Goal: Task Accomplishment & Management: Use online tool/utility

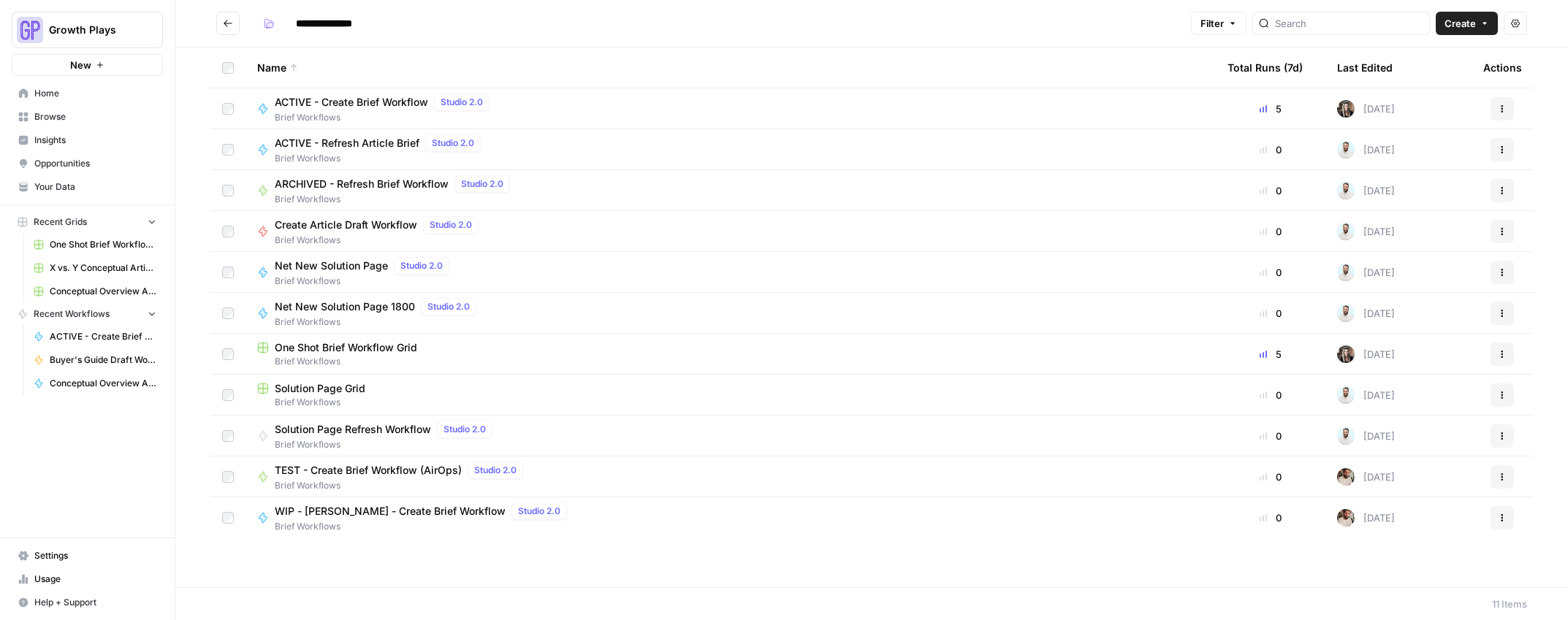
click at [95, 392] on link "Conceptual Overview Article Generator" at bounding box center [95, 384] width 136 height 23
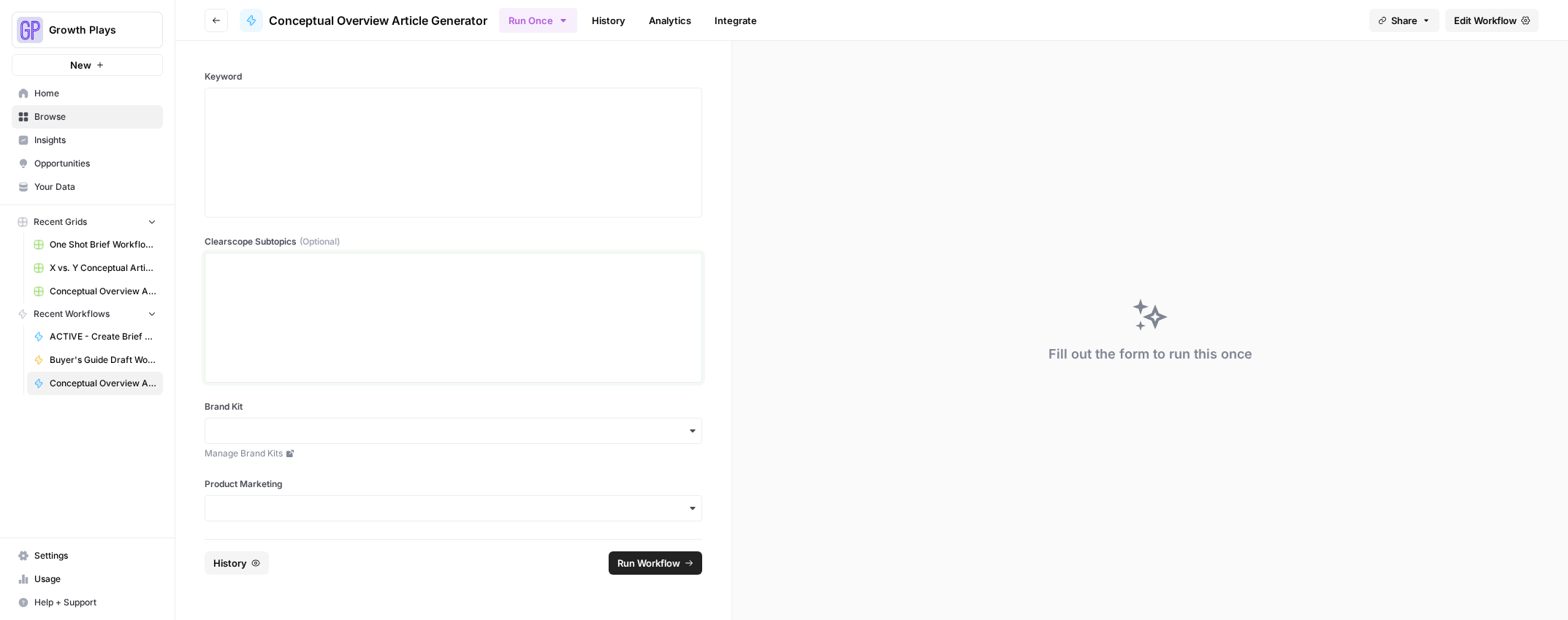
click at [286, 292] on div at bounding box center [453, 317] width 479 height 117
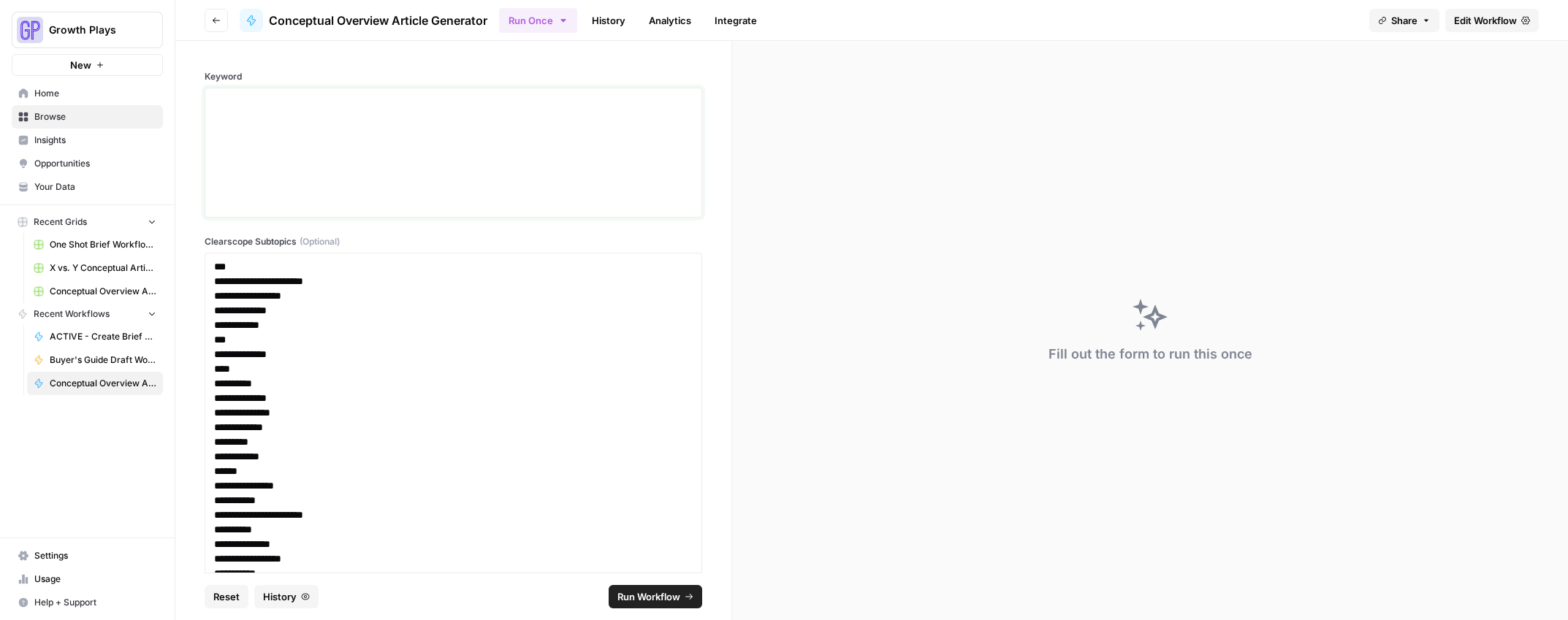
click at [292, 147] on div at bounding box center [453, 152] width 479 height 117
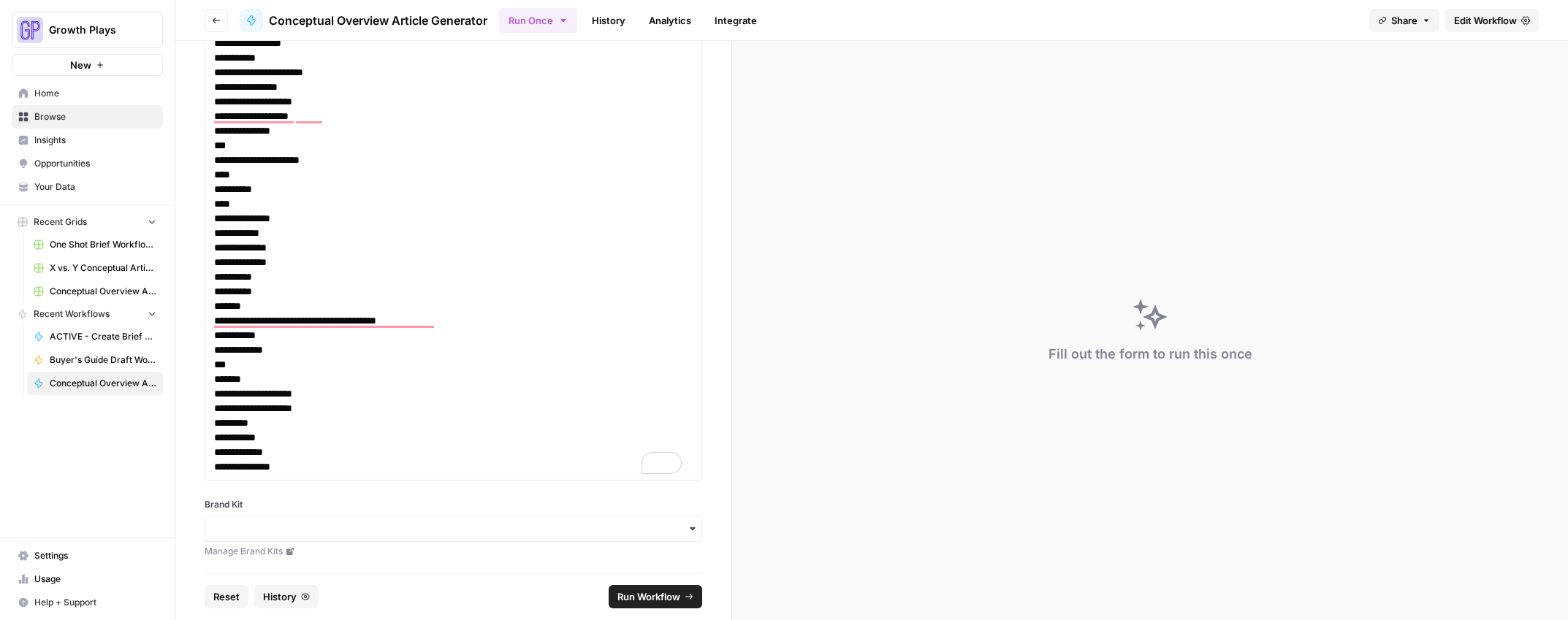
scroll to position [696, 0]
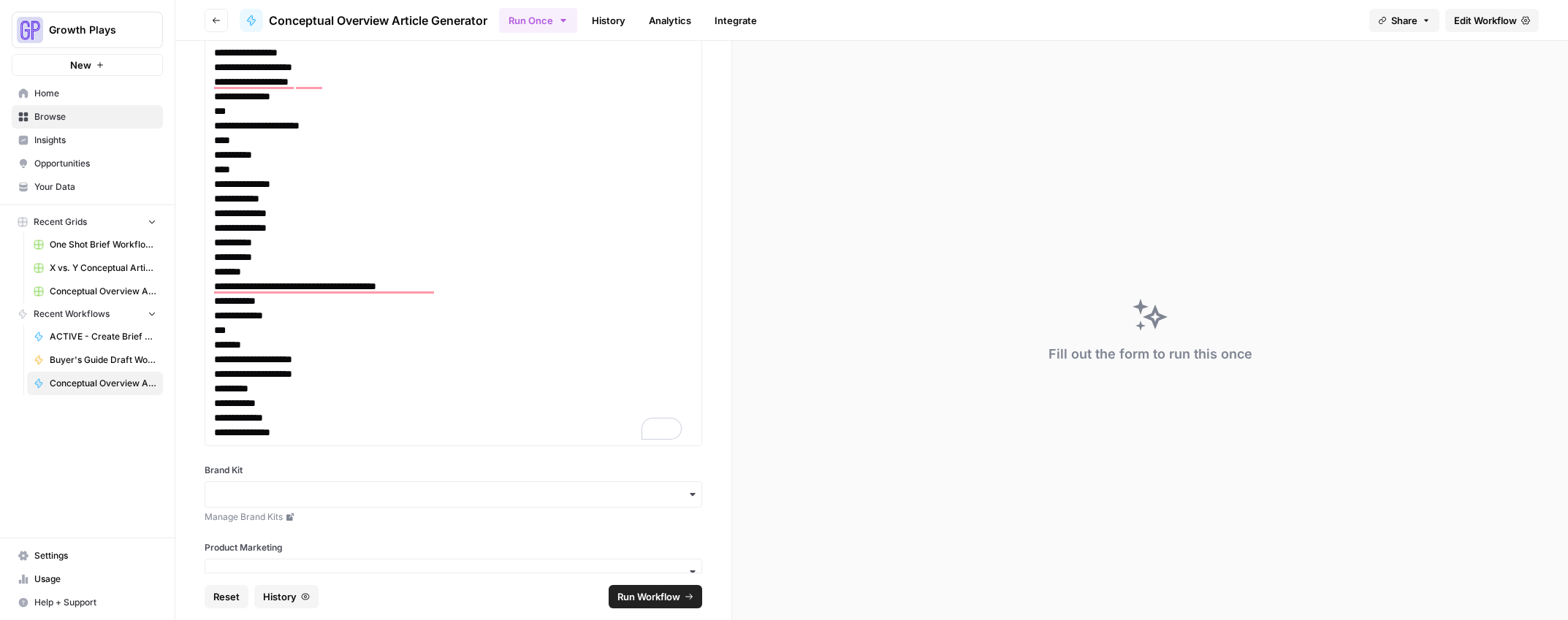
click at [281, 507] on div "button" at bounding box center [453, 494] width 498 height 26
click at [279, 506] on div "button" at bounding box center [453, 494] width 498 height 26
click at [278, 498] on input "Brand Kit" at bounding box center [453, 494] width 479 height 15
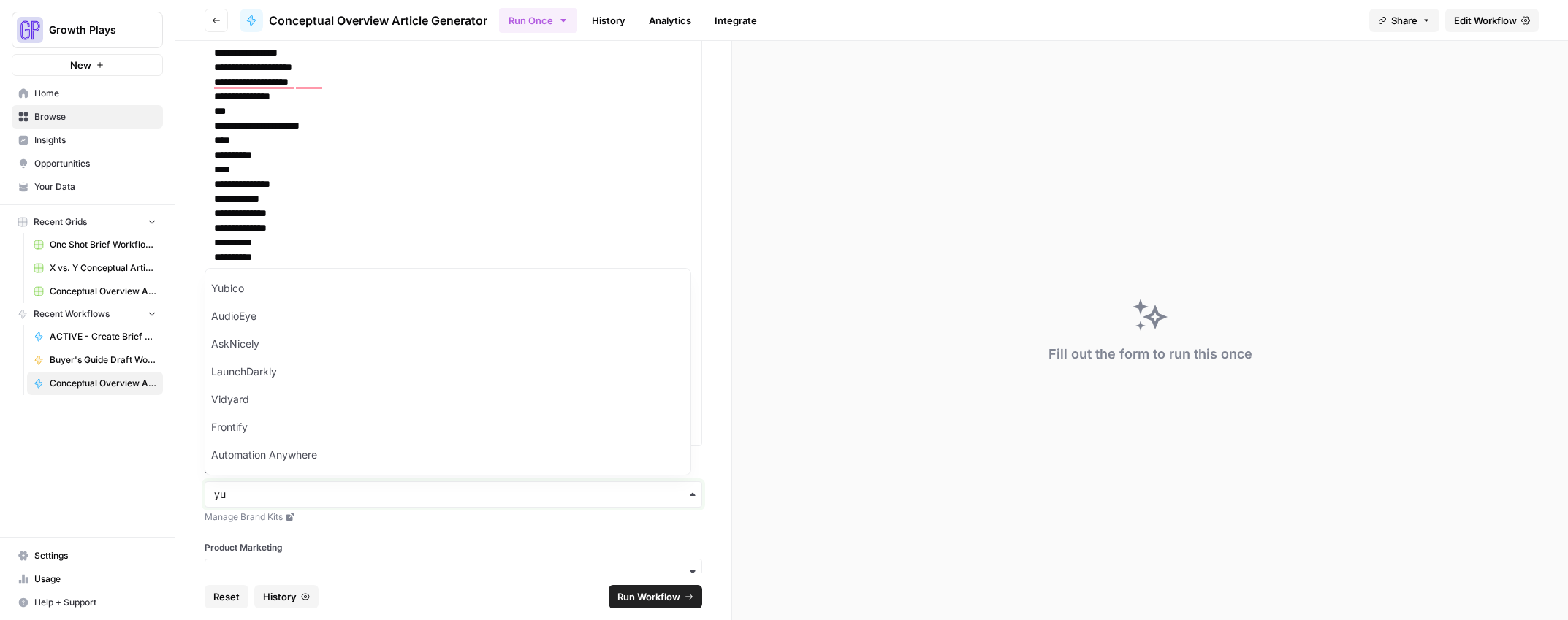
type input "yu"
click at [238, 452] on div "Yubico" at bounding box center [447, 455] width 485 height 28
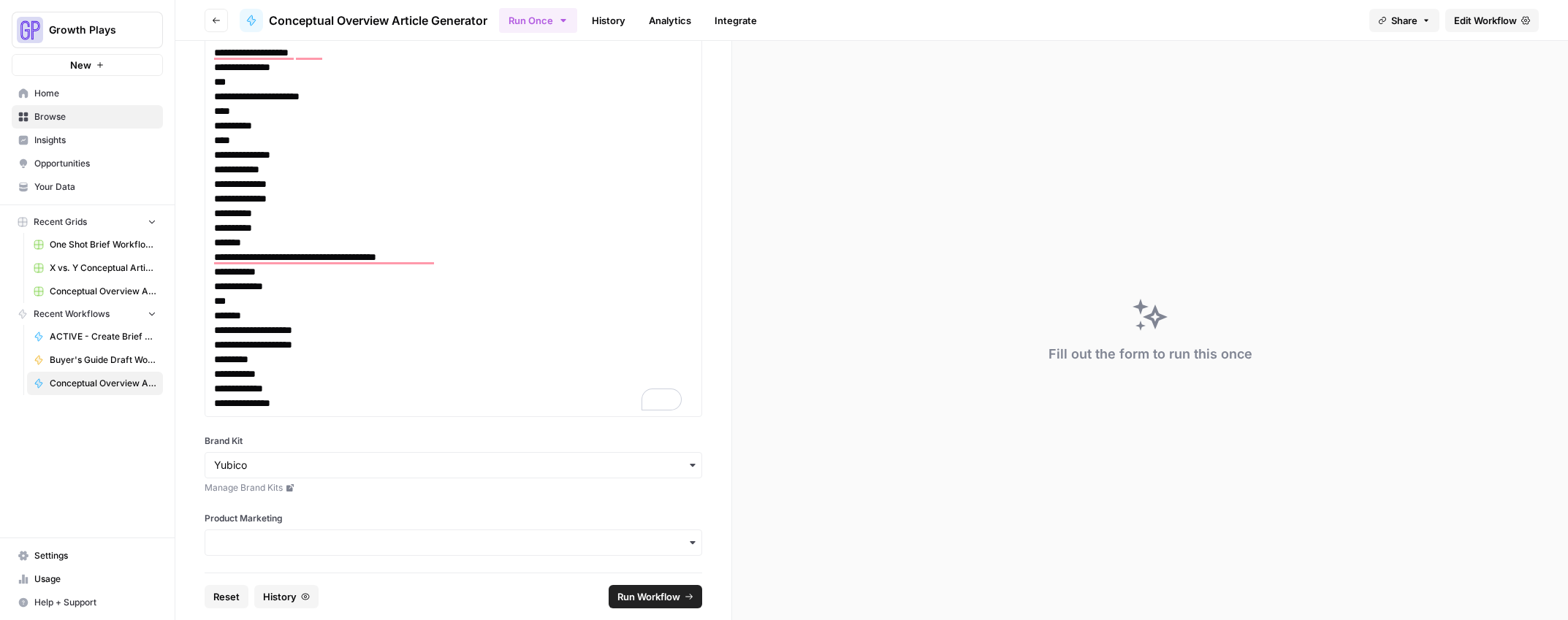
scroll to position [726, 0]
click at [241, 549] on input "Product Marketing" at bounding box center [453, 542] width 479 height 15
type input "yu"
click at [260, 460] on span "ID: 7752" at bounding box center [304, 457] width 132 height 13
click at [653, 603] on span "Run Workflow" at bounding box center [649, 597] width 63 height 15
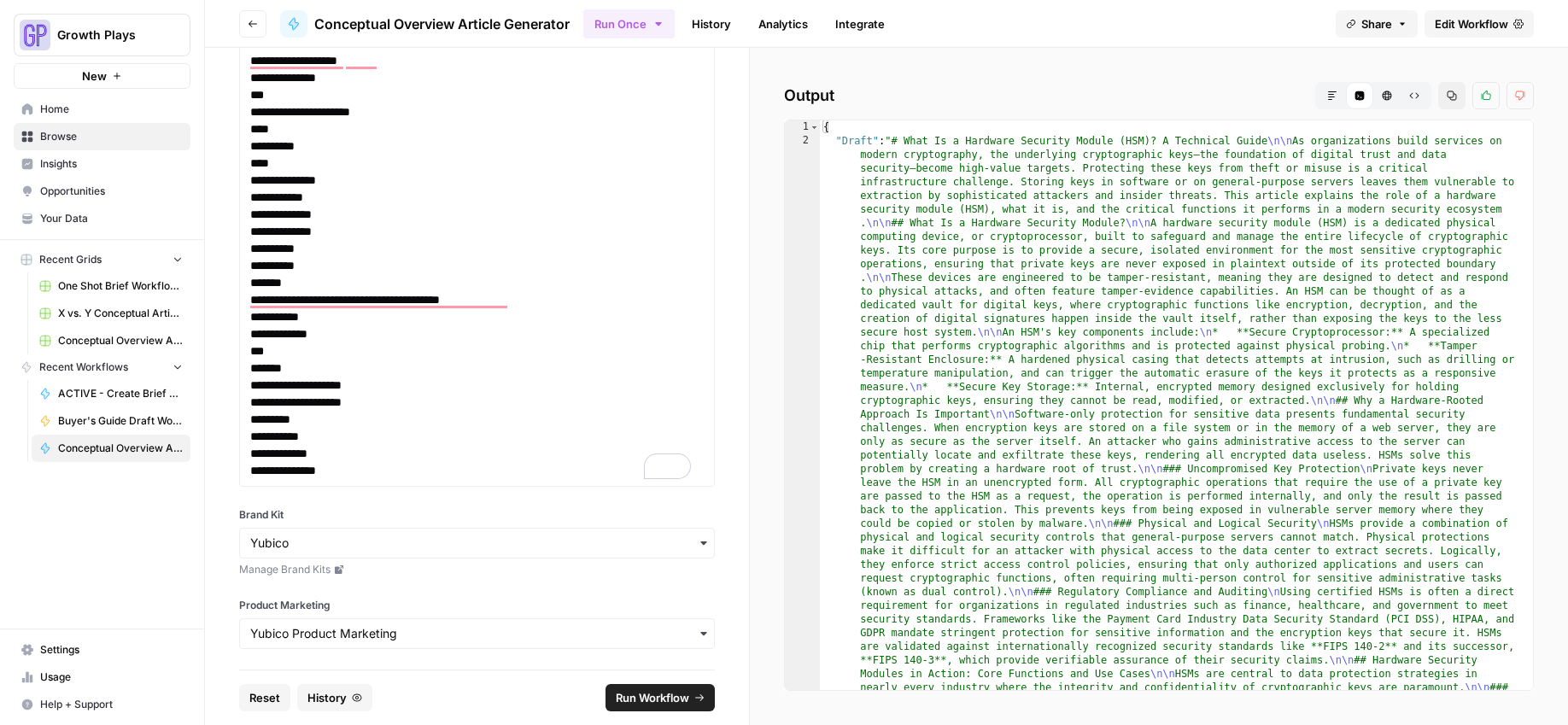
click at [1328, 92] on icon "button" at bounding box center [1332, 96] width 11 height 11
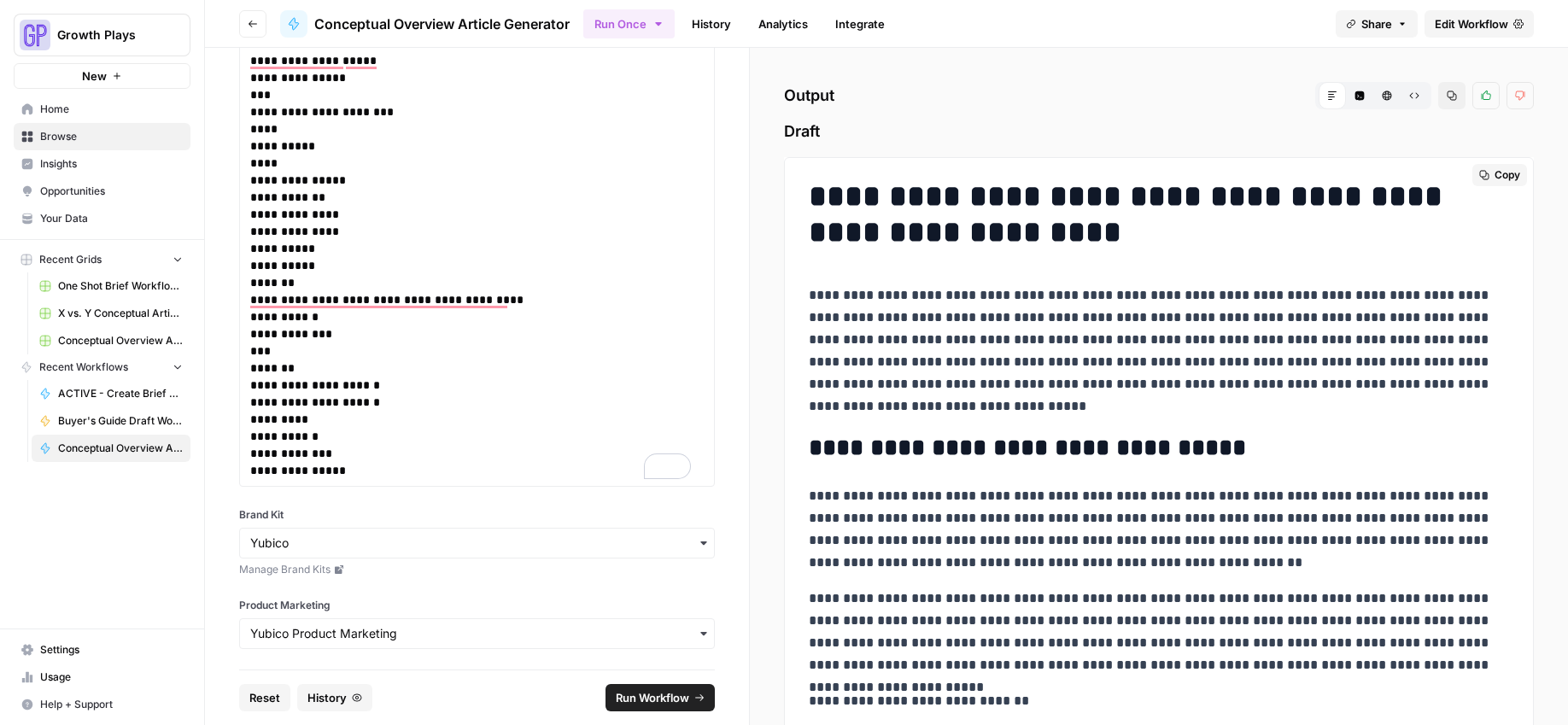
click at [1499, 172] on span "Copy" at bounding box center [1507, 175] width 26 height 15
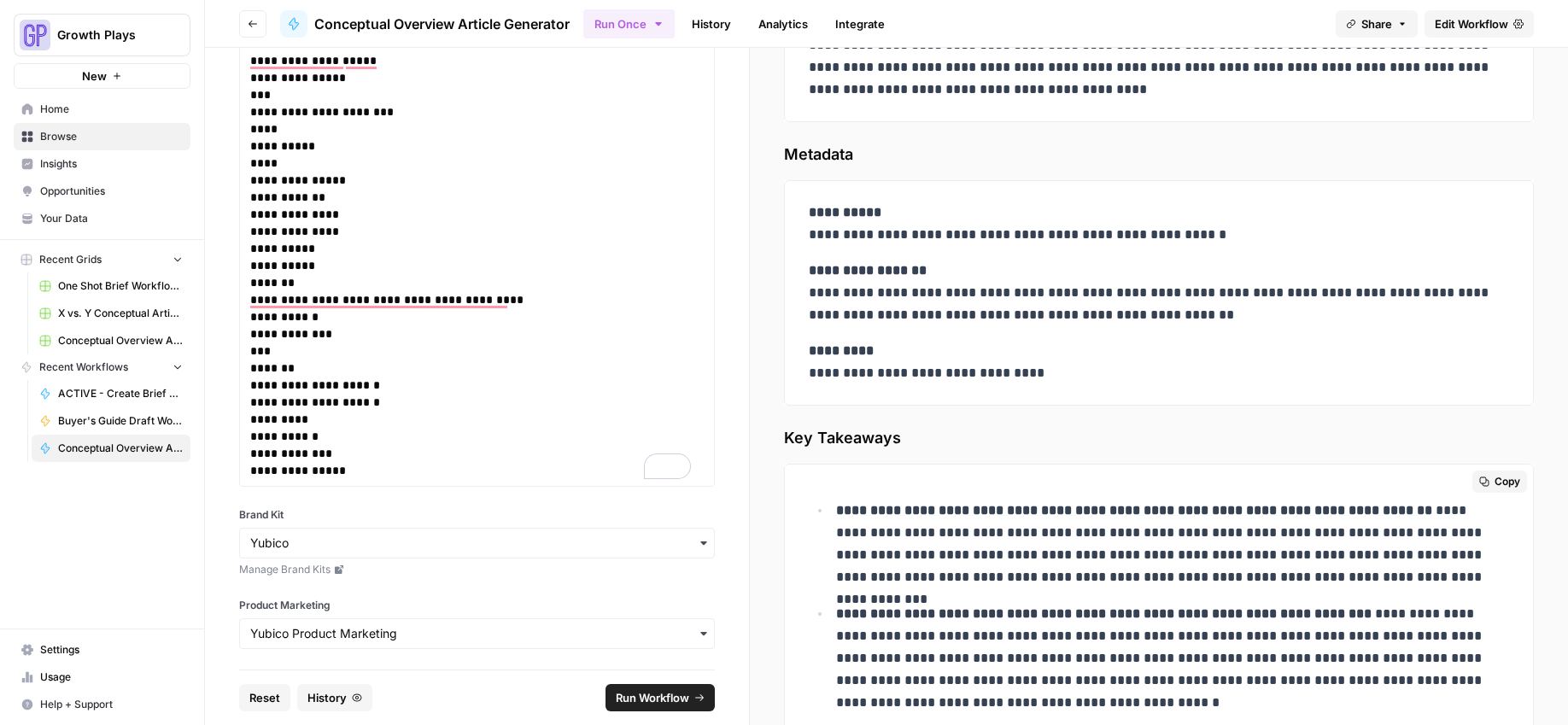
scroll to position [5533, 0]
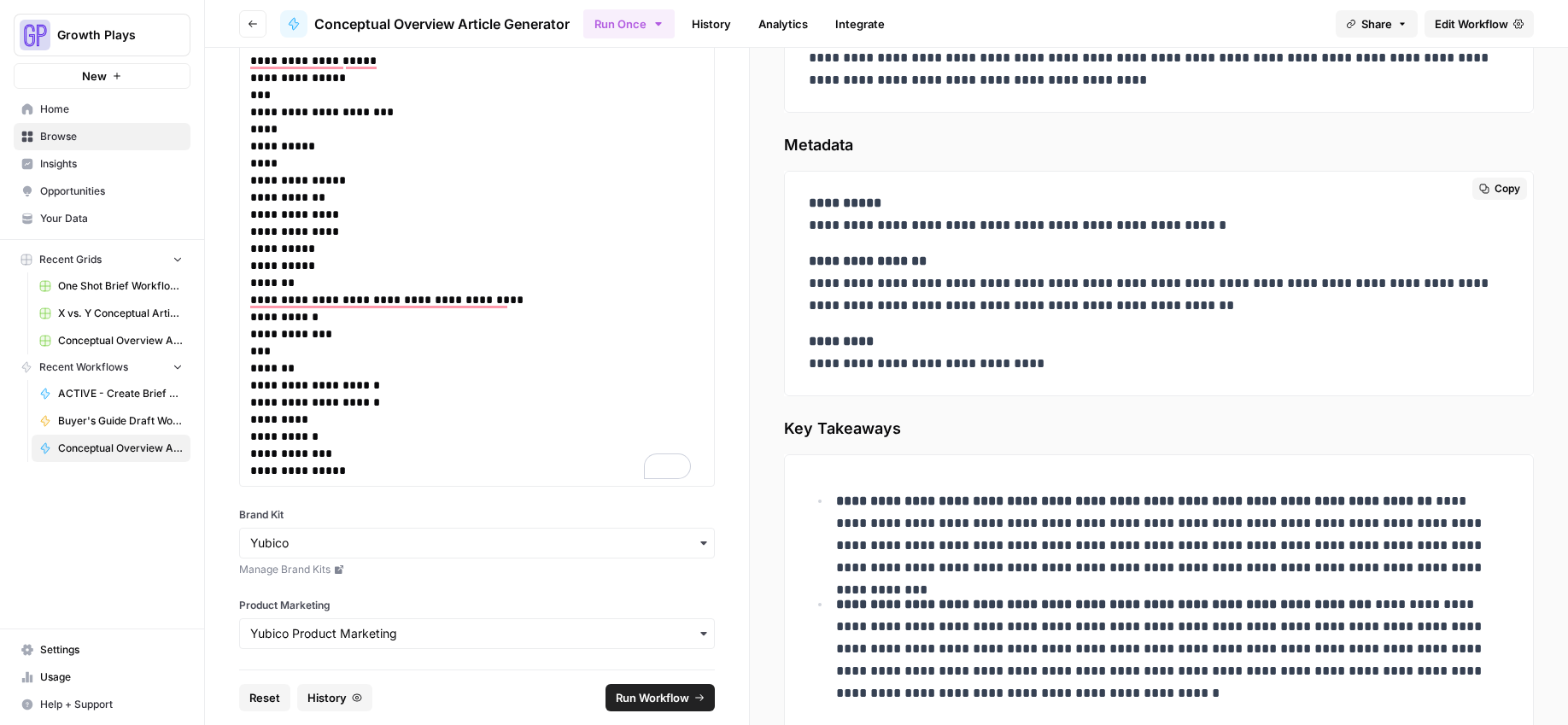
click at [1490, 180] on button "Copy" at bounding box center [1499, 188] width 55 height 22
click at [1495, 467] on span "Copy" at bounding box center [1507, 473] width 26 height 15
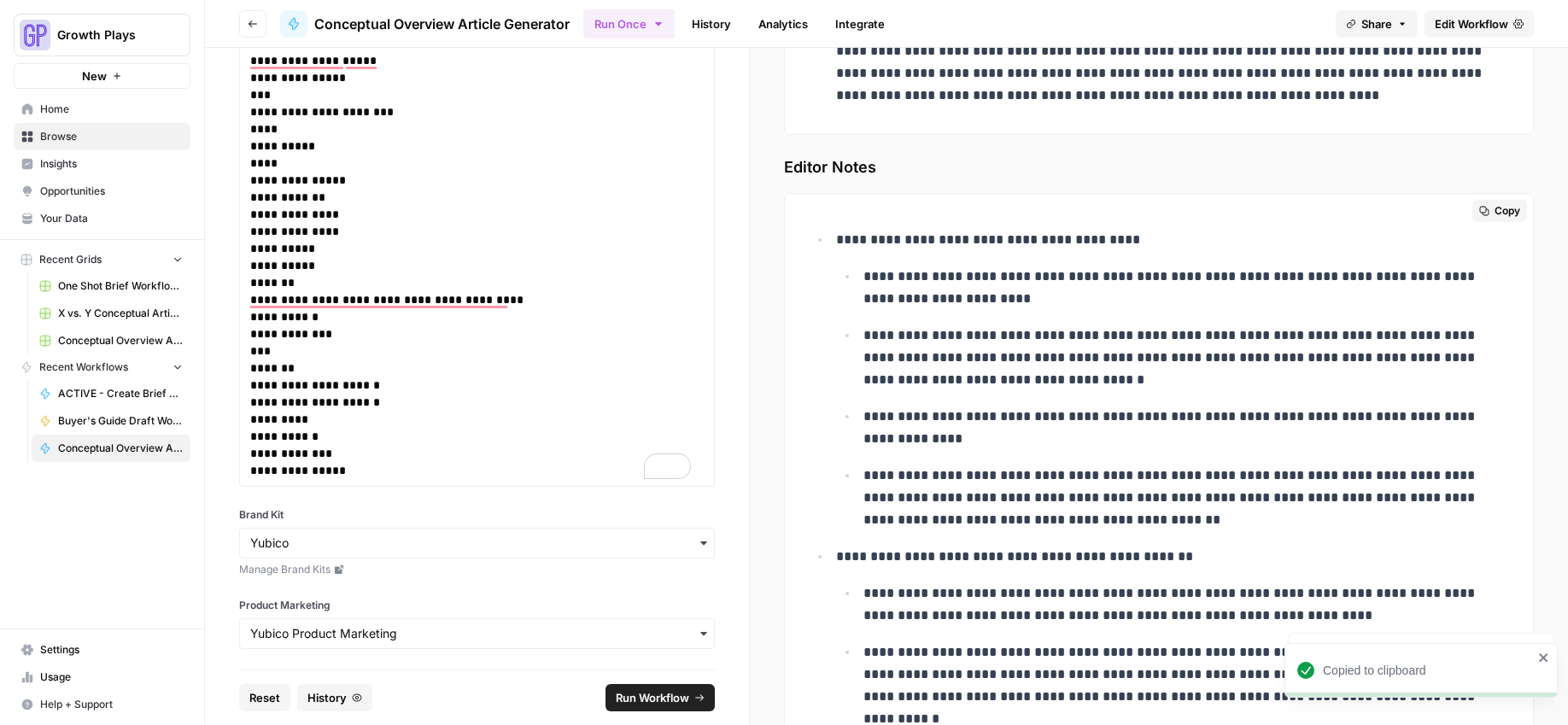
scroll to position [6102, 0]
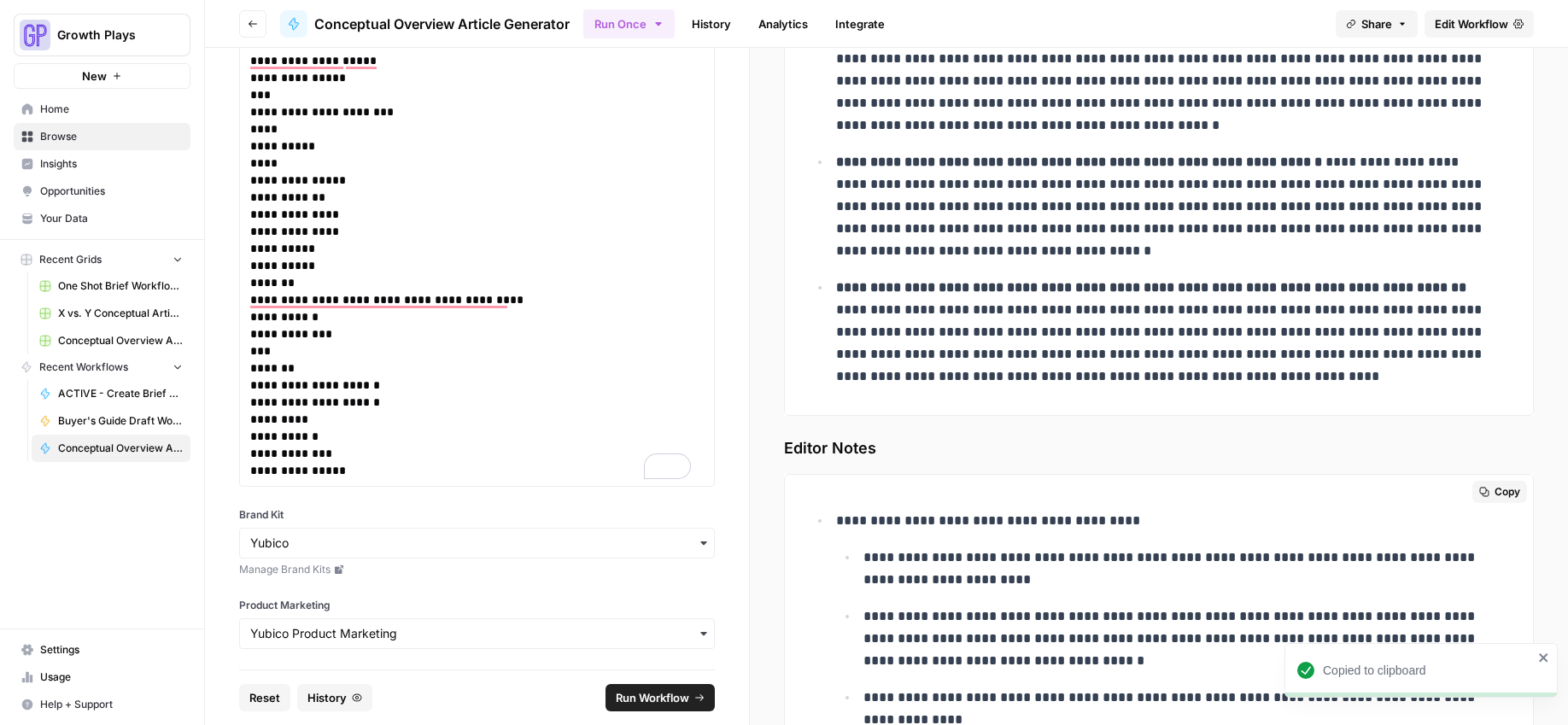
click at [1507, 495] on button "Copy" at bounding box center [1499, 491] width 55 height 22
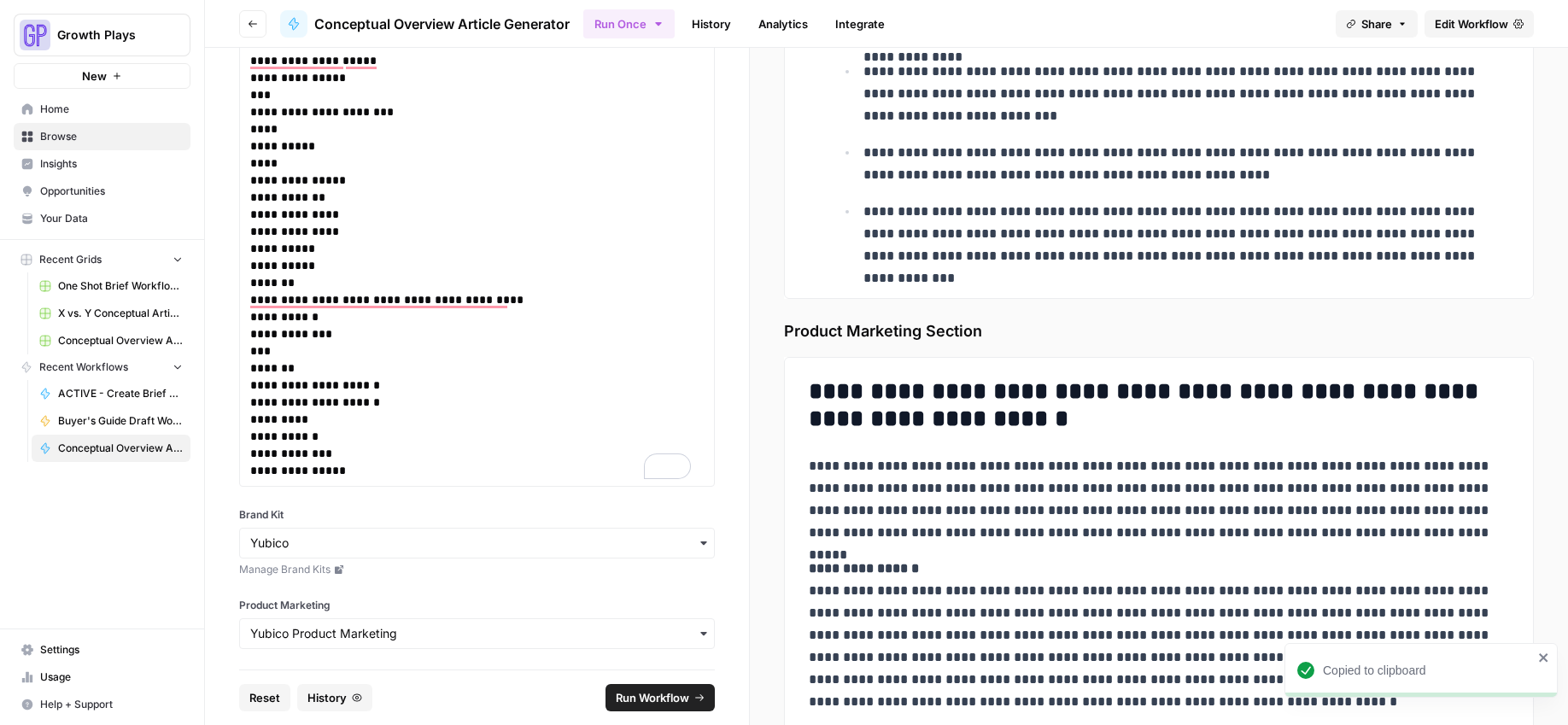
scroll to position [8819, 0]
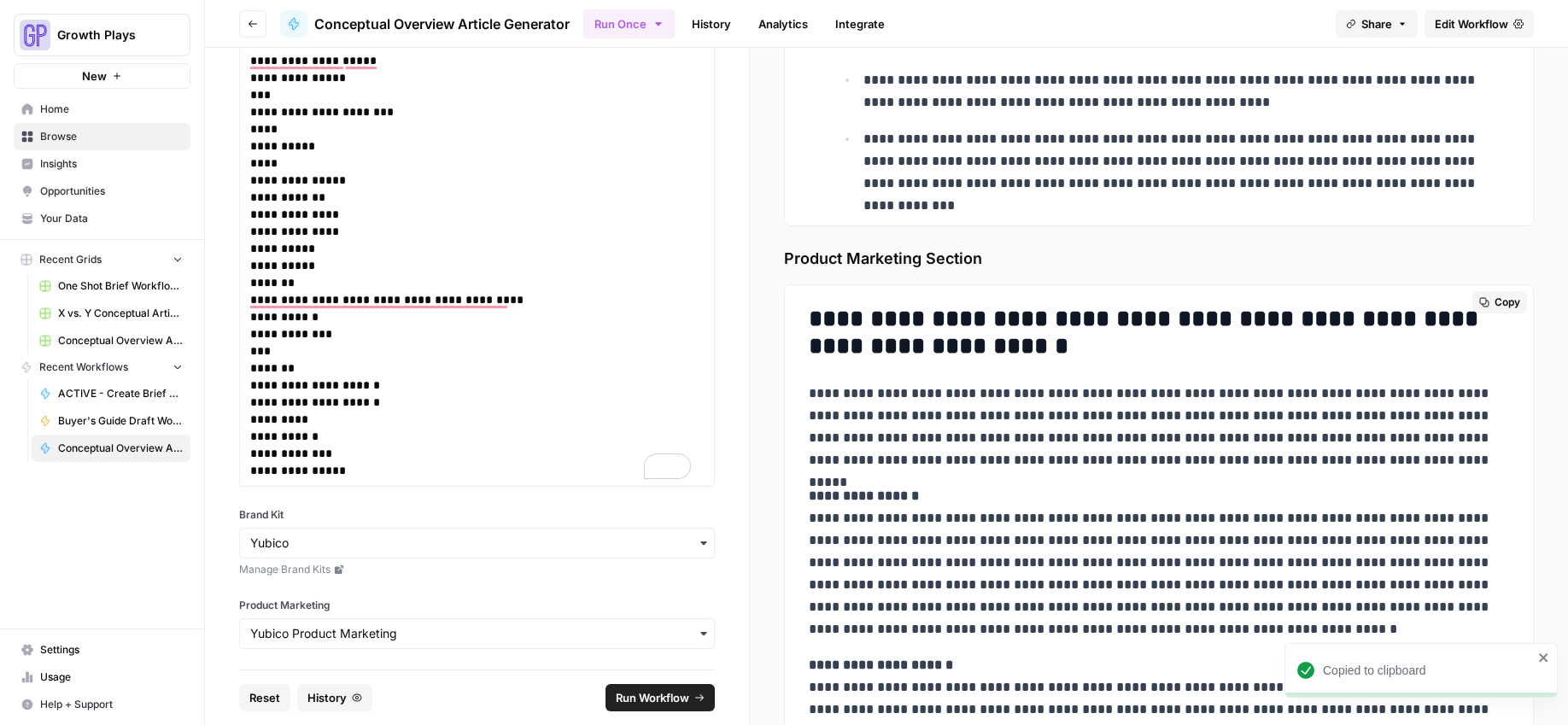
click at [1510, 301] on button "Copy" at bounding box center [1499, 302] width 55 height 22
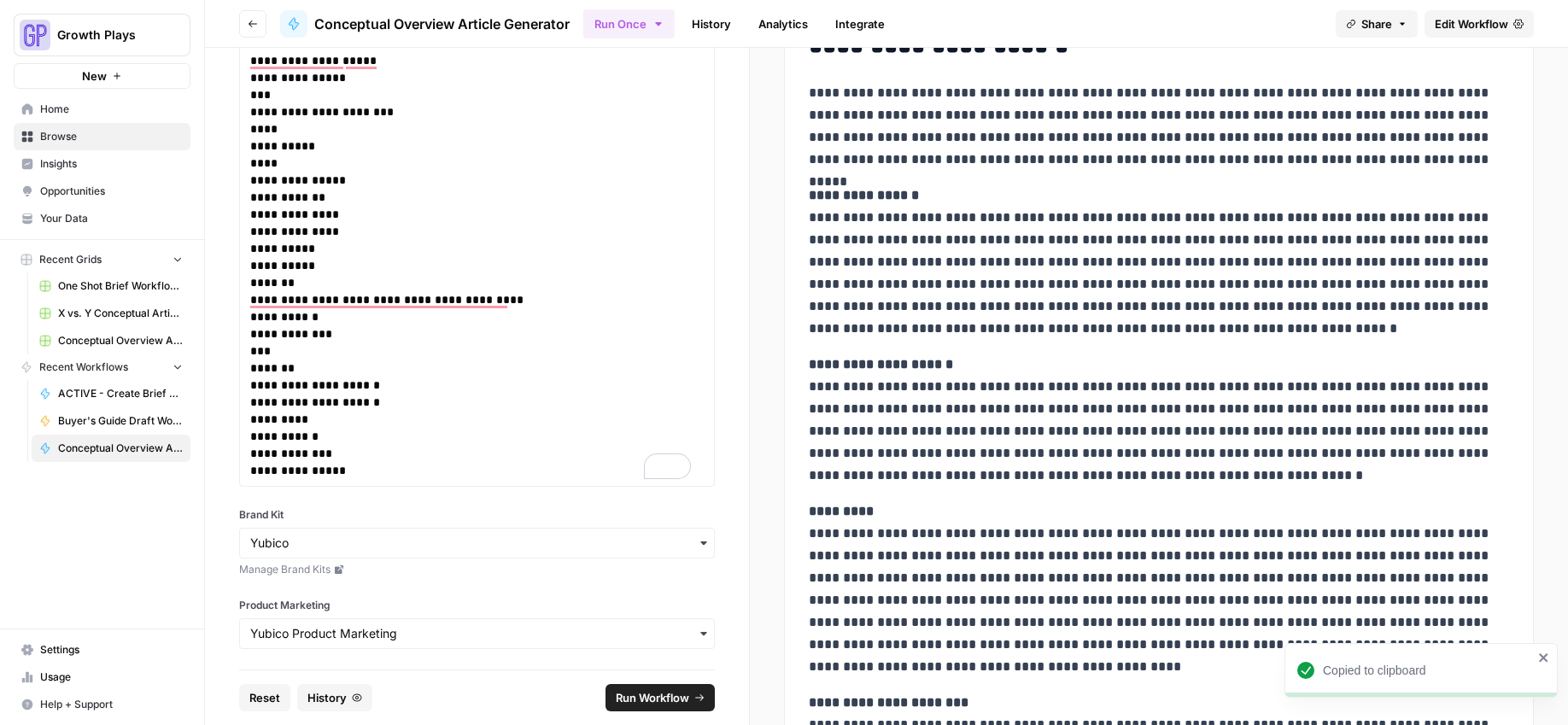
scroll to position [9423, 0]
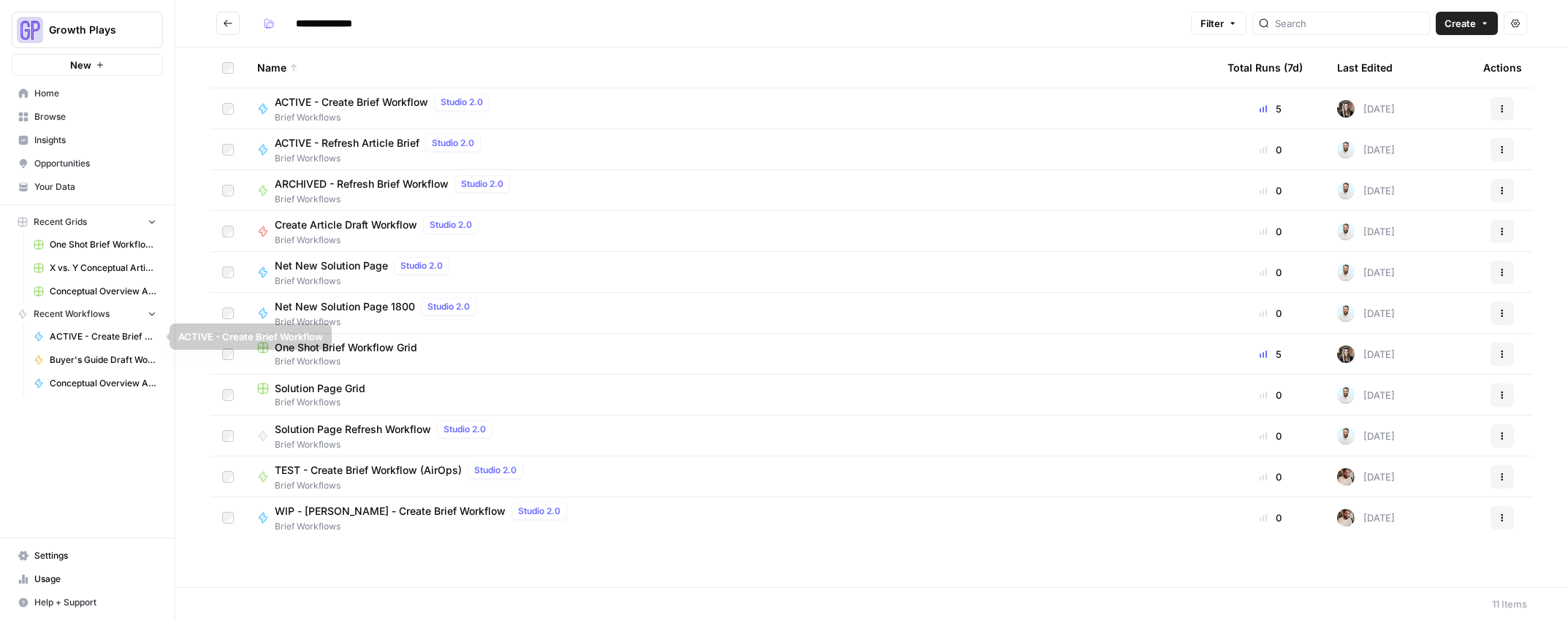
click at [89, 265] on span "X vs. Y Conceptual Articles" at bounding box center [103, 268] width 107 height 13
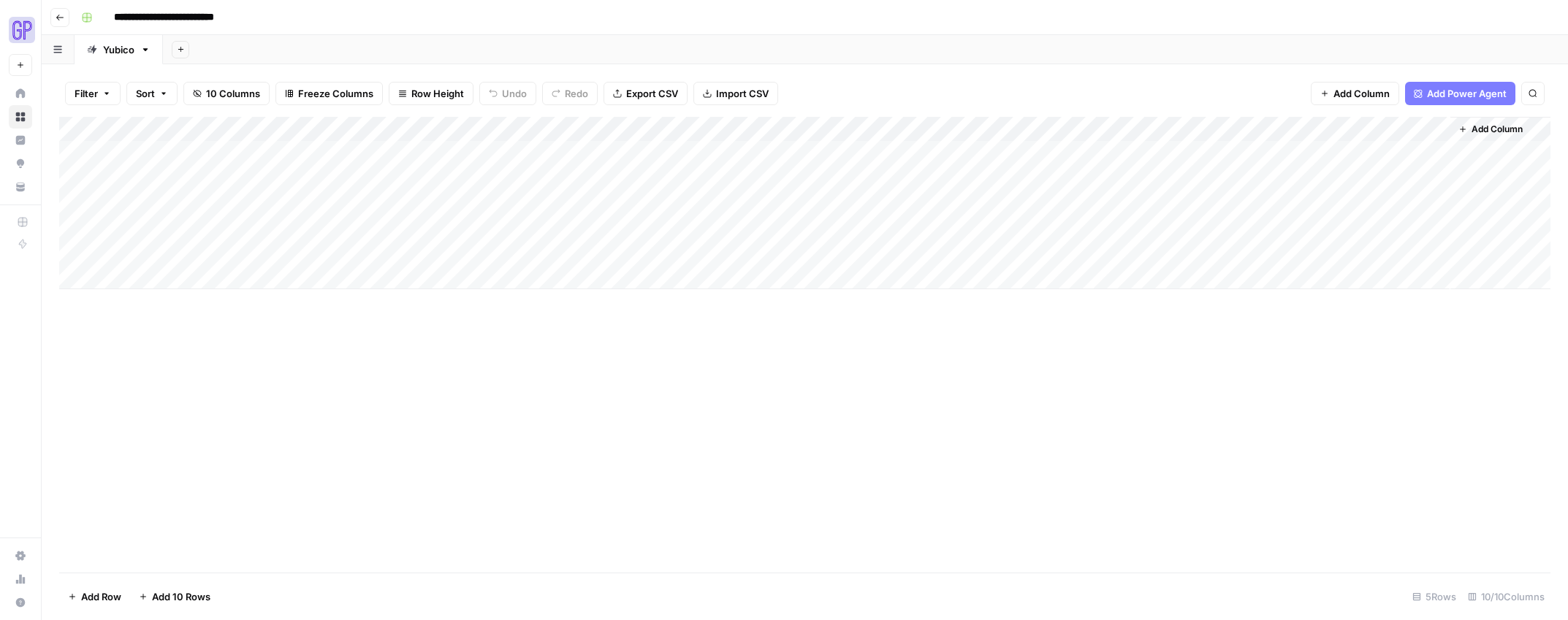
click at [152, 227] on div "Add Column" at bounding box center [805, 203] width 1491 height 173
click at [348, 228] on div "Add Column" at bounding box center [805, 203] width 1491 height 173
click at [317, 229] on div "Add Column" at bounding box center [805, 203] width 1491 height 173
click at [317, 229] on textarea at bounding box center [358, 228] width 234 height 21
type textarea "**********"
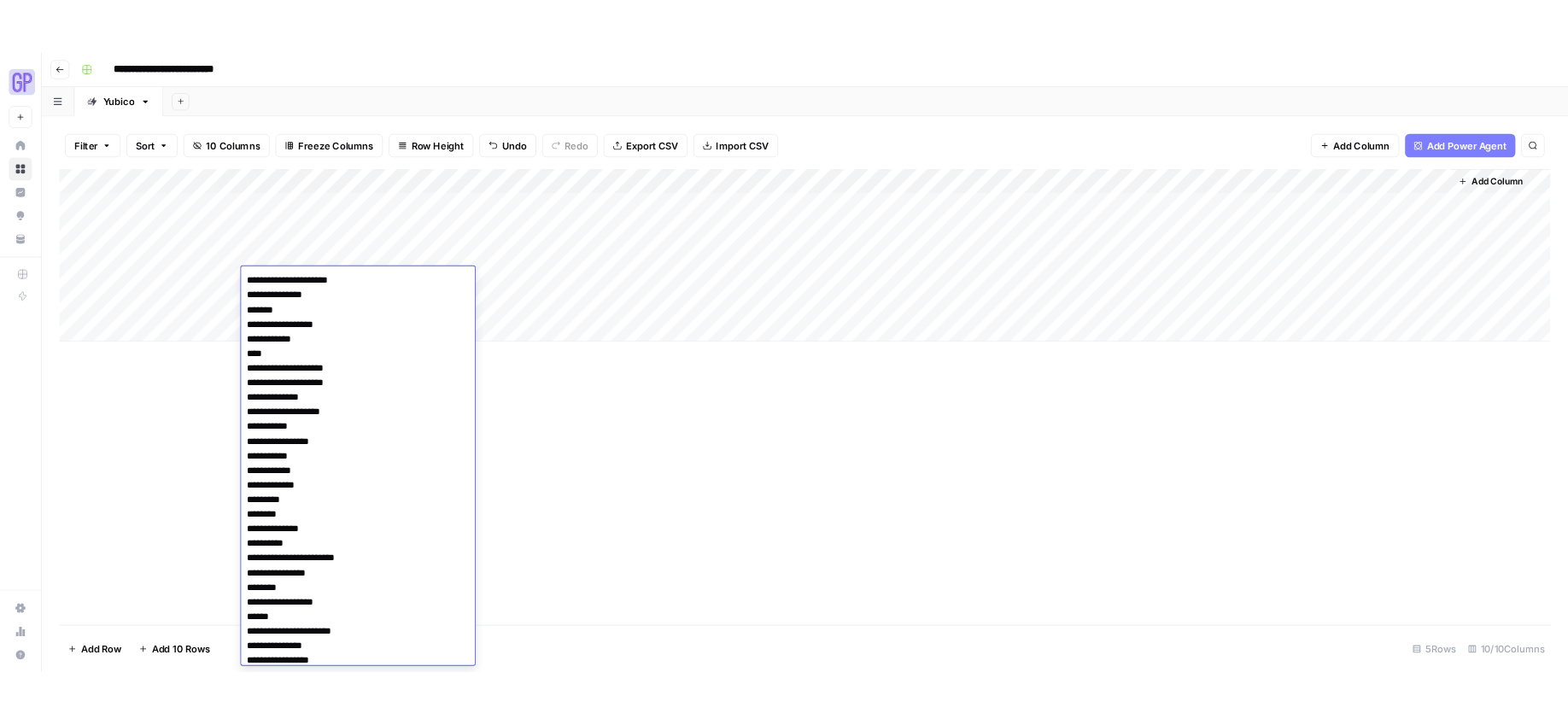
scroll to position [394, 0]
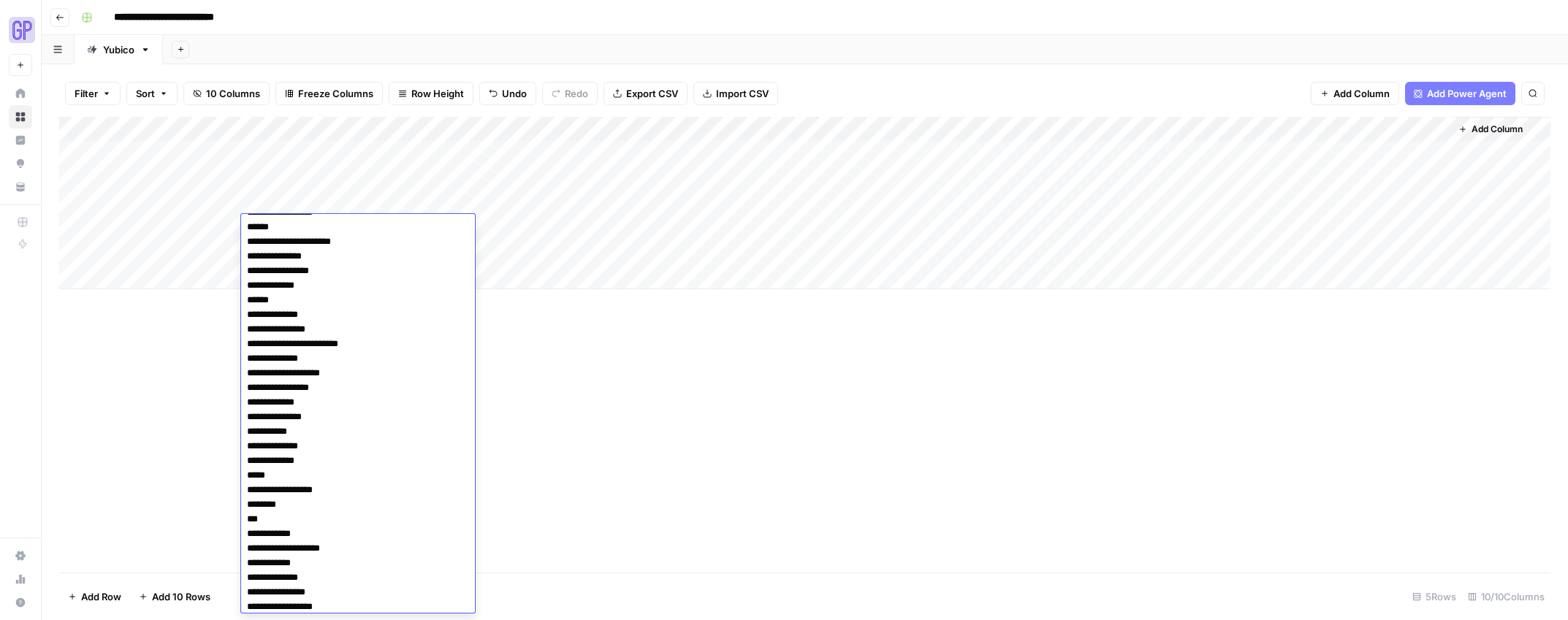
click at [711, 433] on div "Add Column" at bounding box center [805, 344] width 1491 height 455
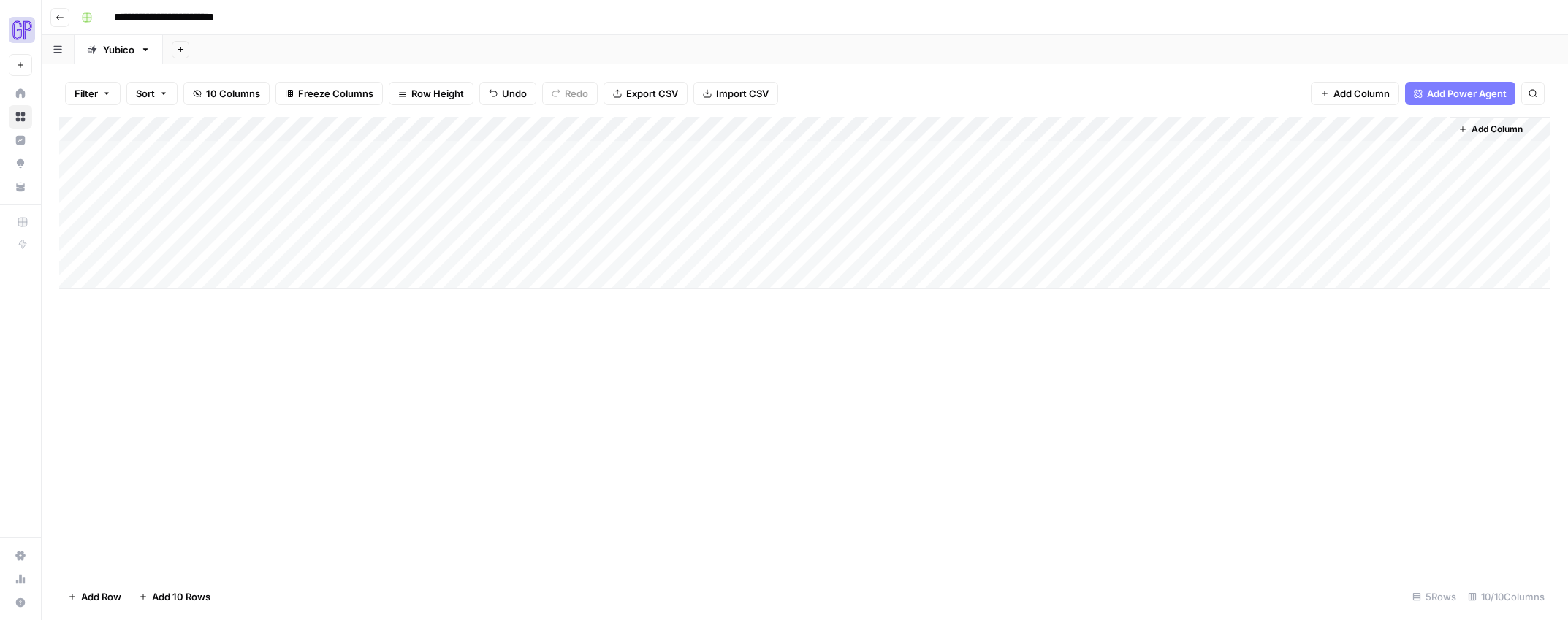
click at [442, 225] on div "Add Column" at bounding box center [805, 203] width 1491 height 173
click at [153, 248] on div "Add Column" at bounding box center [805, 203] width 1491 height 173
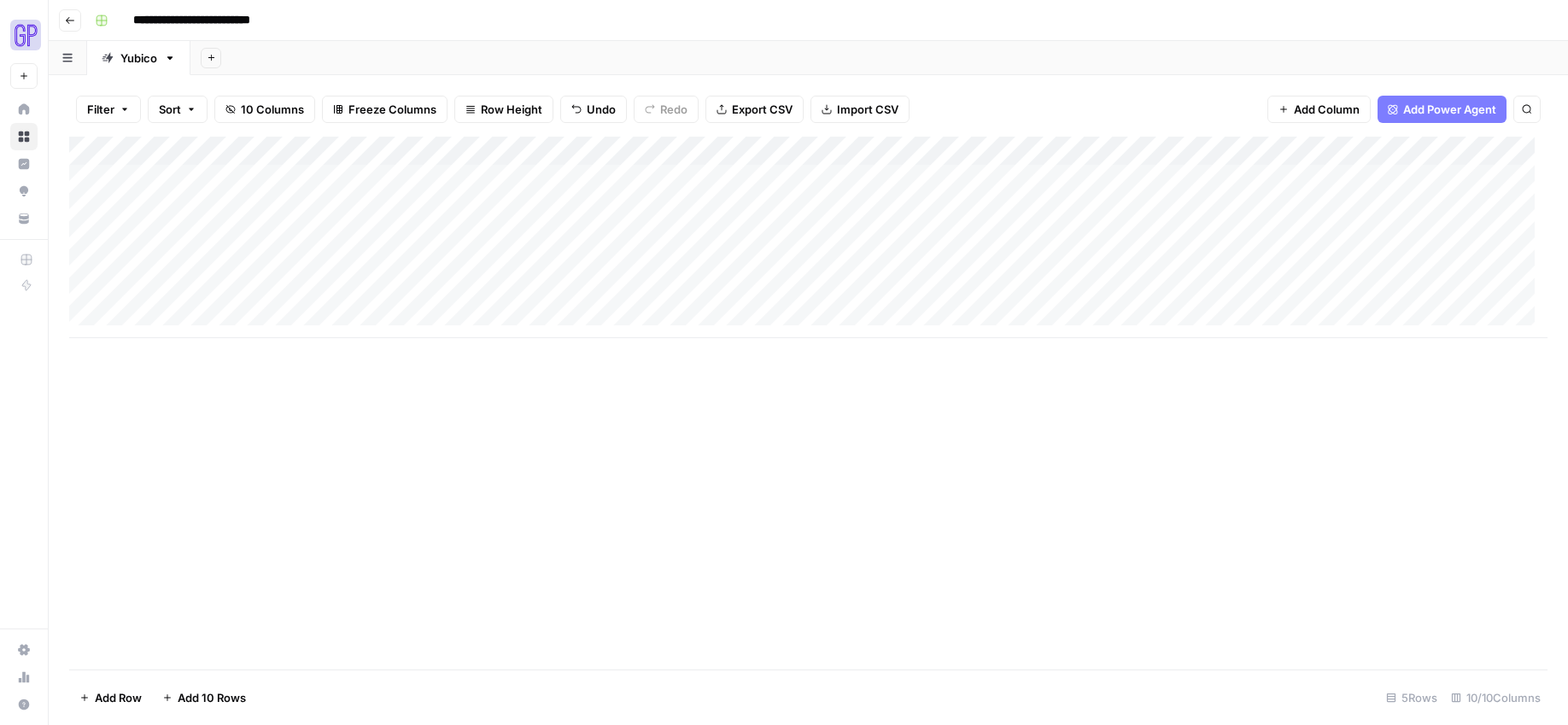
click at [380, 295] on div "Add Column" at bounding box center [808, 237] width 1478 height 202
type textarea "**********"
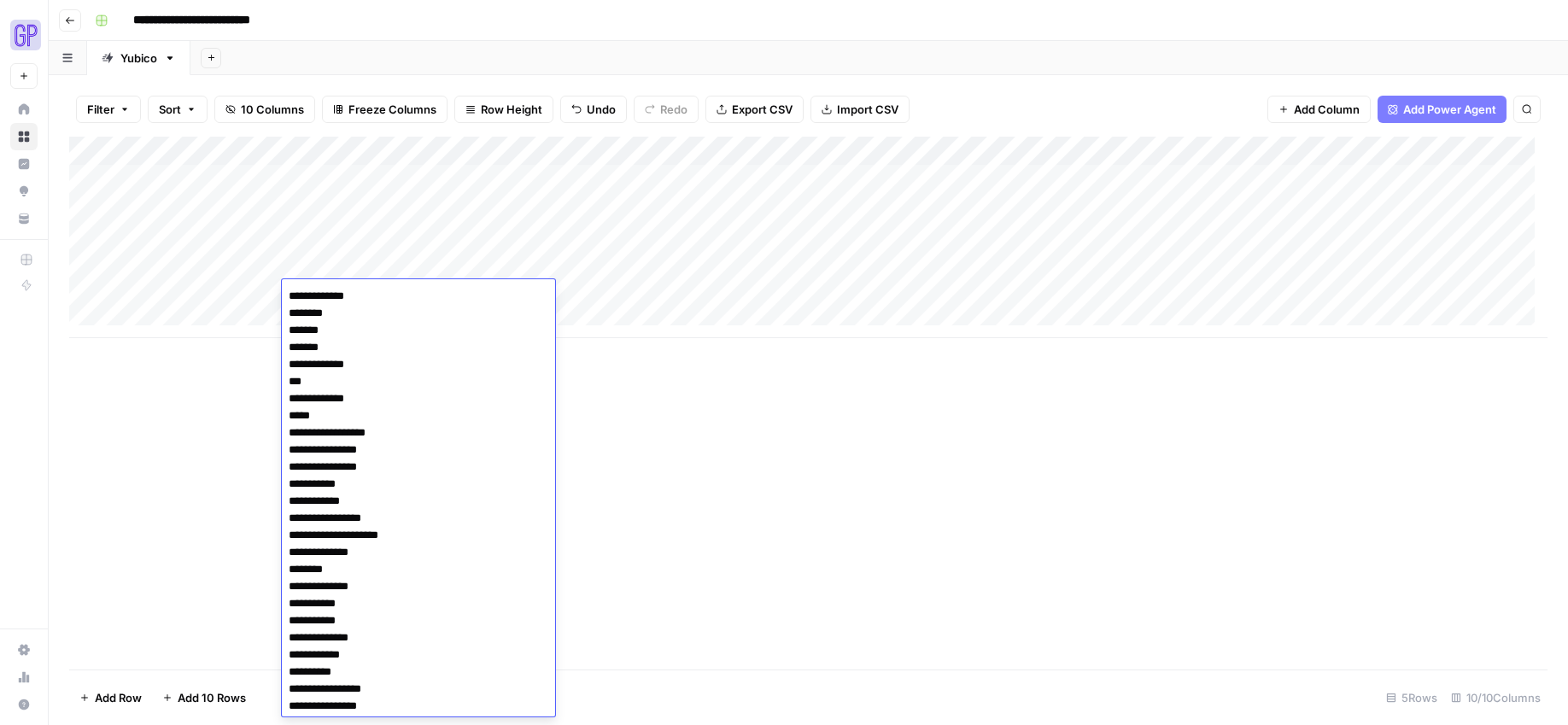
scroll to position [680, 0]
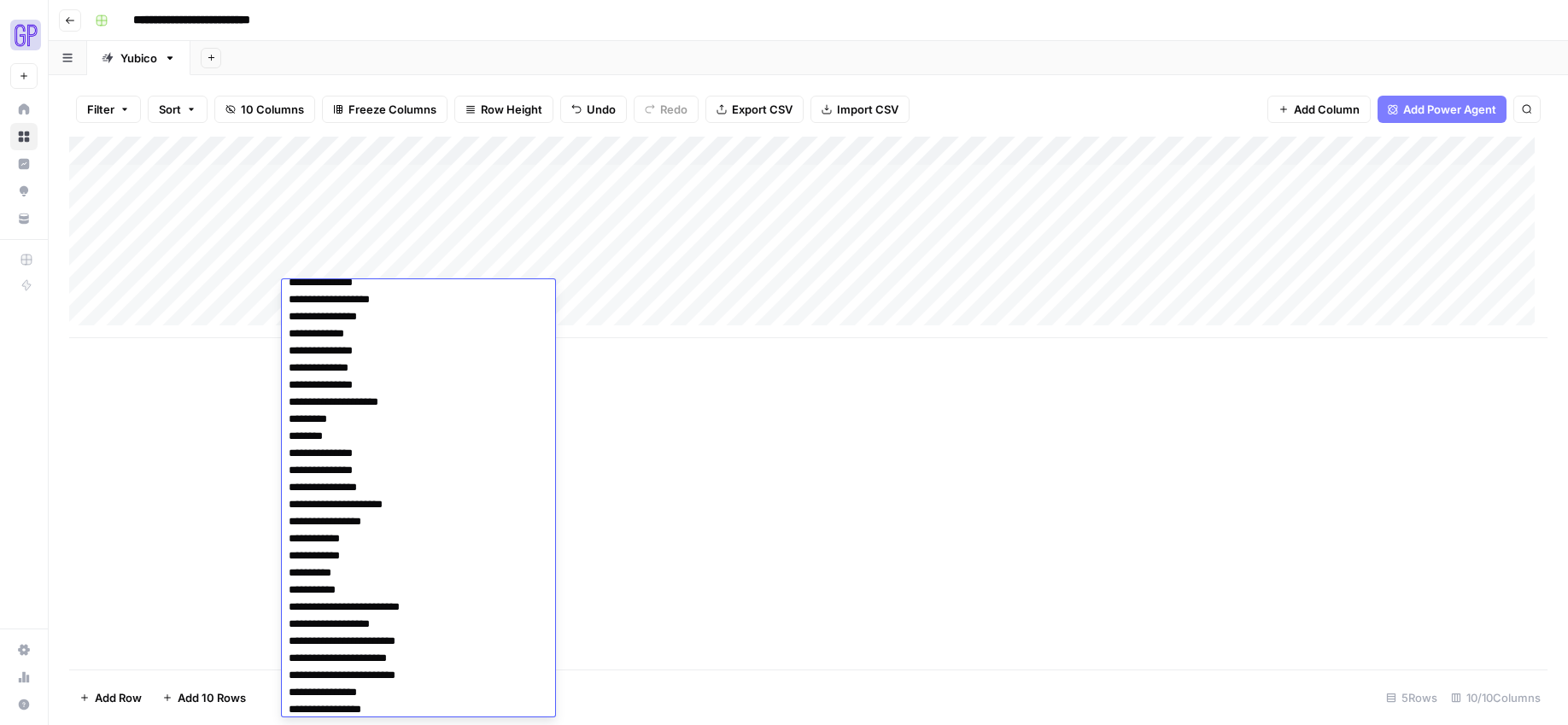
click at [785, 426] on div "Add Column" at bounding box center [808, 402] width 1478 height 533
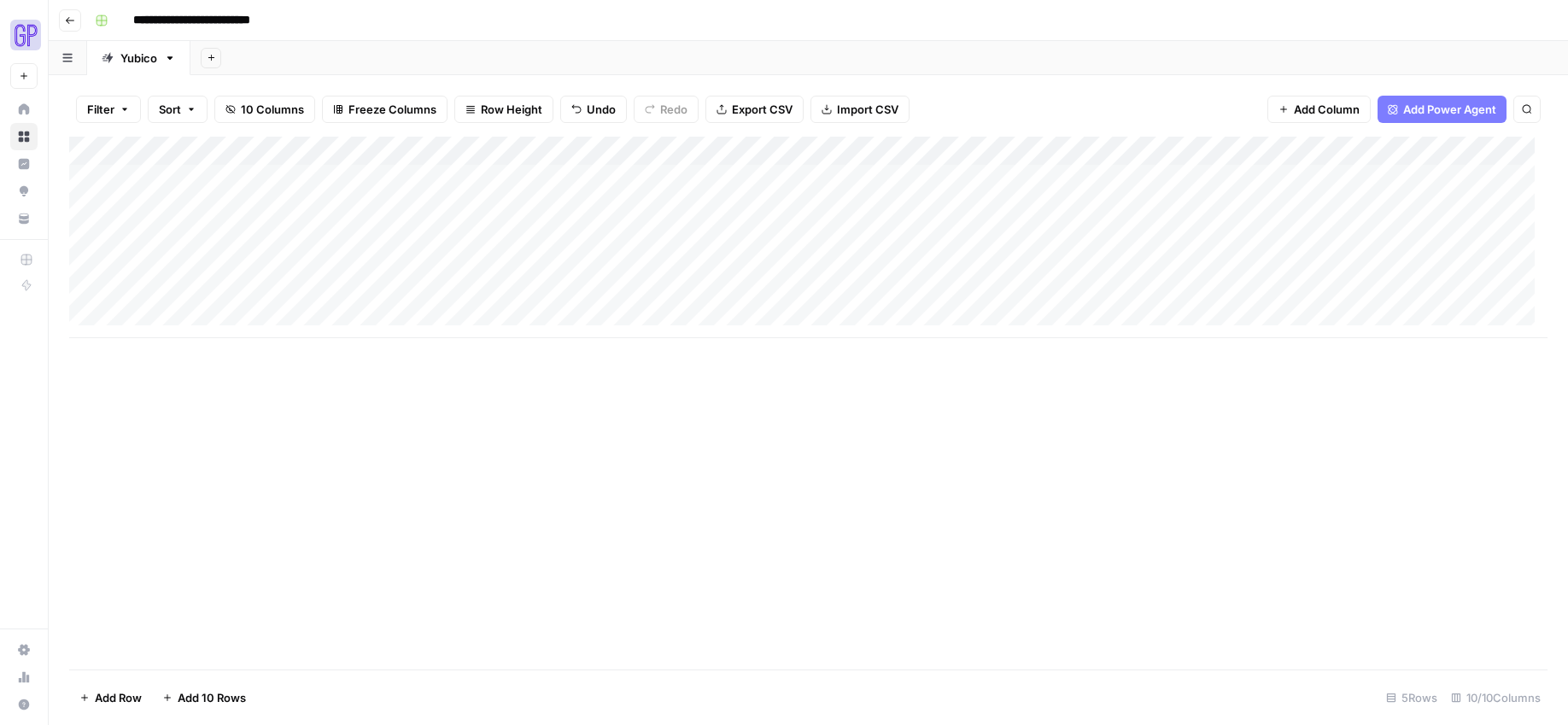
click at [517, 294] on div "Add Column" at bounding box center [808, 237] width 1478 height 202
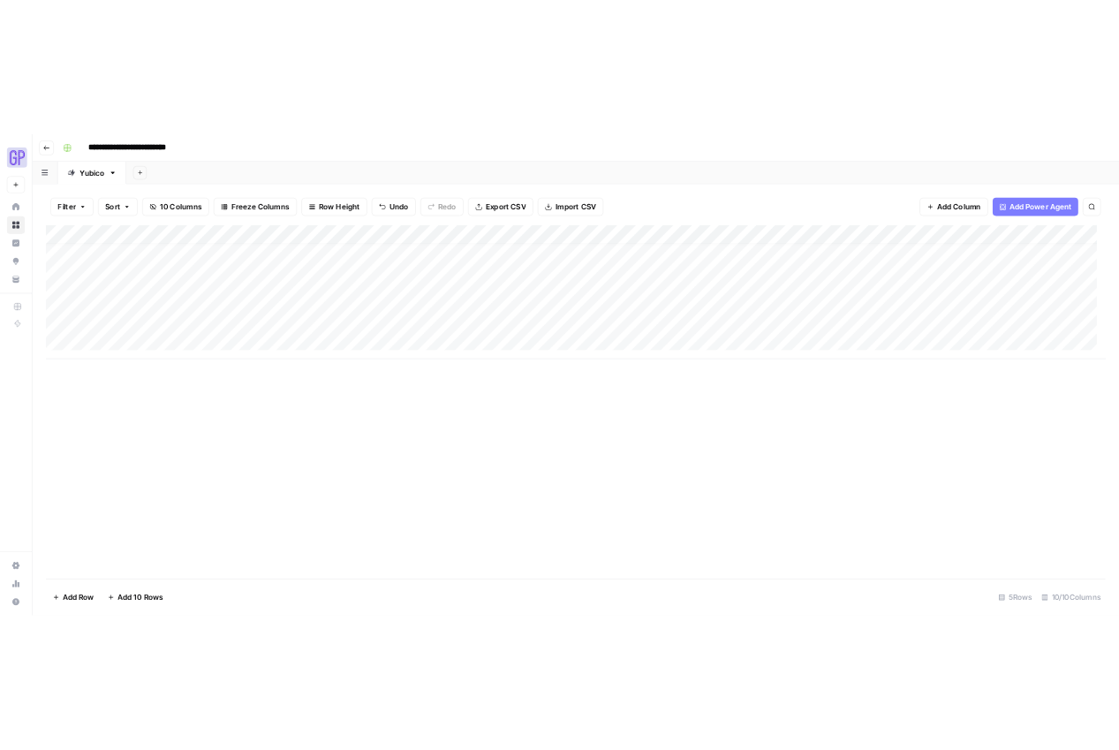
scroll to position [13, 0]
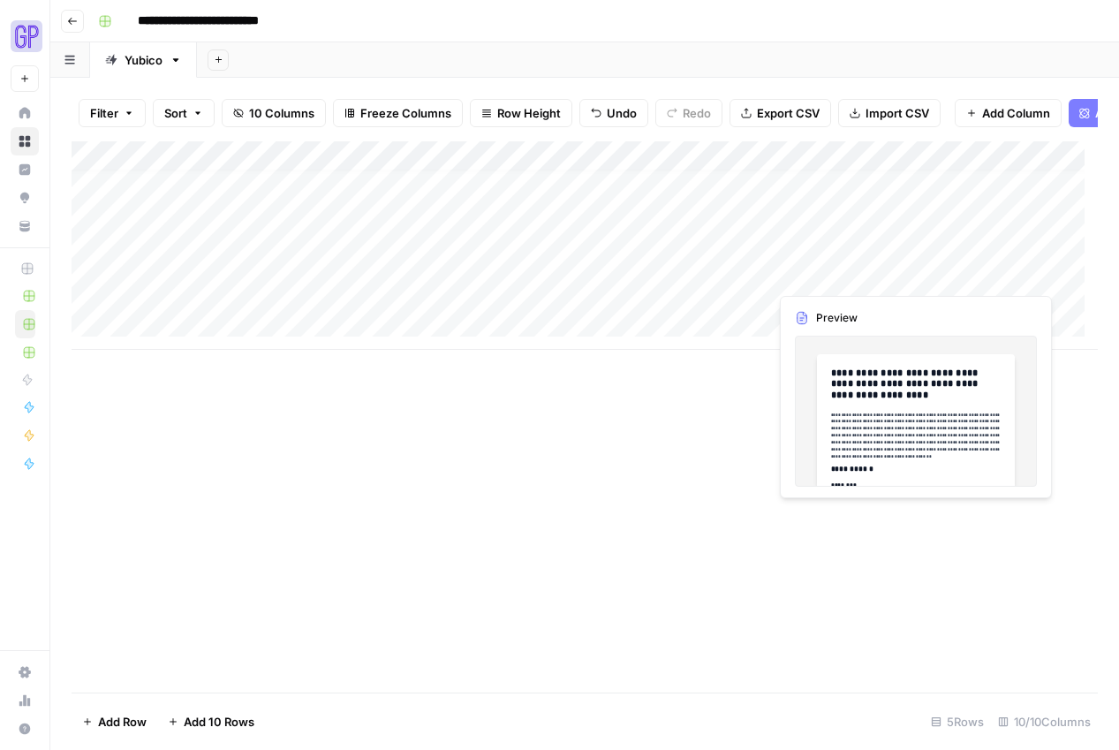
click at [858, 277] on div "Add Column" at bounding box center [585, 245] width 1027 height 209
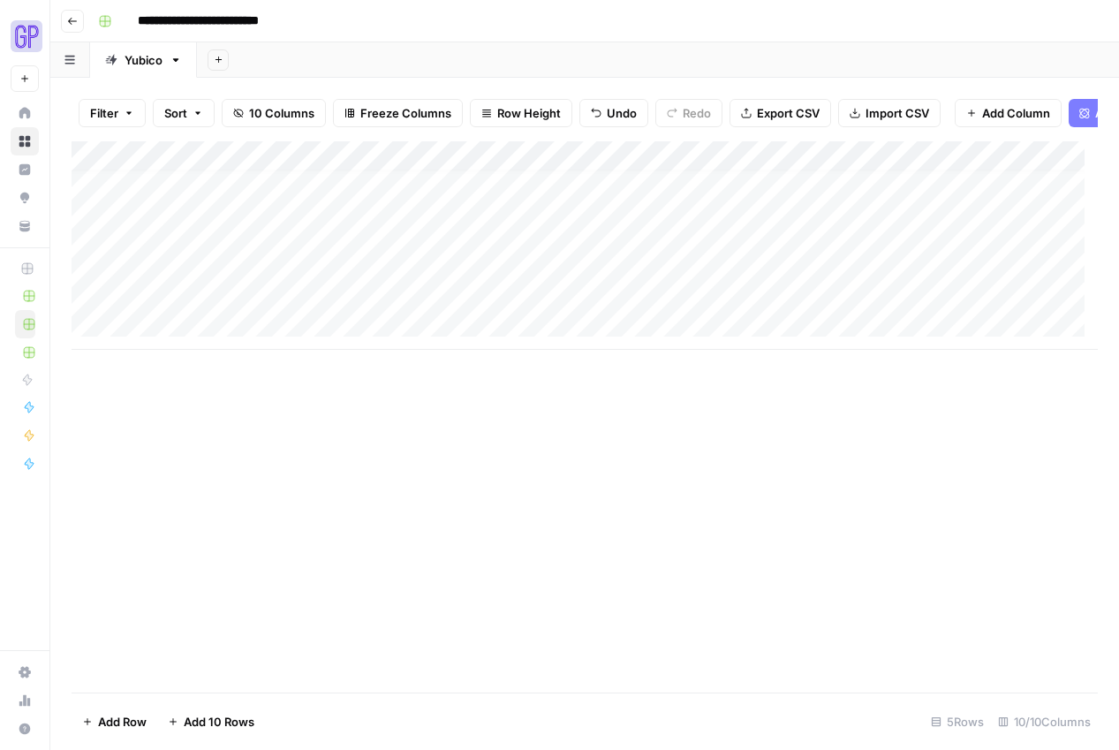
click at [853, 265] on div "Add Column" at bounding box center [585, 245] width 1027 height 209
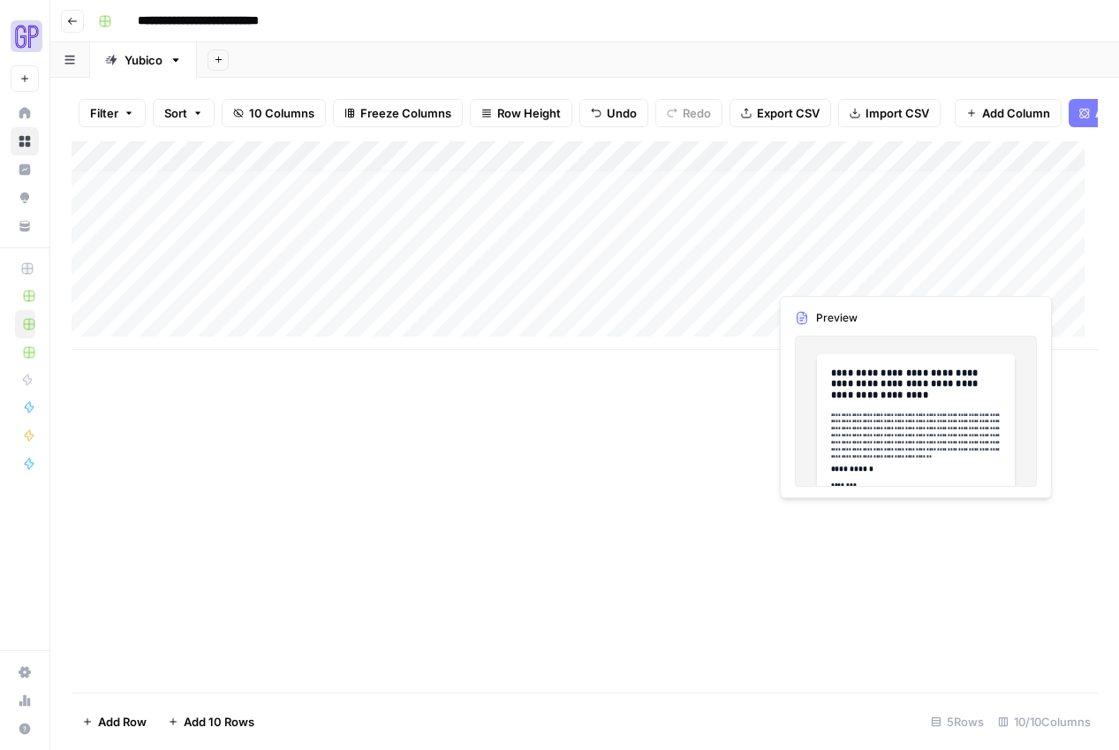
click at [853, 265] on div at bounding box center [850, 275] width 162 height 33
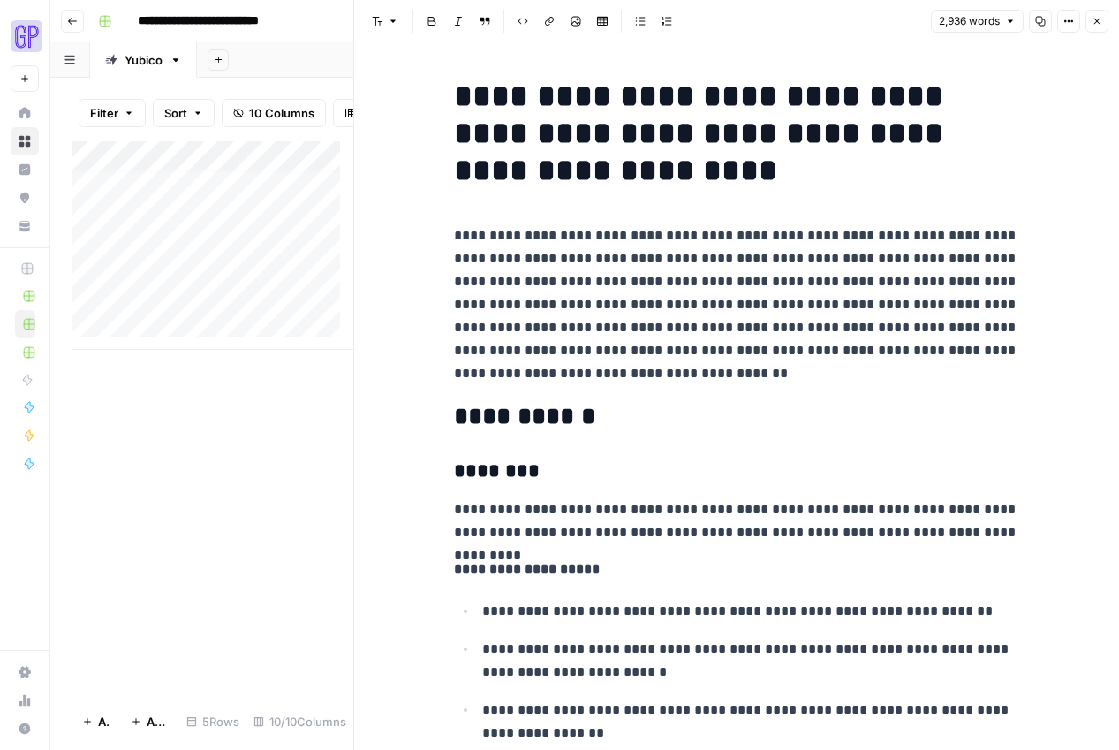
click at [1042, 22] on icon "button" at bounding box center [1041, 22] width 10 height 10
click at [1108, 16] on button "Close" at bounding box center [1097, 21] width 23 height 23
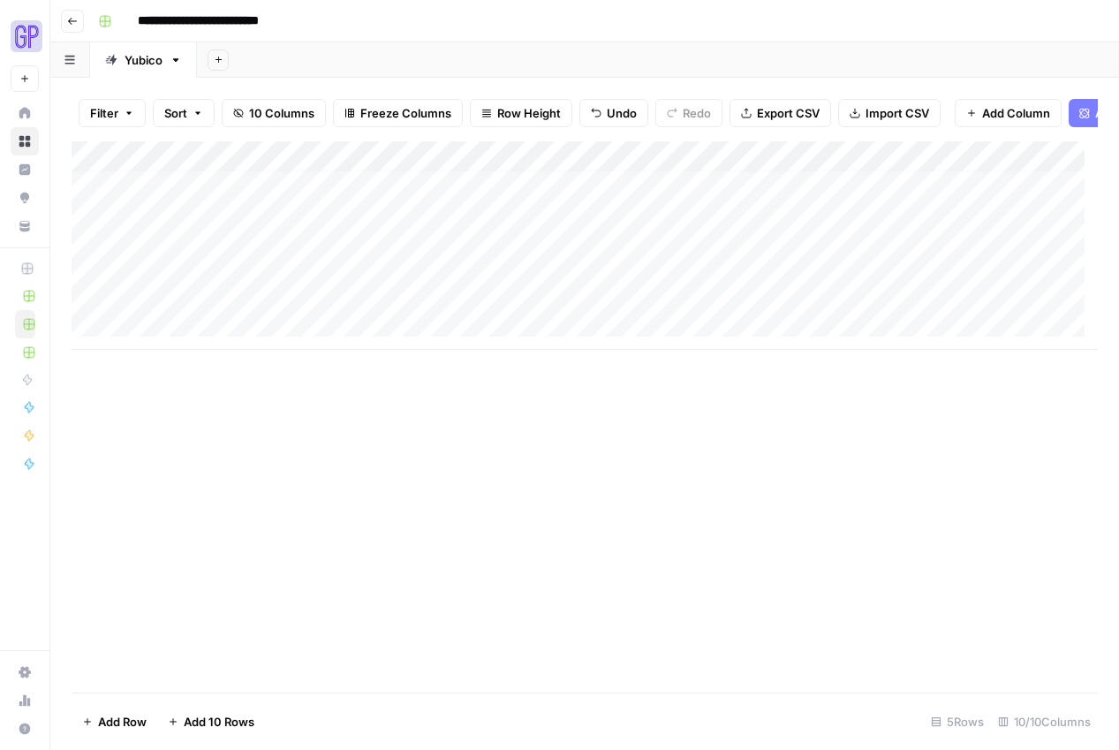
click at [979, 273] on div "Add Column" at bounding box center [585, 245] width 1027 height 209
click at [950, 399] on div "Add Column" at bounding box center [585, 416] width 1027 height 551
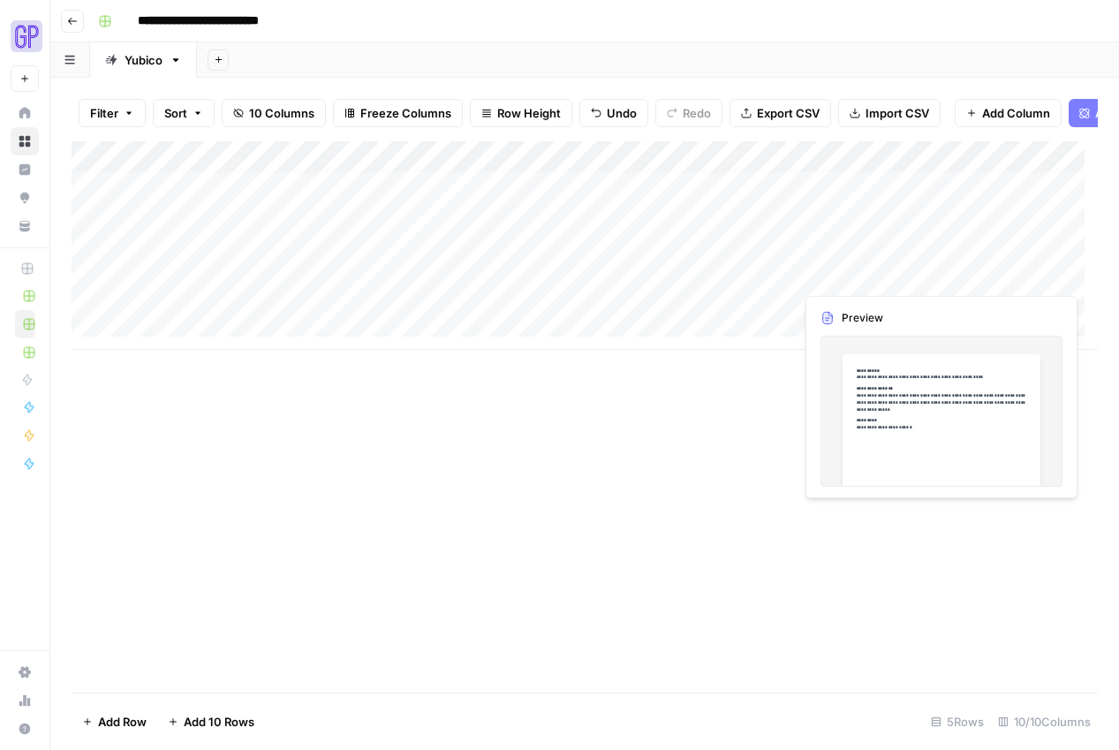
click at [954, 277] on div "Add Column" at bounding box center [585, 245] width 1027 height 209
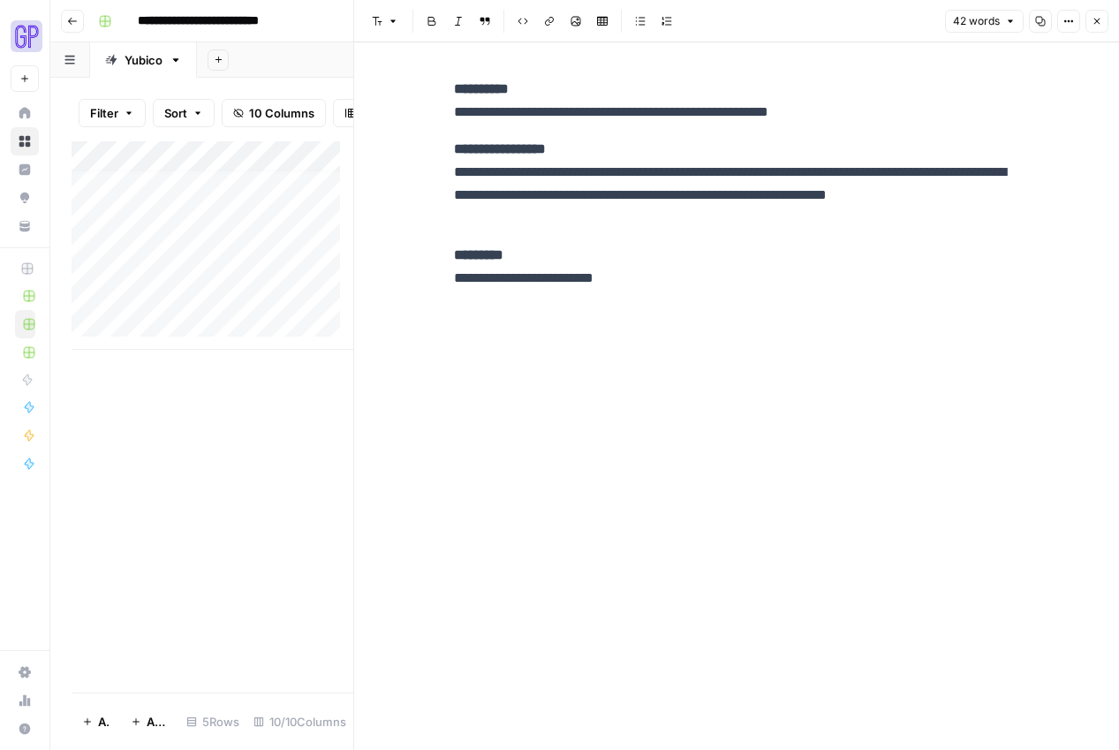
click at [1041, 23] on icon "button" at bounding box center [1041, 22] width 10 height 10
click at [1094, 27] on button "Close" at bounding box center [1097, 21] width 23 height 23
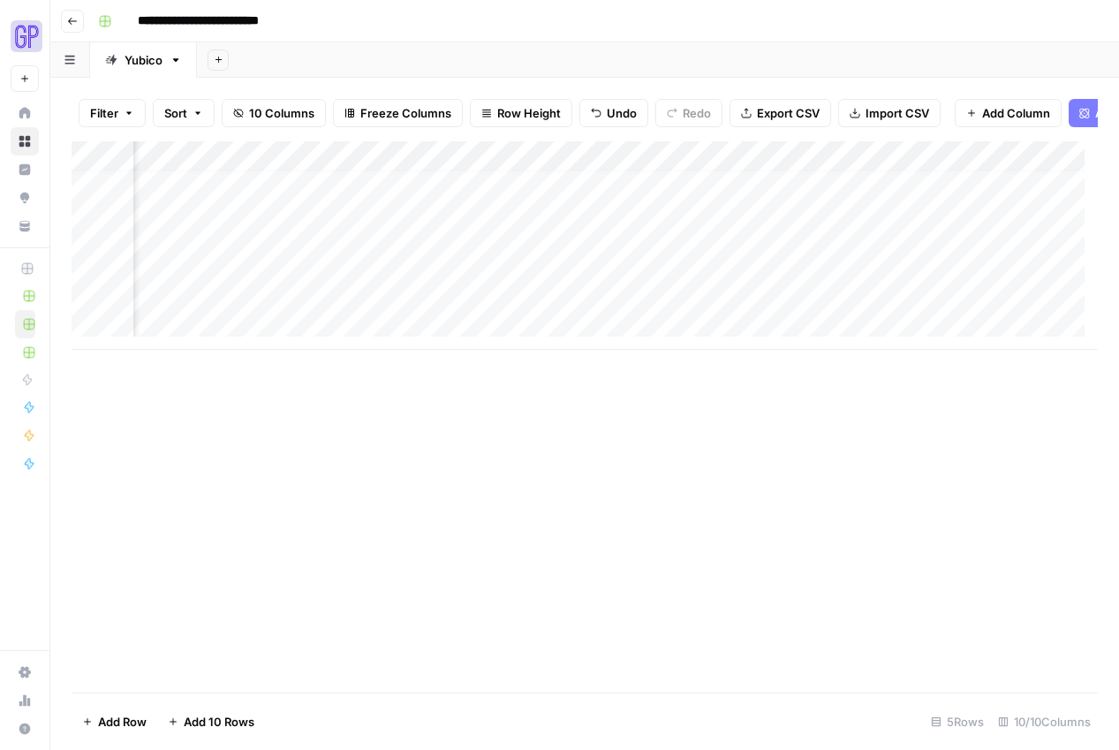
scroll to position [13, 457]
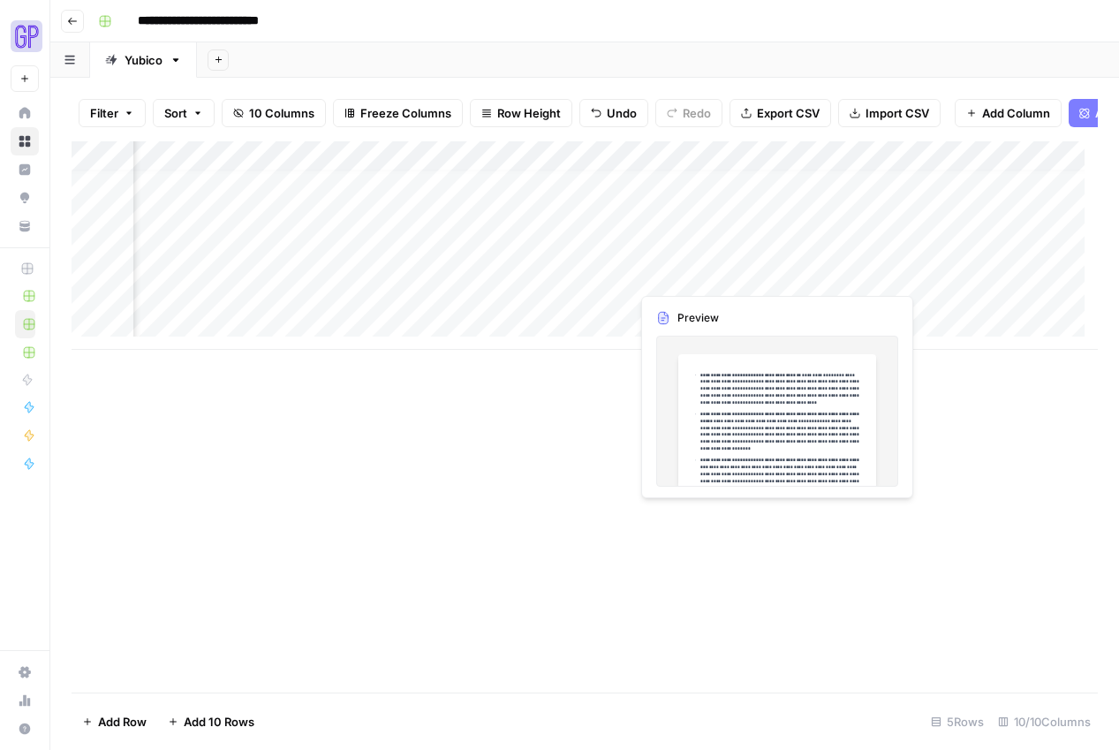
click at [717, 275] on div "Add Column" at bounding box center [585, 245] width 1027 height 209
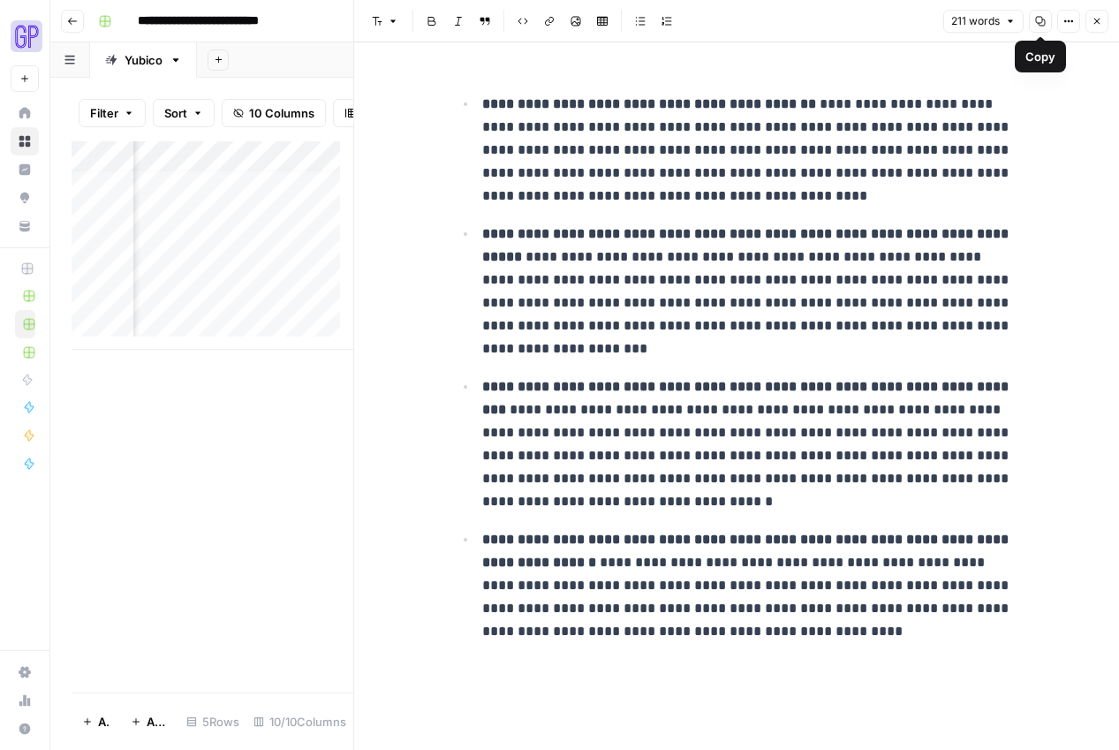
click at [1043, 20] on icon "button" at bounding box center [1040, 21] width 11 height 11
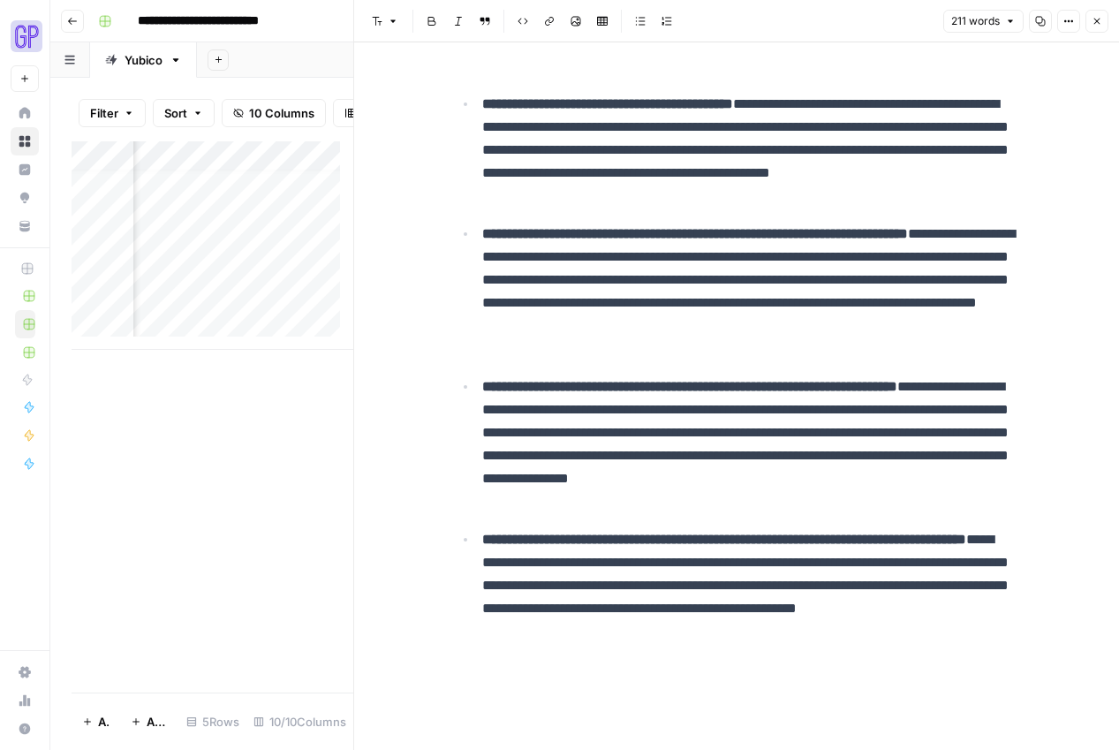
click at [1099, 20] on icon "button" at bounding box center [1097, 21] width 11 height 11
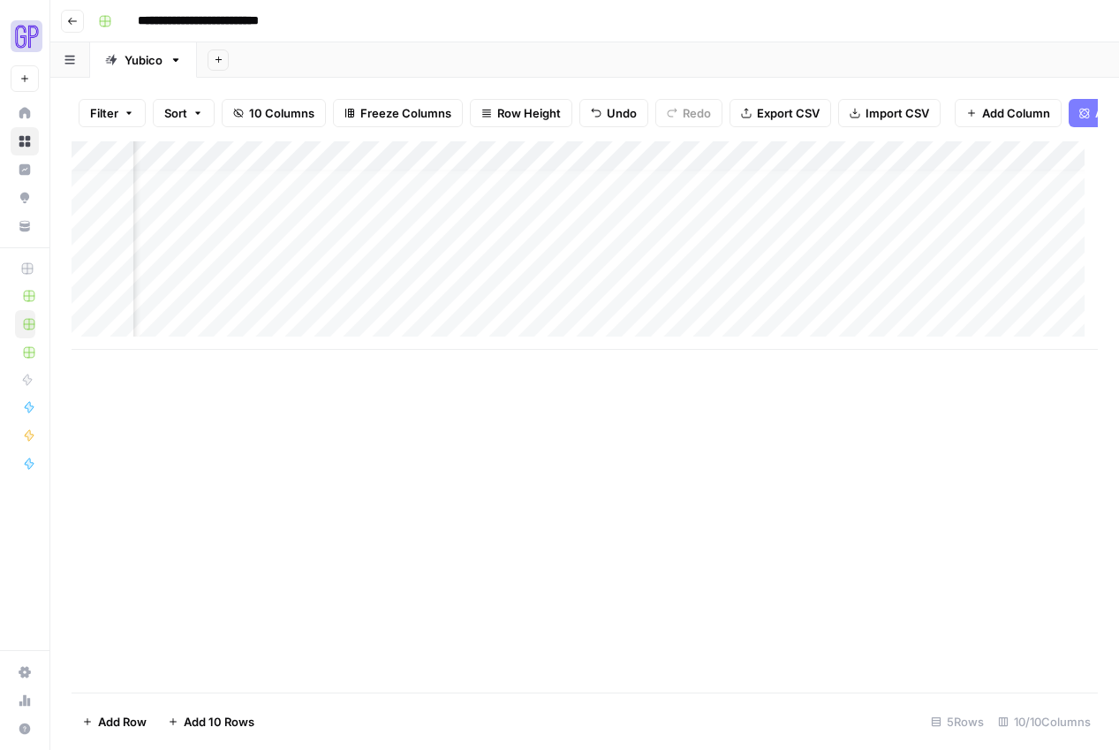
click at [843, 275] on div "Add Column" at bounding box center [585, 245] width 1027 height 209
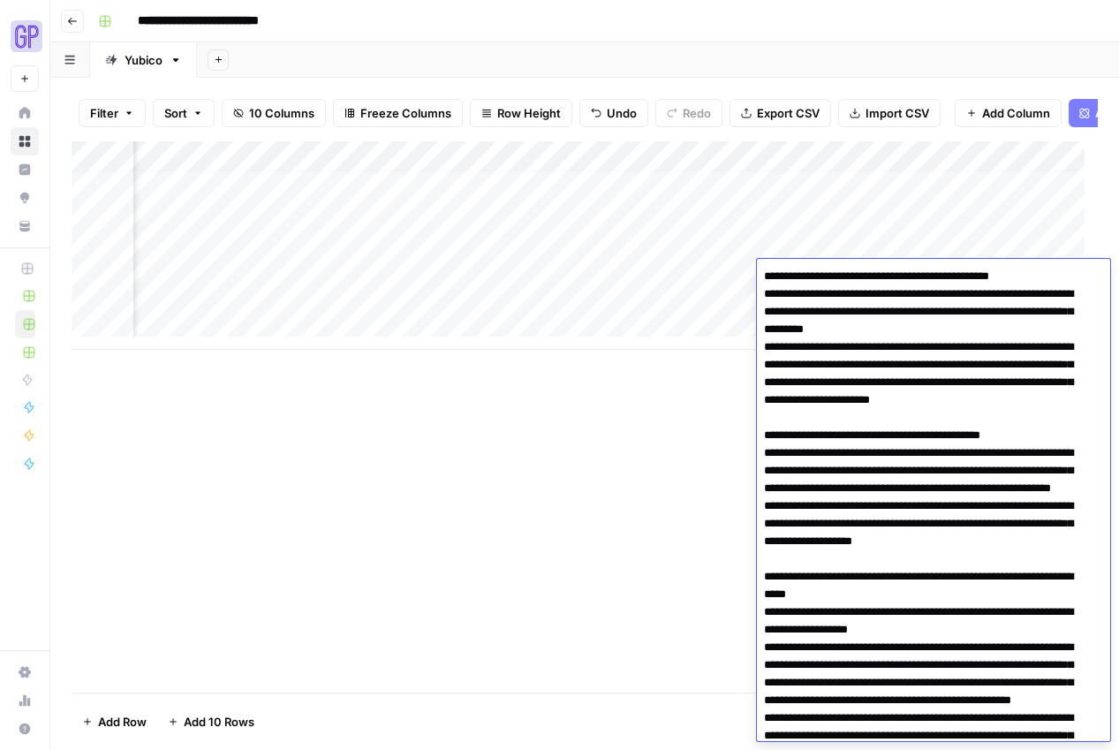
scroll to position [1474, 0]
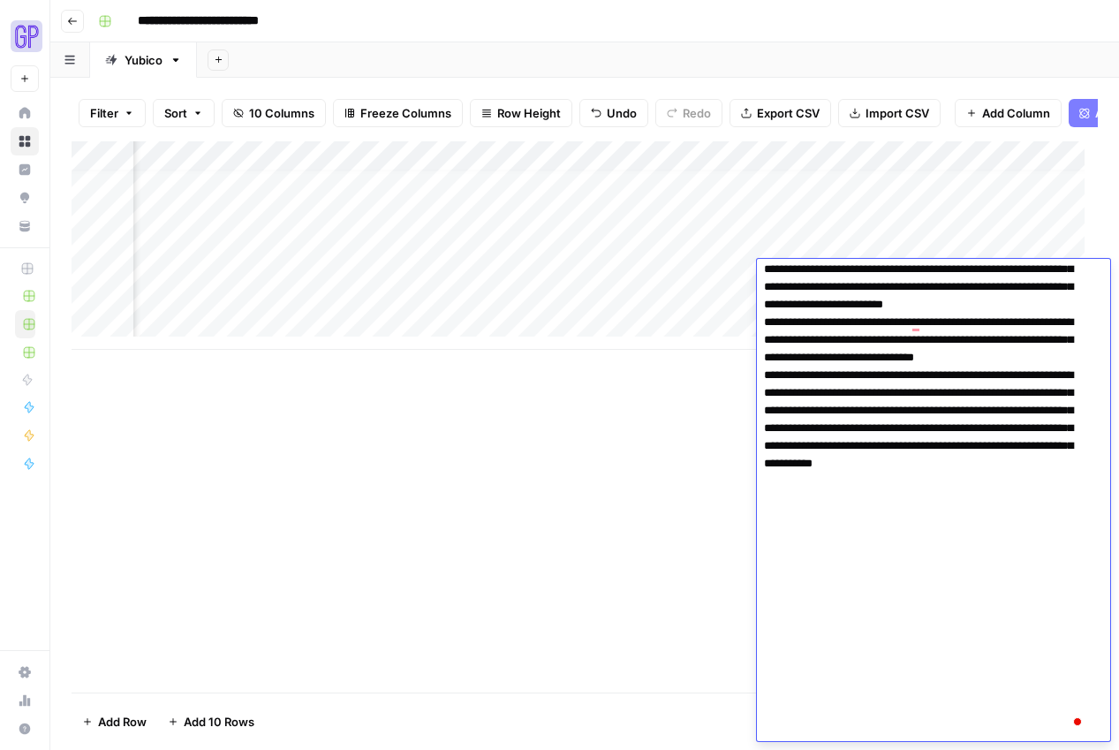
click at [566, 510] on div "Add Column" at bounding box center [585, 416] width 1027 height 551
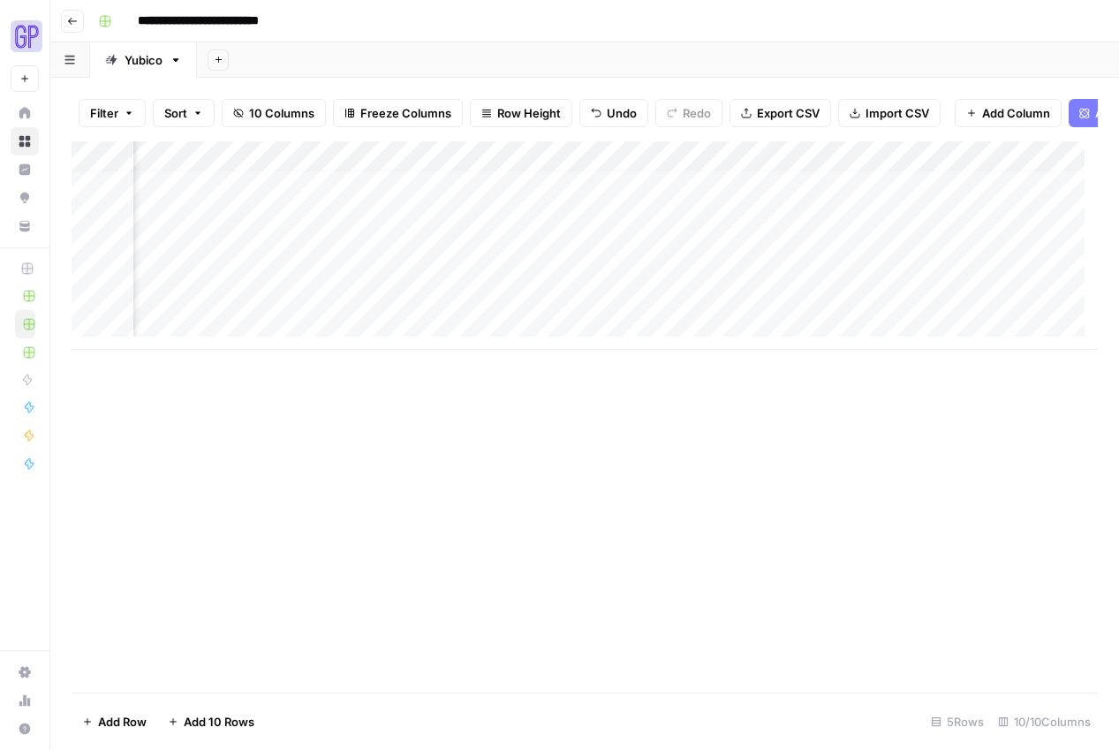
click at [870, 277] on div "Add Column" at bounding box center [585, 245] width 1027 height 209
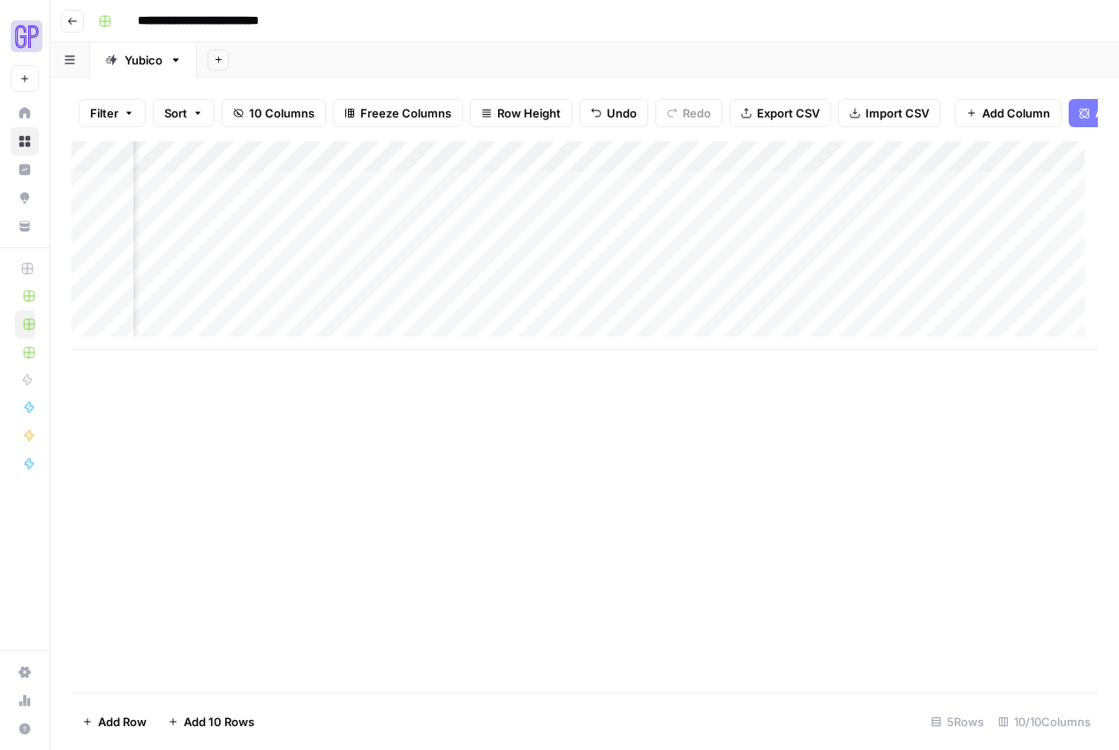
click at [595, 589] on div "Add Column" at bounding box center [585, 416] width 1027 height 551
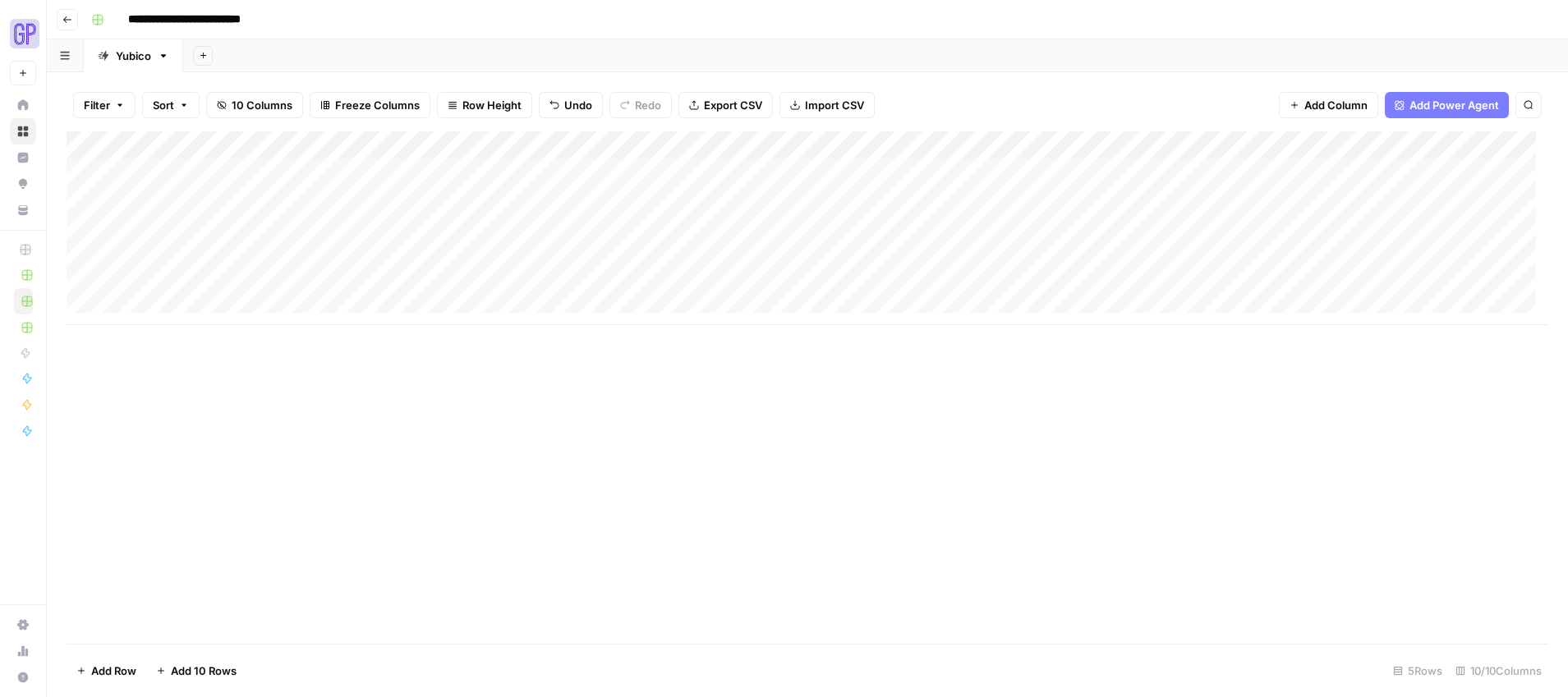
scroll to position [0, 0]
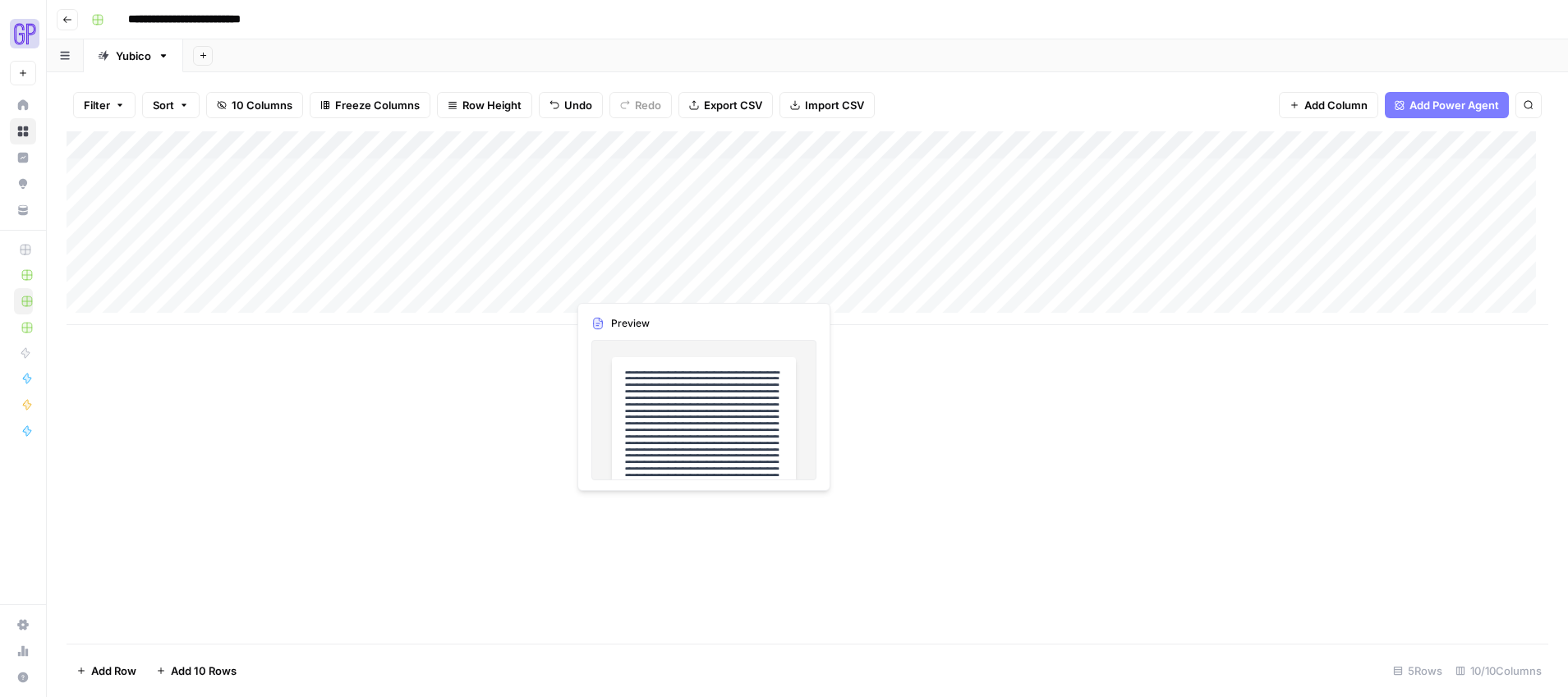
click at [588, 283] on div "Add Column" at bounding box center [808, 228] width 1482 height 194
click at [588, 283] on div at bounding box center [642, 283] width 151 height 31
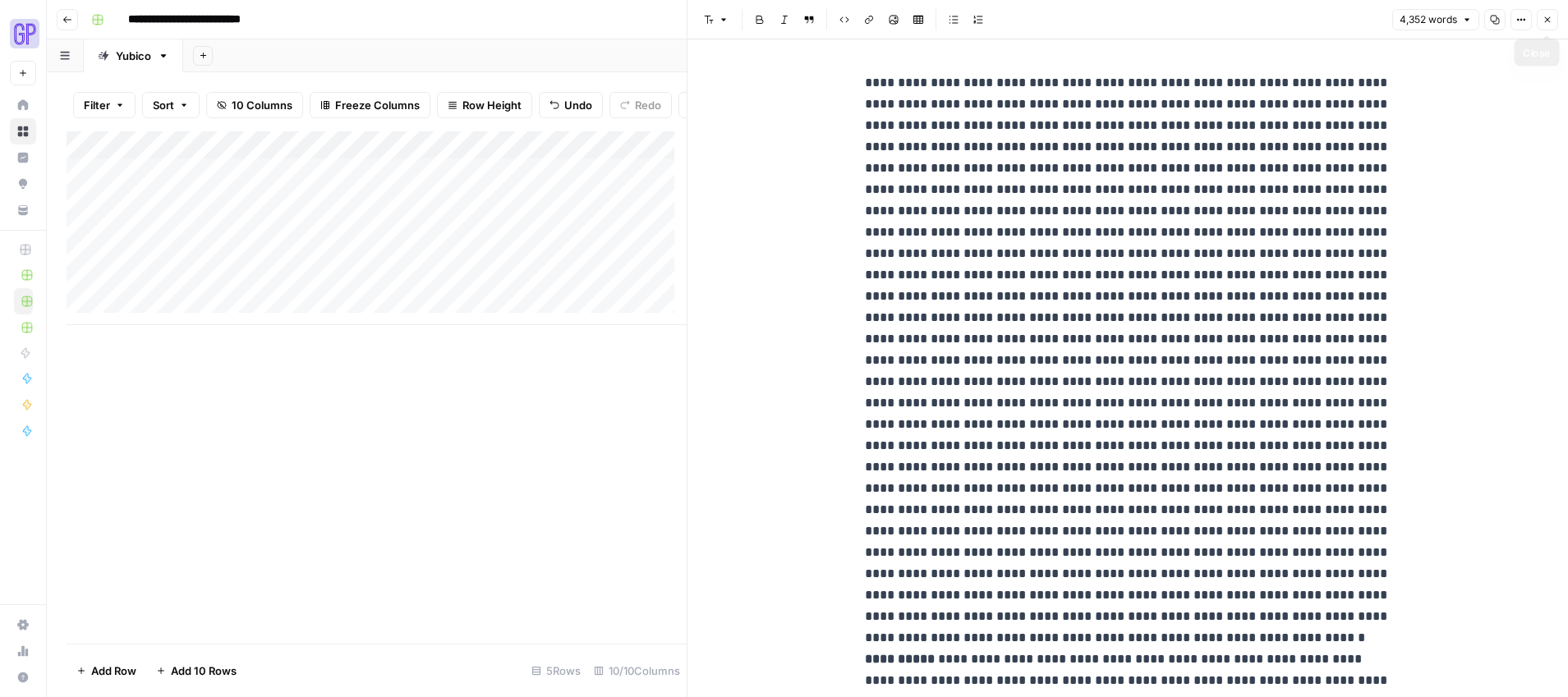
click at [1546, 18] on icon "button" at bounding box center [1547, 20] width 10 height 10
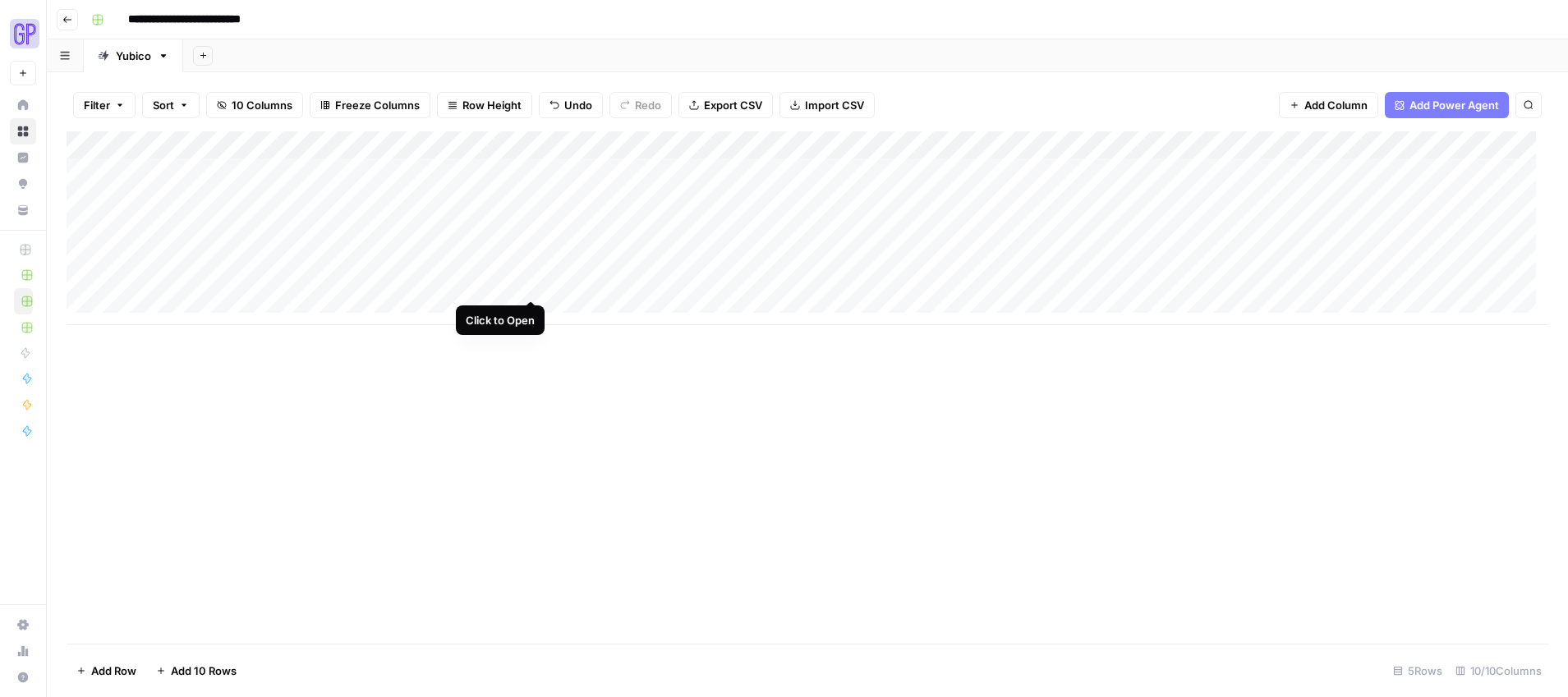
click at [527, 285] on div "Add Column" at bounding box center [808, 228] width 1482 height 194
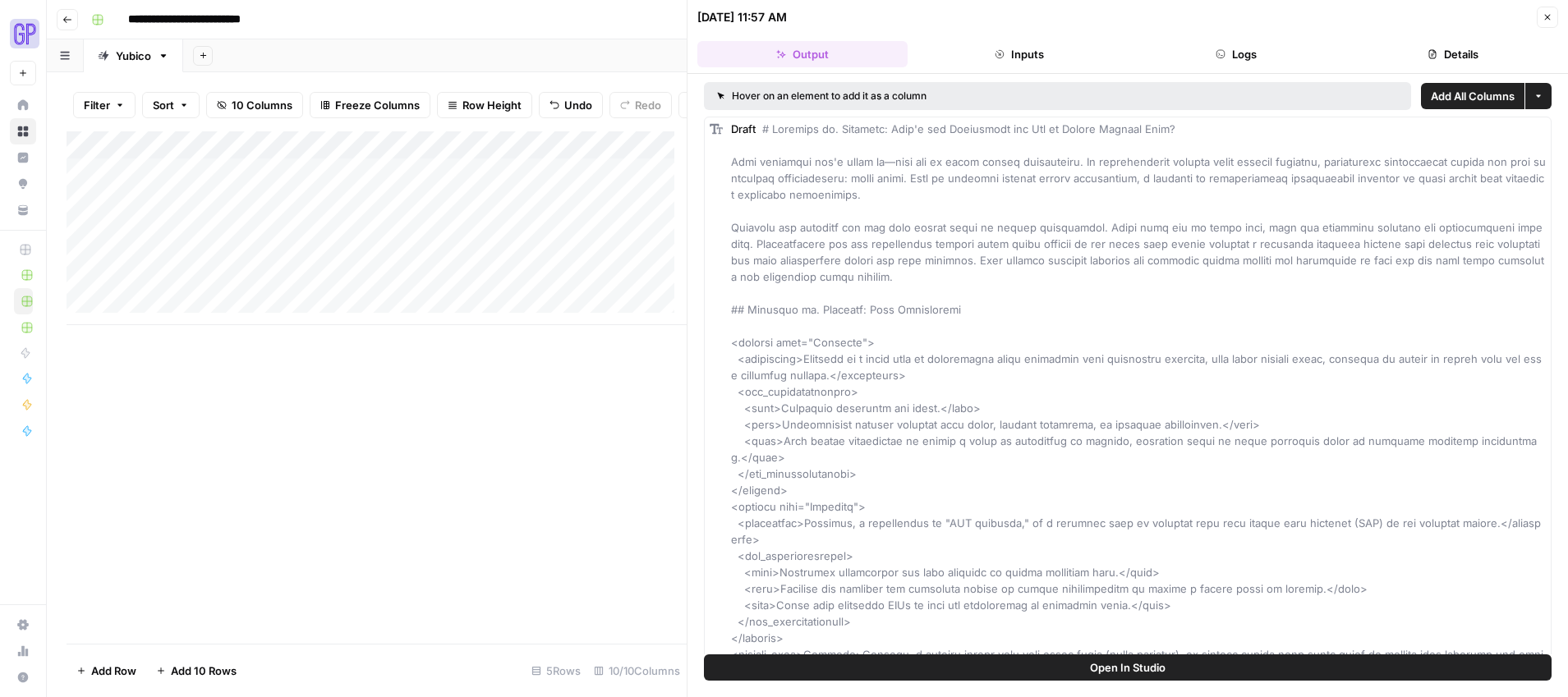
click at [1152, 670] on span "Open In Studio" at bounding box center [1127, 667] width 75 height 17
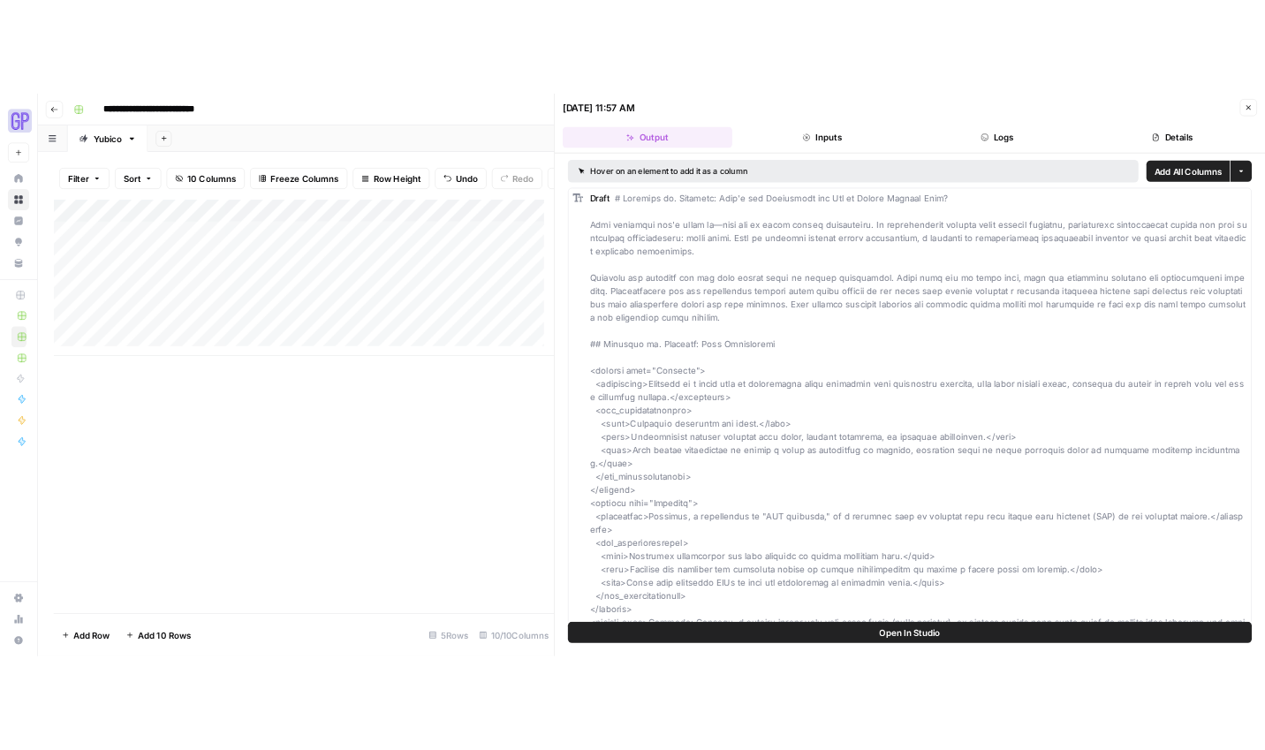
scroll to position [13, 0]
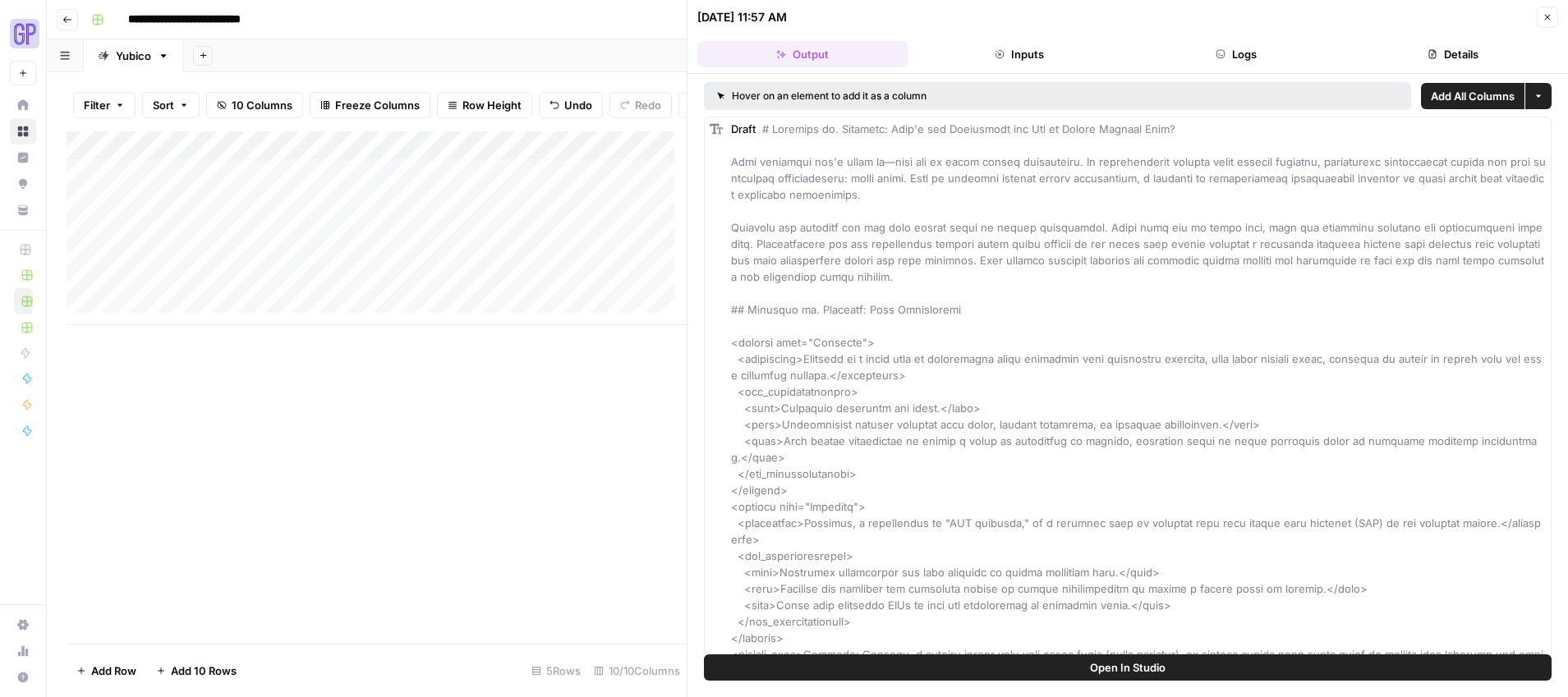
click at [471, 250] on div "Add Column" at bounding box center [376, 228] width 620 height 194
click at [529, 255] on div "Add Column" at bounding box center [376, 228] width 620 height 194
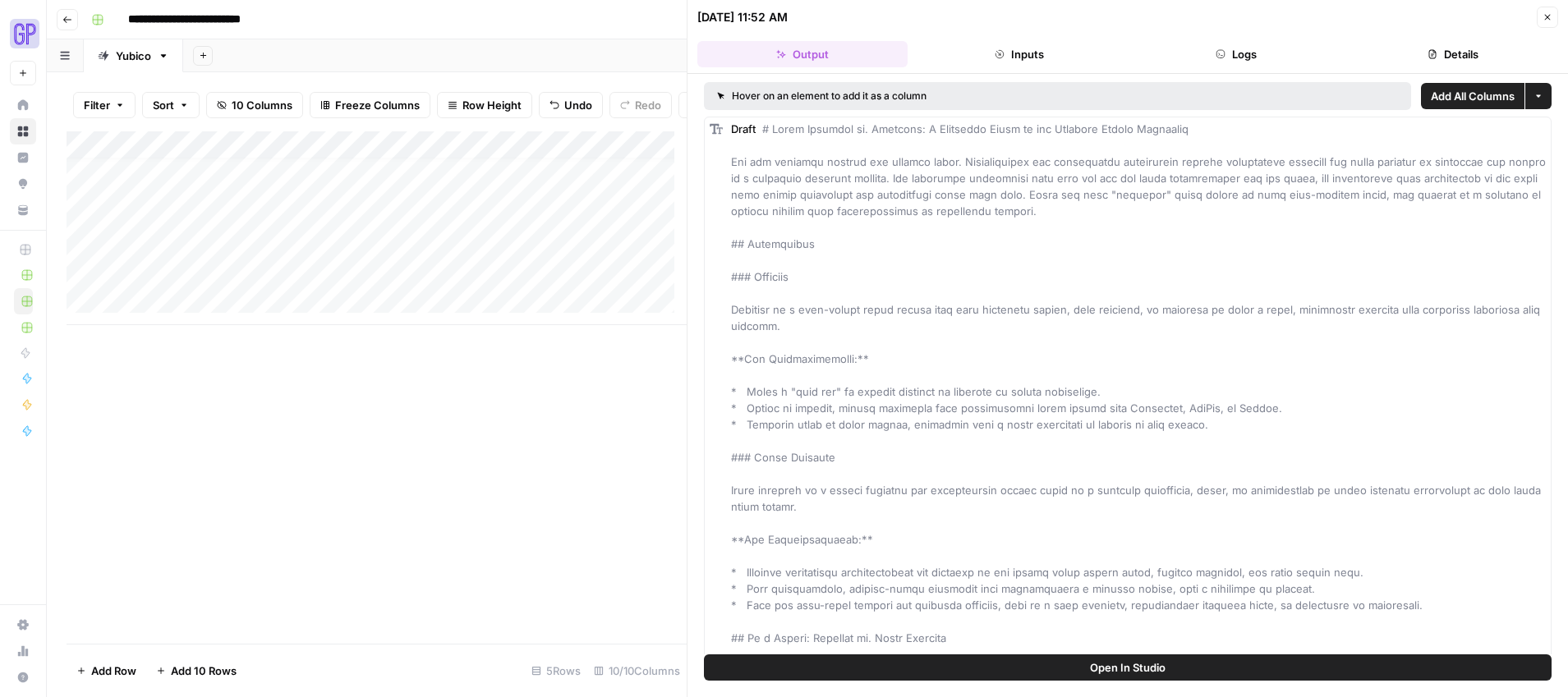
click at [1119, 659] on span "Open In Studio" at bounding box center [1127, 667] width 75 height 17
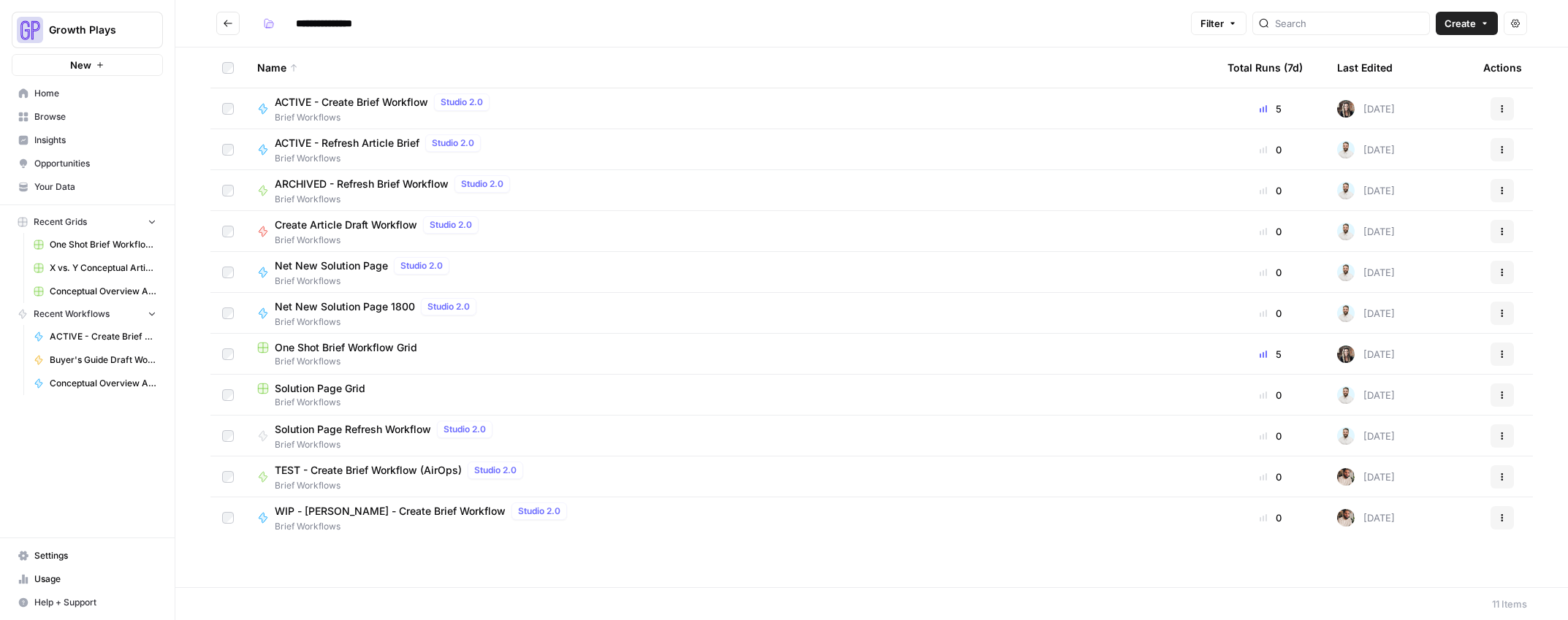
click at [93, 298] on span "Conceptual Overview Article Grid" at bounding box center [103, 292] width 107 height 13
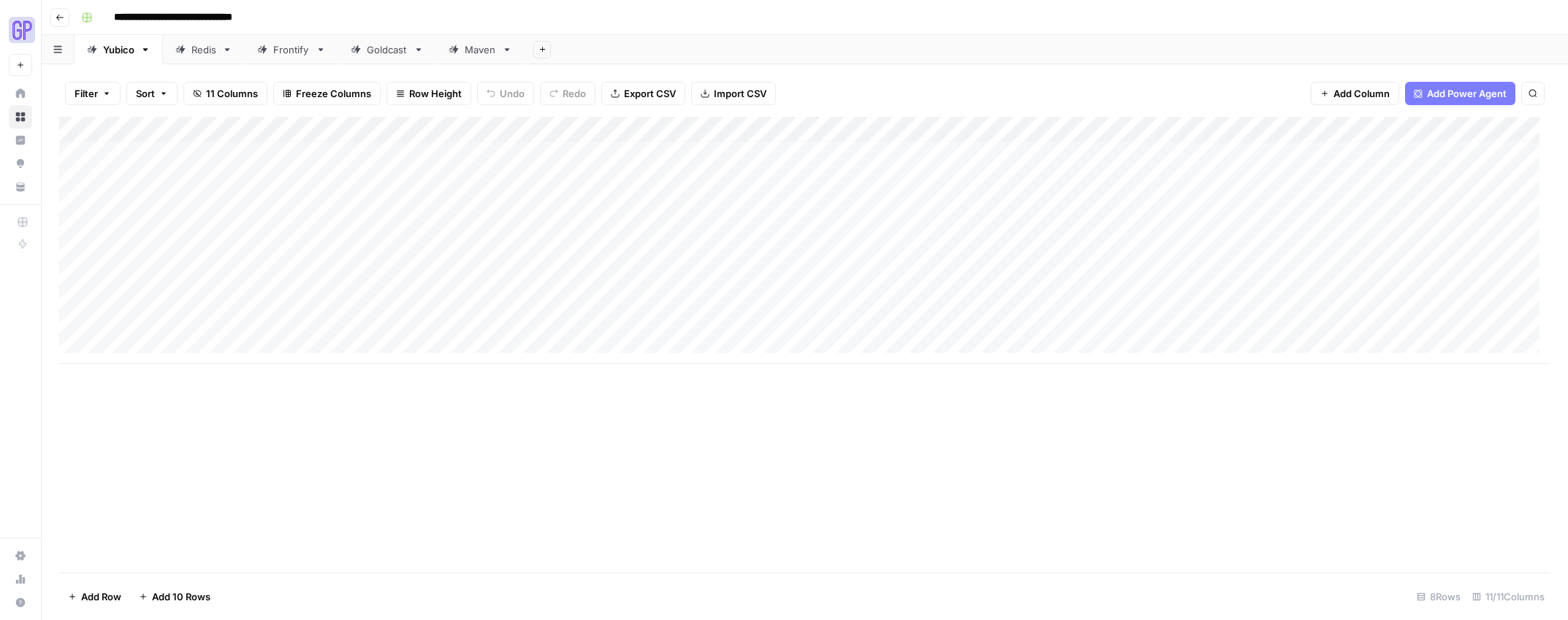
scroll to position [11, 0]
click at [148, 338] on div "Add Column" at bounding box center [805, 240] width 1491 height 247
click at [148, 368] on div "Add Column" at bounding box center [805, 252] width 1491 height 272
click at [148, 389] on div "Add Column" at bounding box center [805, 265] width 1491 height 297
click at [150, 414] on div "Add Column" at bounding box center [805, 277] width 1491 height 322
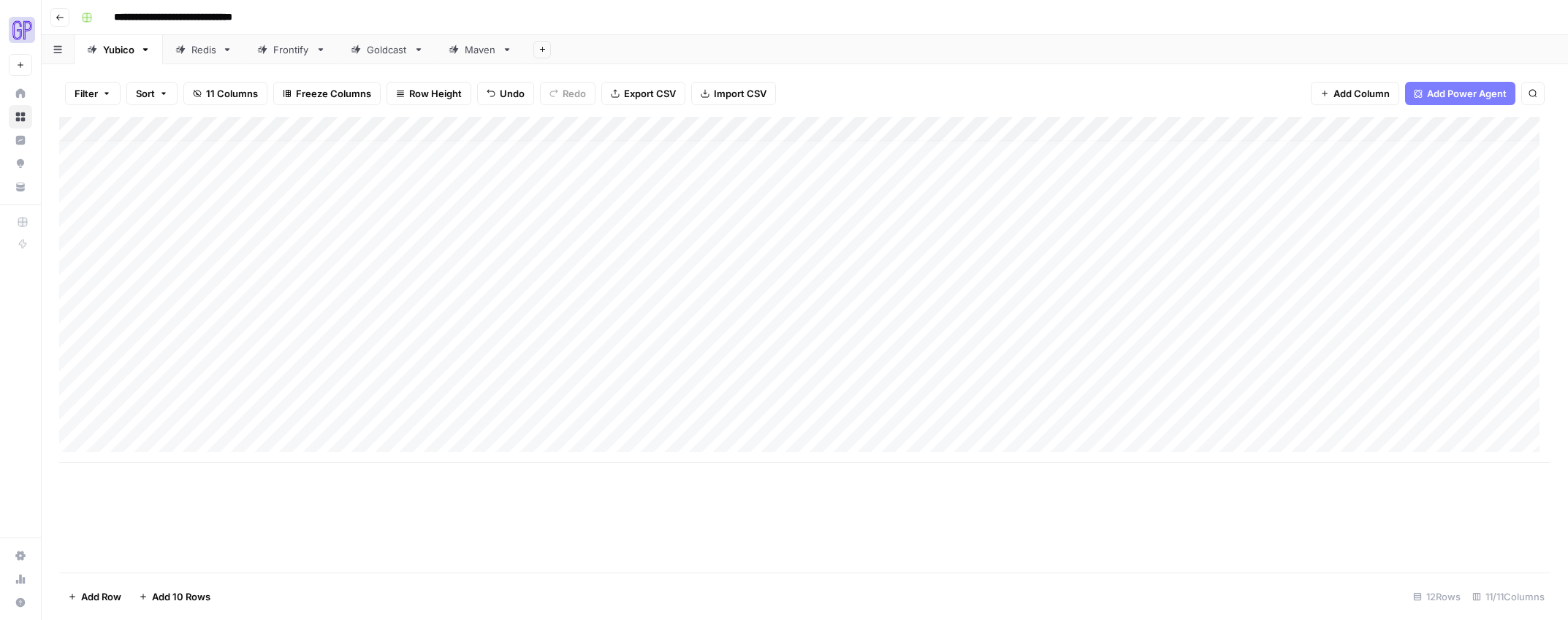
click at [150, 451] on div "Add Column" at bounding box center [805, 289] width 1491 height 346
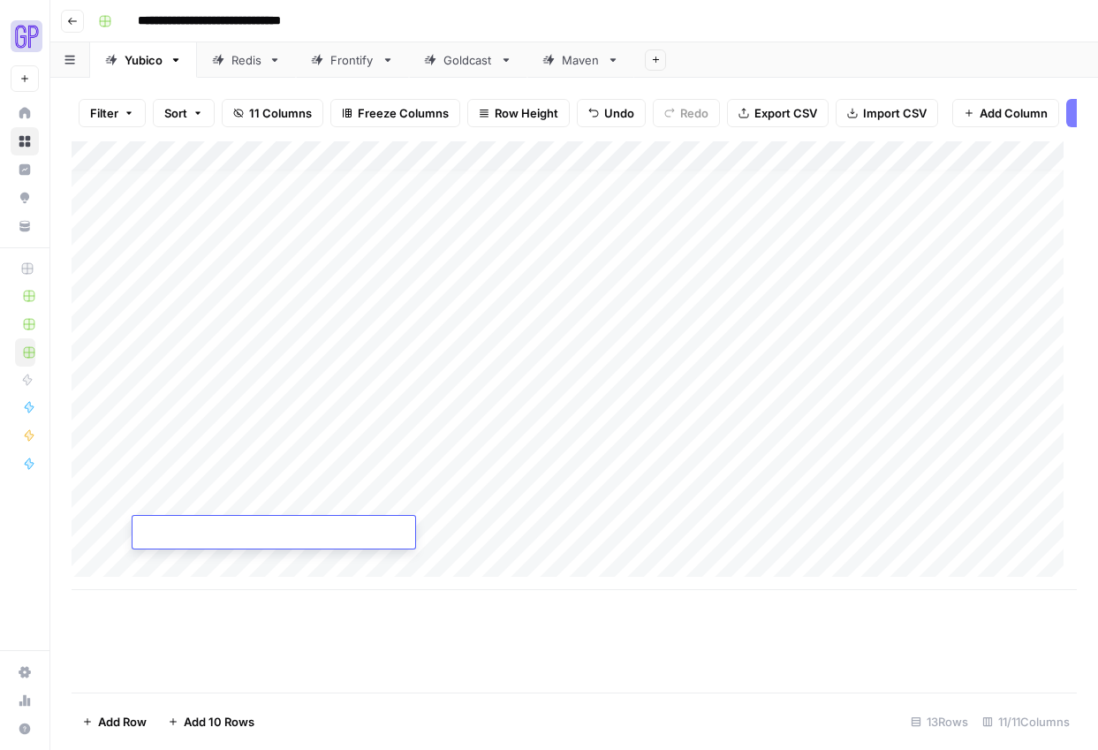
click at [181, 419] on div "Add Column" at bounding box center [574, 365] width 1005 height 449
type textarea "**********"
click at [300, 494] on div "Add Column" at bounding box center [574, 365] width 1005 height 449
click at [367, 419] on div "Add Column" at bounding box center [574, 365] width 1005 height 449
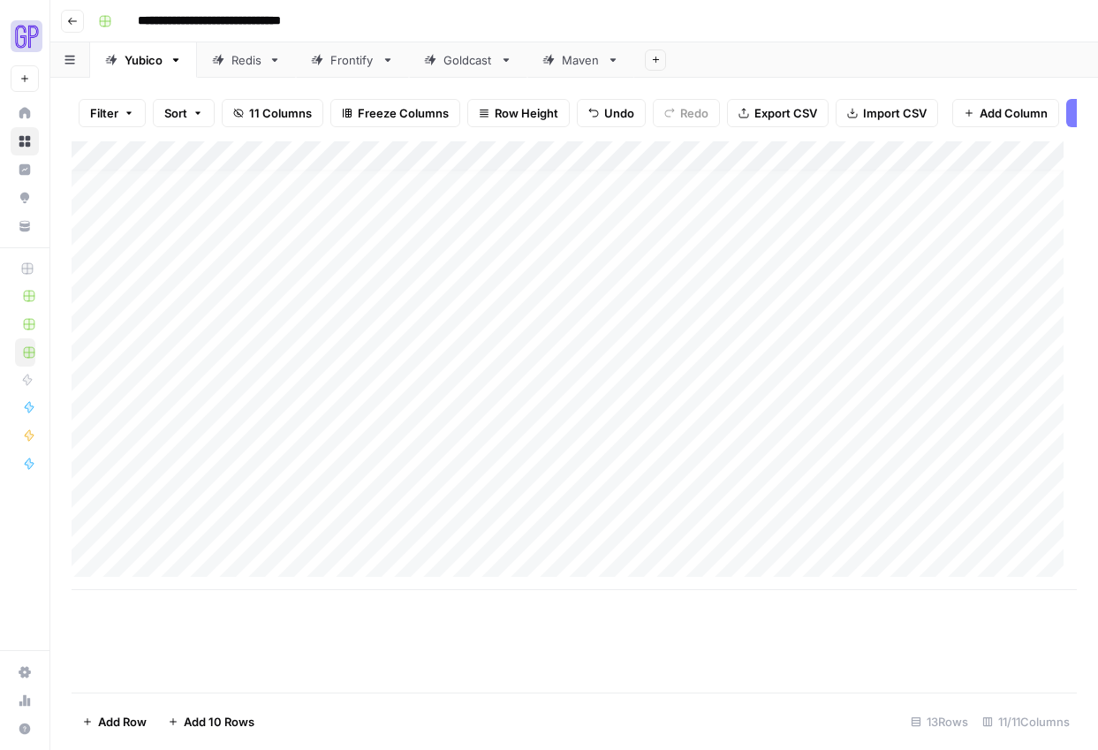
click at [365, 422] on div "Add Column" at bounding box center [574, 365] width 1005 height 449
click at [365, 422] on textarea at bounding box center [433, 426] width 283 height 25
type textarea "**********"
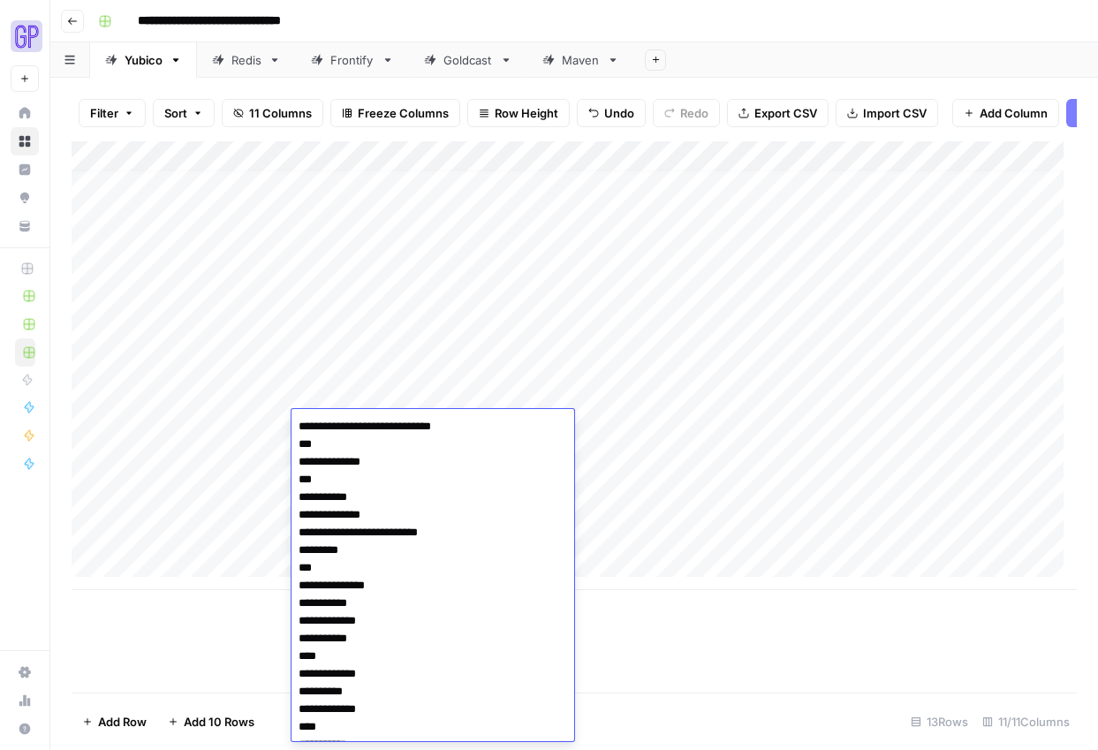
scroll to position [1000, 0]
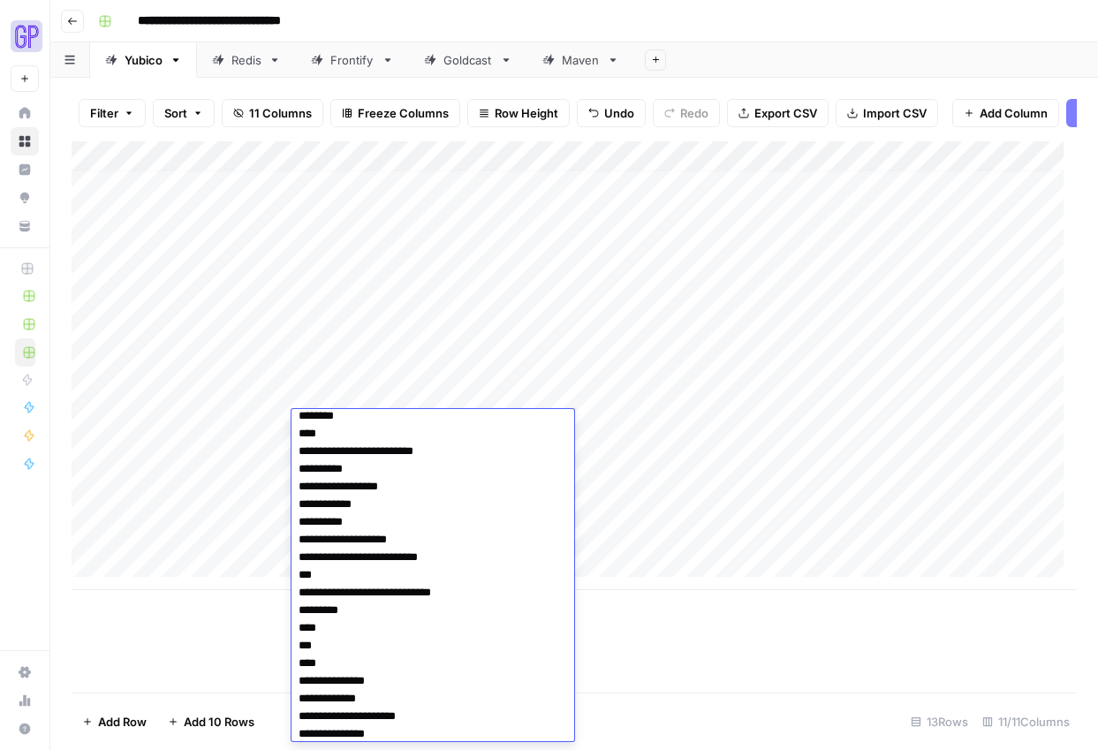
click at [850, 521] on div "Add Column" at bounding box center [574, 365] width 1005 height 449
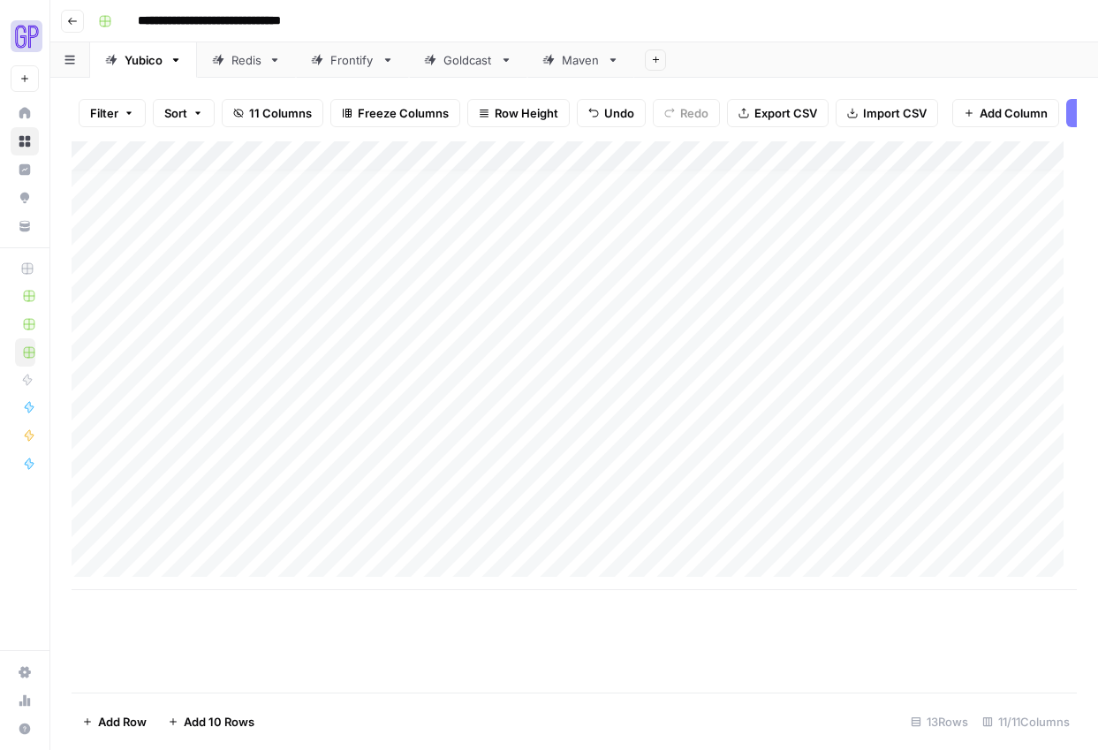
click at [472, 423] on div "Add Column" at bounding box center [574, 365] width 1005 height 449
click at [175, 454] on div "Add Column" at bounding box center [574, 365] width 1005 height 449
type textarea "**********"
click at [214, 535] on div "Add Column" at bounding box center [574, 365] width 1005 height 449
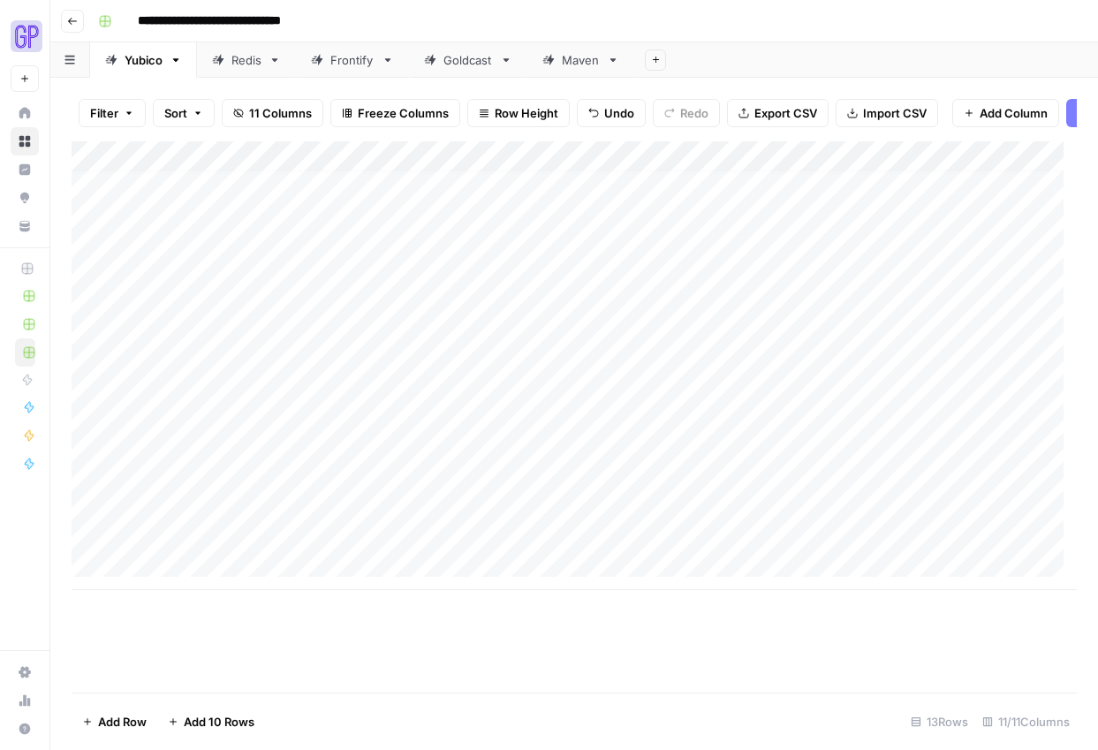
click at [372, 452] on div "Add Column" at bounding box center [574, 365] width 1005 height 449
type textarea "**********"
click at [527, 451] on div "Add Column" at bounding box center [574, 365] width 1005 height 449
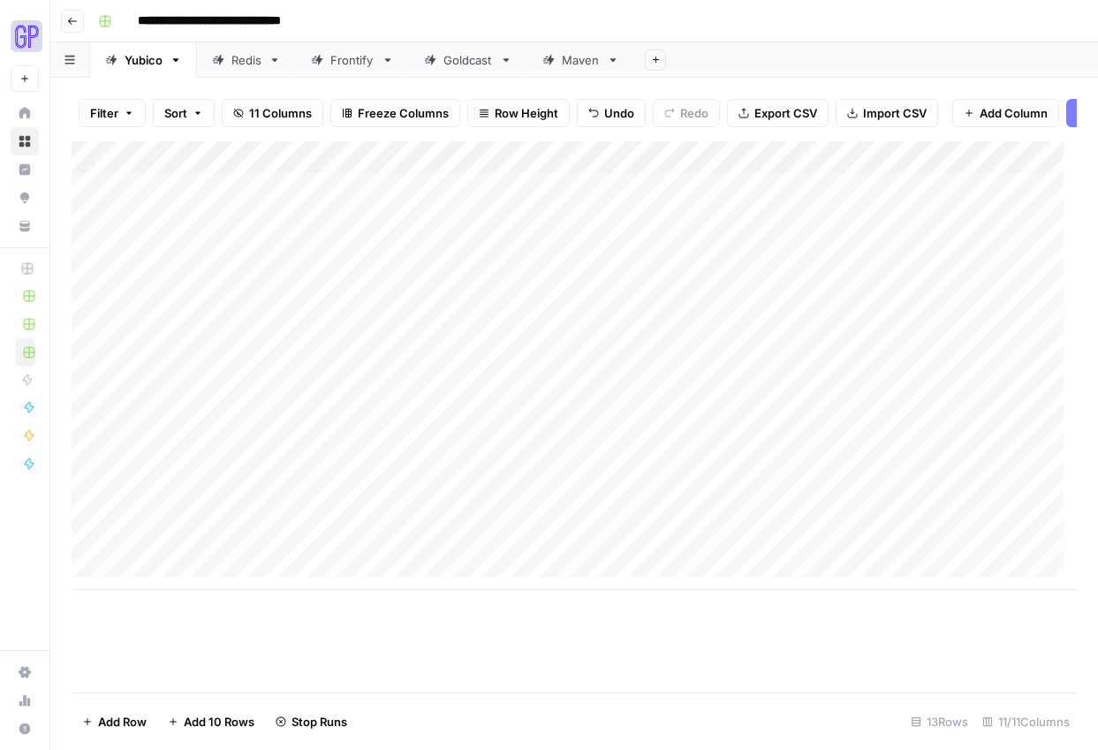
click at [186, 478] on div "Add Column" at bounding box center [574, 365] width 1005 height 449
type textarea "**********"
drag, startPoint x: 224, startPoint y: 586, endPoint x: 209, endPoint y: 591, distance: 15.9
click at [224, 586] on div "Add Column" at bounding box center [574, 365] width 1005 height 449
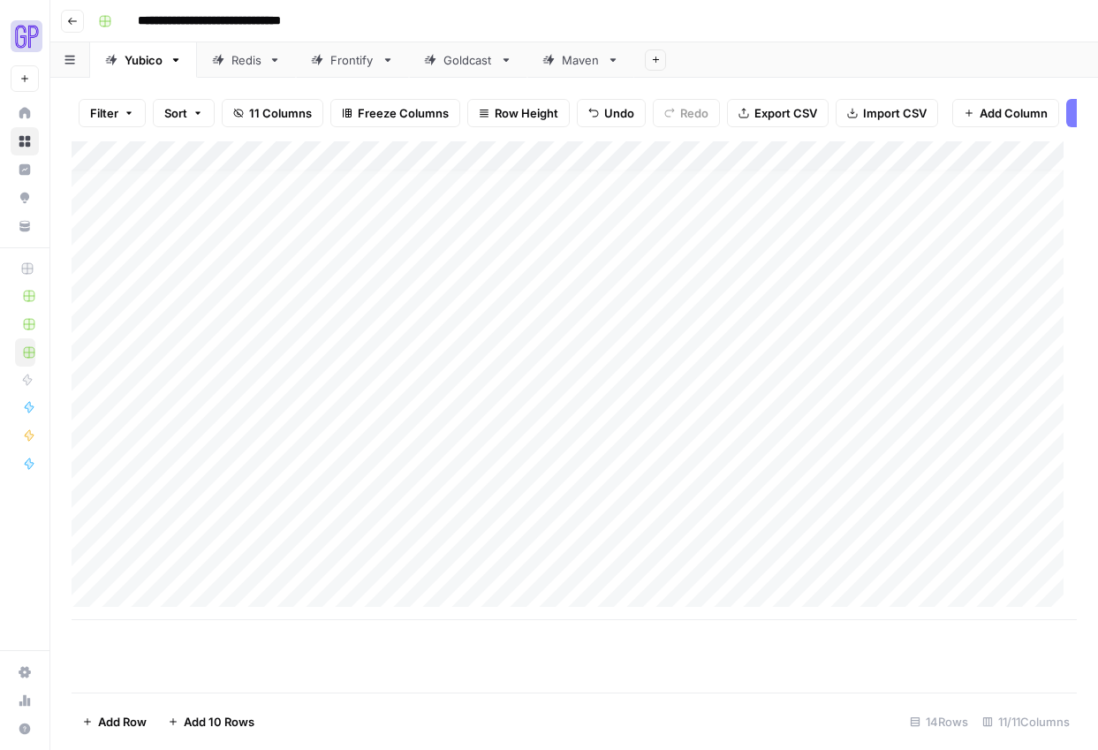
scroll to position [13, 0]
click at [332, 484] on div "Add Column" at bounding box center [574, 380] width 1005 height 479
click at [333, 484] on textarea at bounding box center [433, 486] width 283 height 25
type textarea "**********"
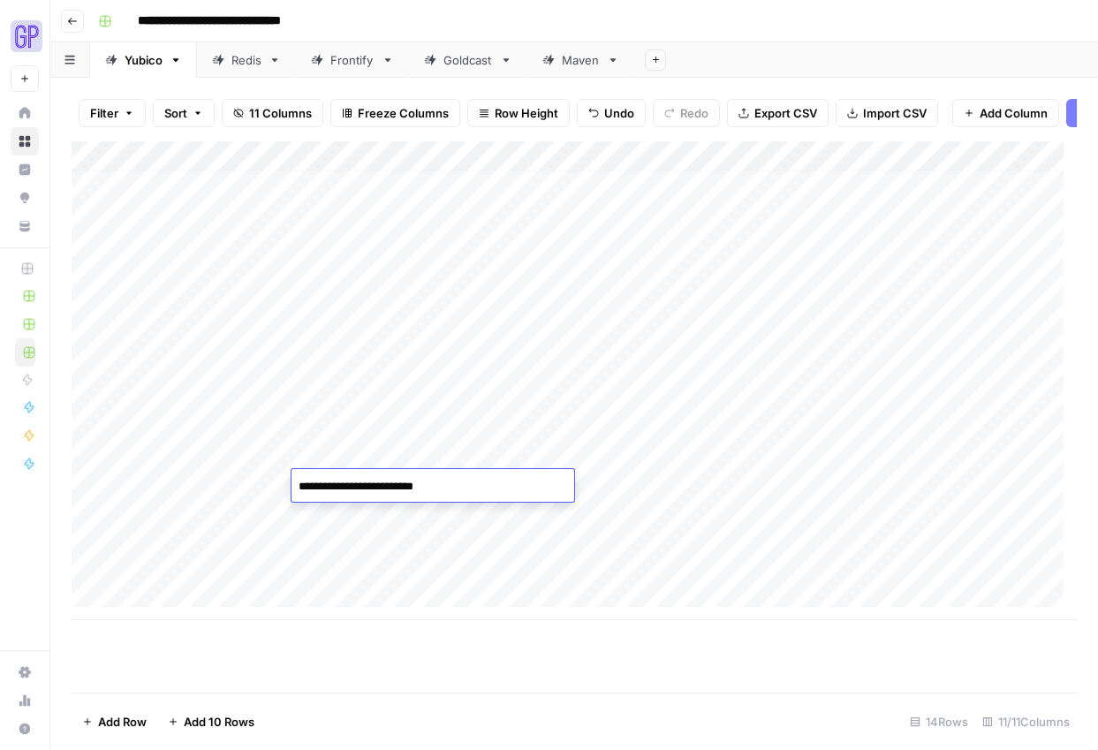
scroll to position [884, 0]
click at [533, 484] on div "Add Column" at bounding box center [574, 380] width 1005 height 479
click at [224, 512] on div "Add Column" at bounding box center [574, 380] width 1005 height 479
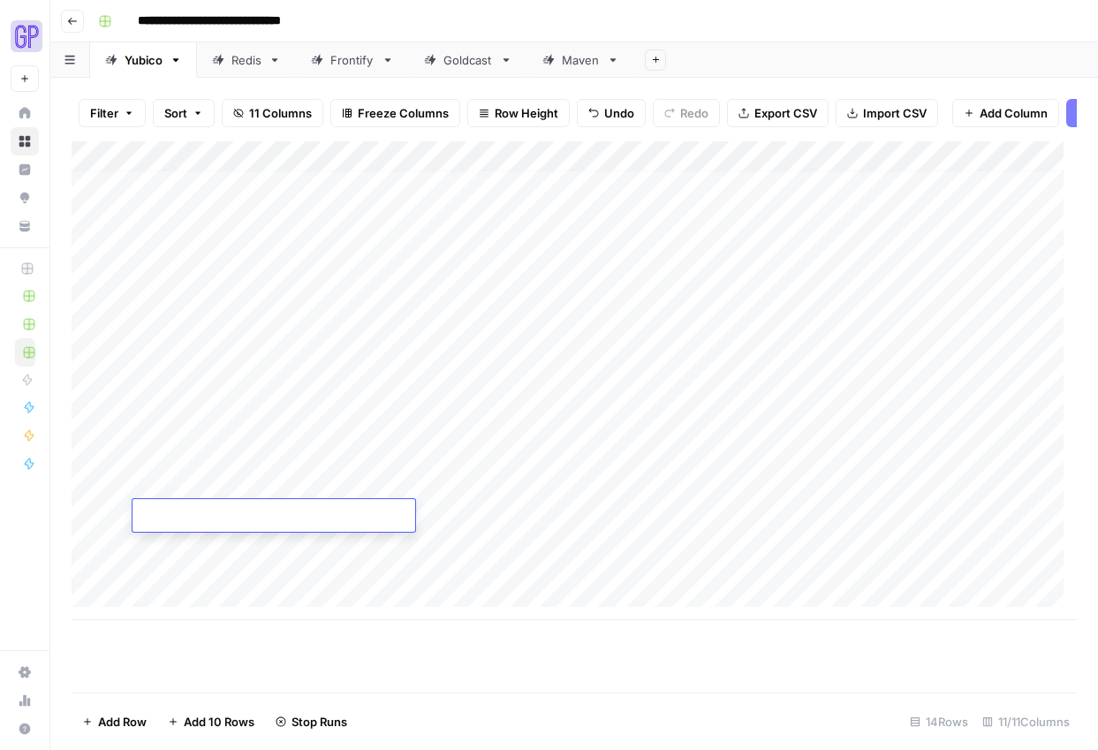
type textarea "***"
click at [252, 568] on div "Add Column" at bounding box center [574, 380] width 1005 height 479
click at [341, 516] on div "Add Column" at bounding box center [574, 380] width 1005 height 479
type textarea "**********"
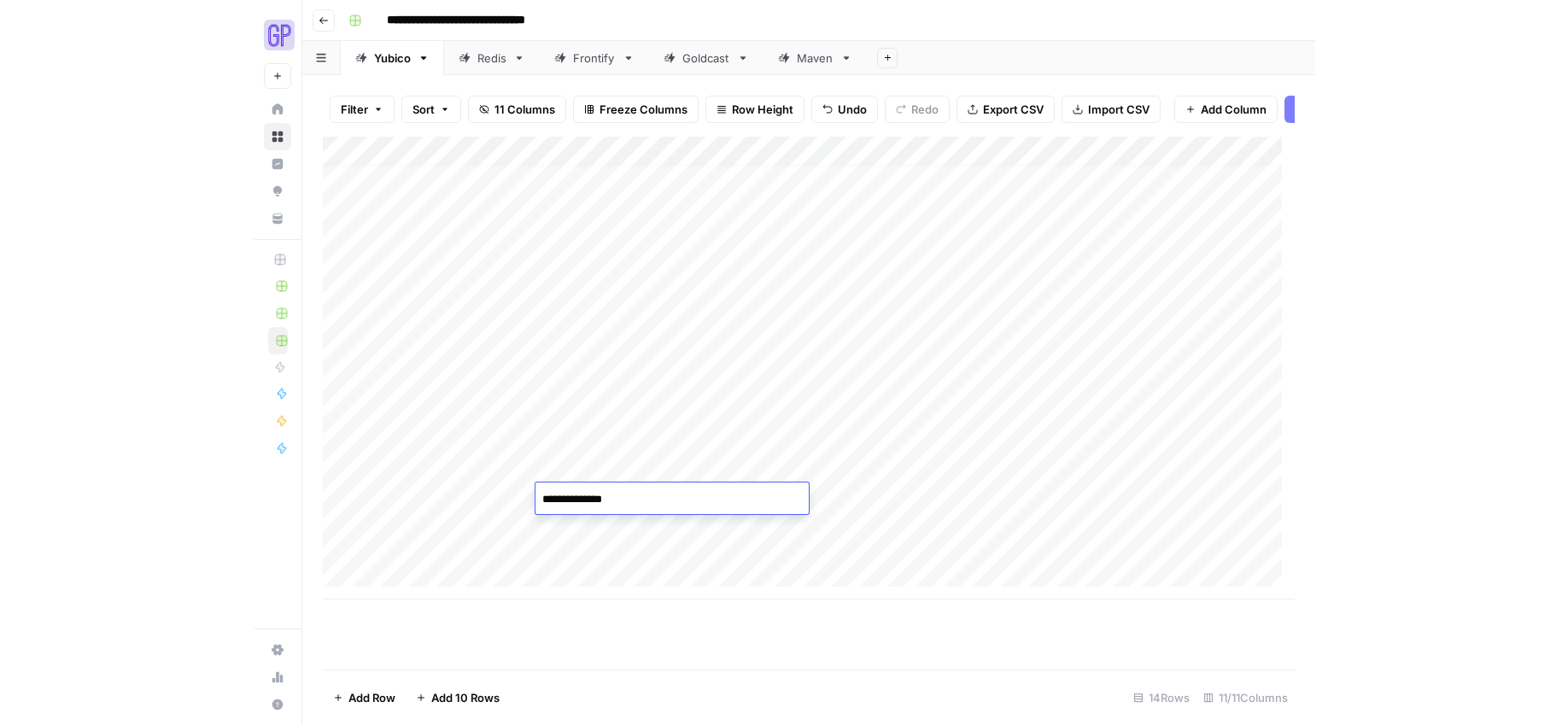
scroll to position [712, 0]
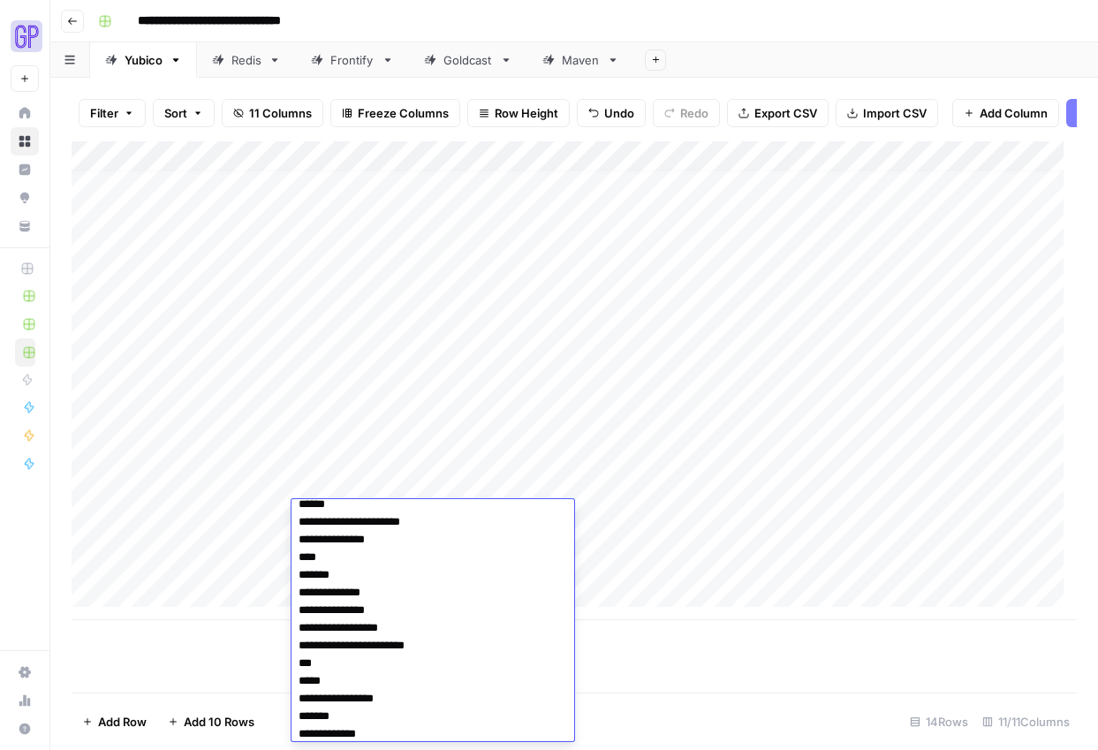
click at [345, 659] on textarea "**********" at bounding box center [433, 257] width 283 height 979
click at [247, 667] on div "Add Column" at bounding box center [574, 416] width 1005 height 551
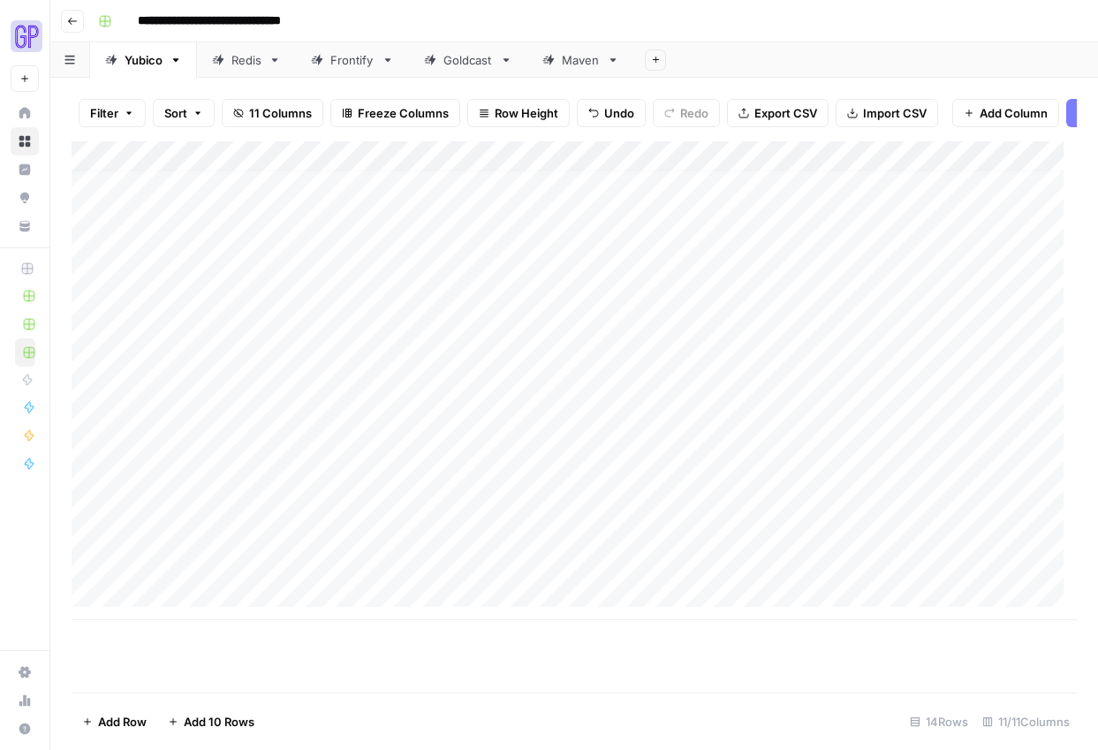
click at [527, 518] on div "Add Column" at bounding box center [574, 380] width 1005 height 479
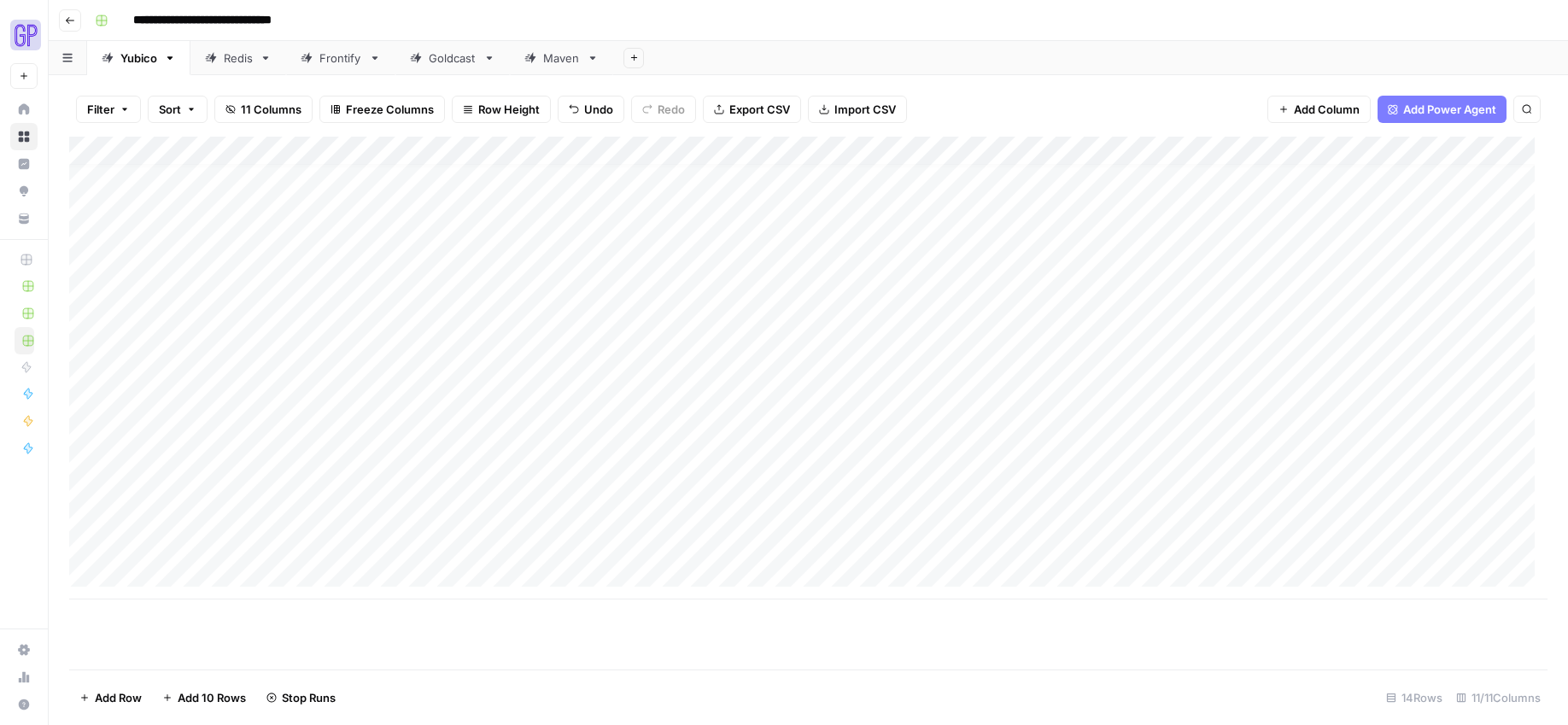
click at [209, 503] on div "Add Column" at bounding box center [808, 367] width 1478 height 463
click at [209, 505] on div "Add Column" at bounding box center [808, 367] width 1478 height 463
type textarea "**********"
click at [363, 551] on div "Add Column" at bounding box center [808, 367] width 1478 height 463
click at [363, 521] on div "Add Column" at bounding box center [808, 367] width 1478 height 463
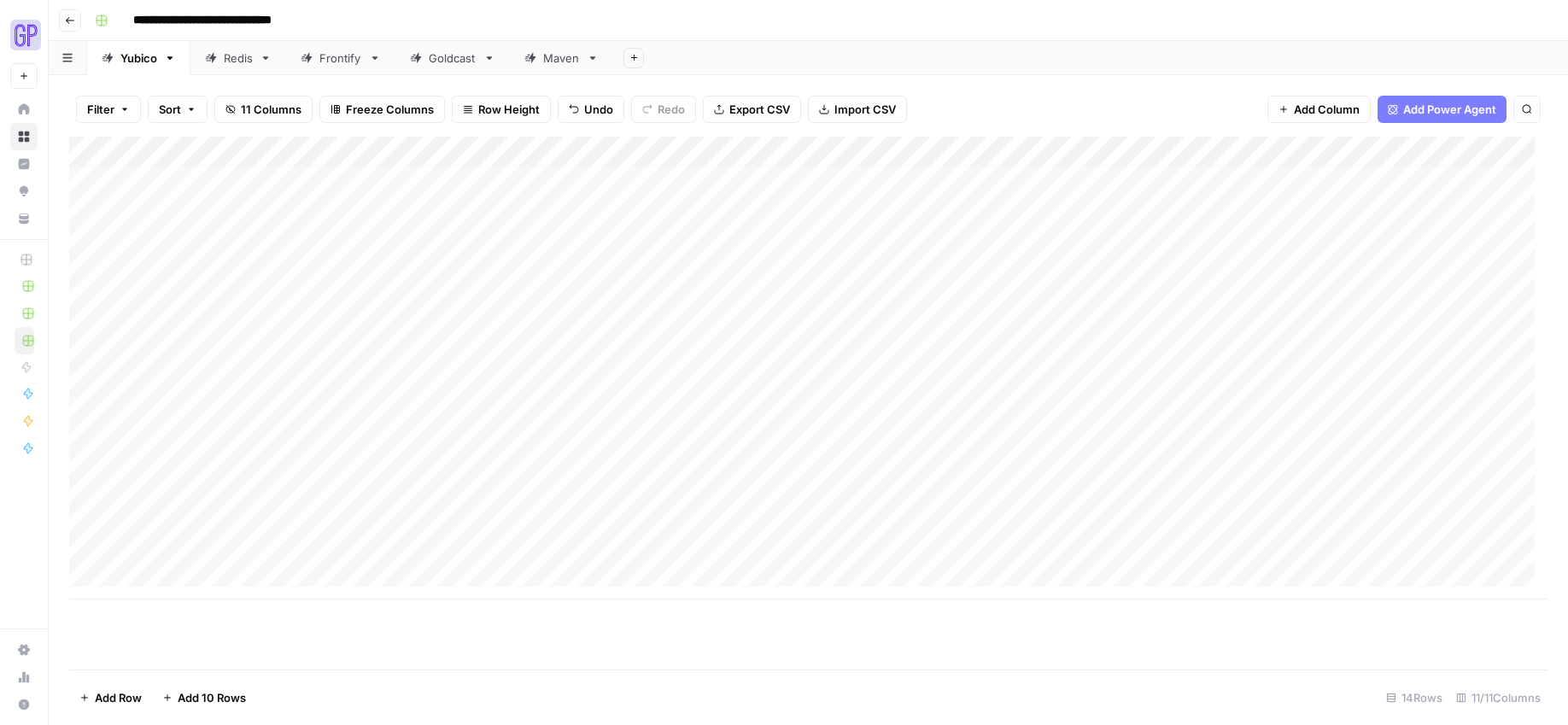
click at [363, 521] on div "Add Column" at bounding box center [808, 367] width 1478 height 463
paste textarea "**********"
type textarea "**********"
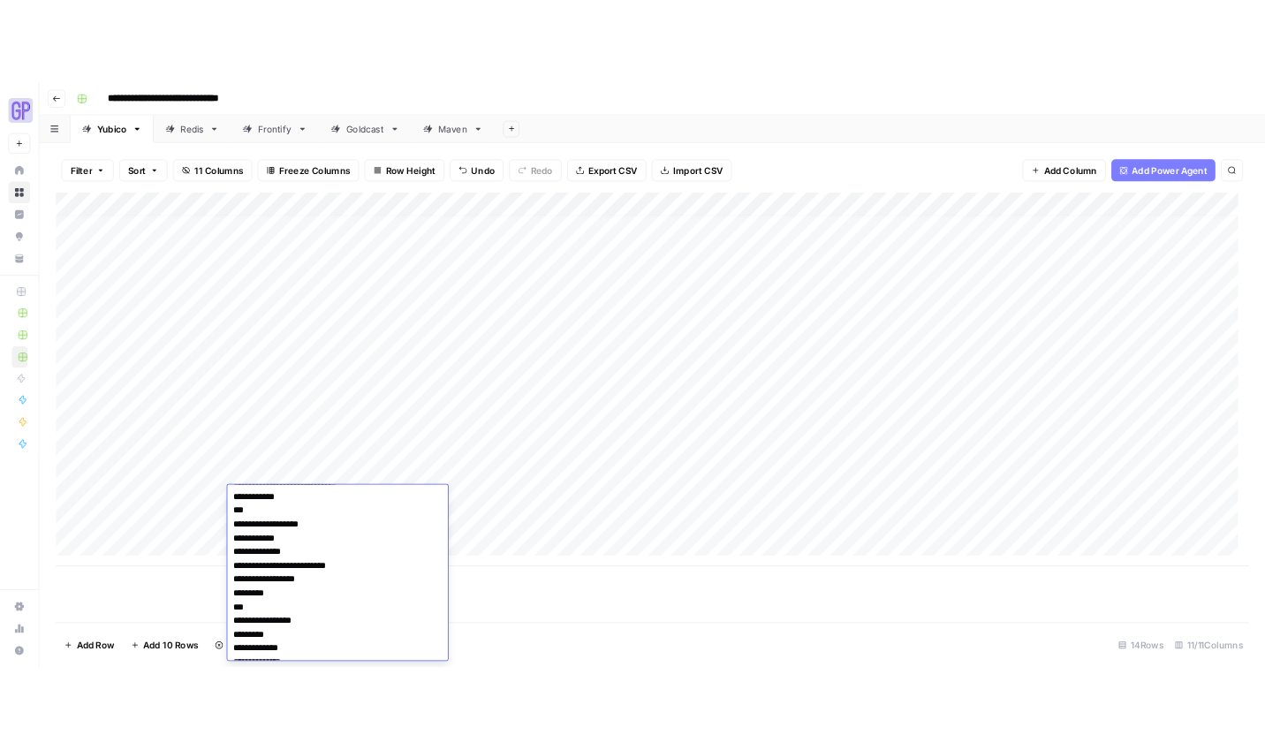
scroll to position [0, 0]
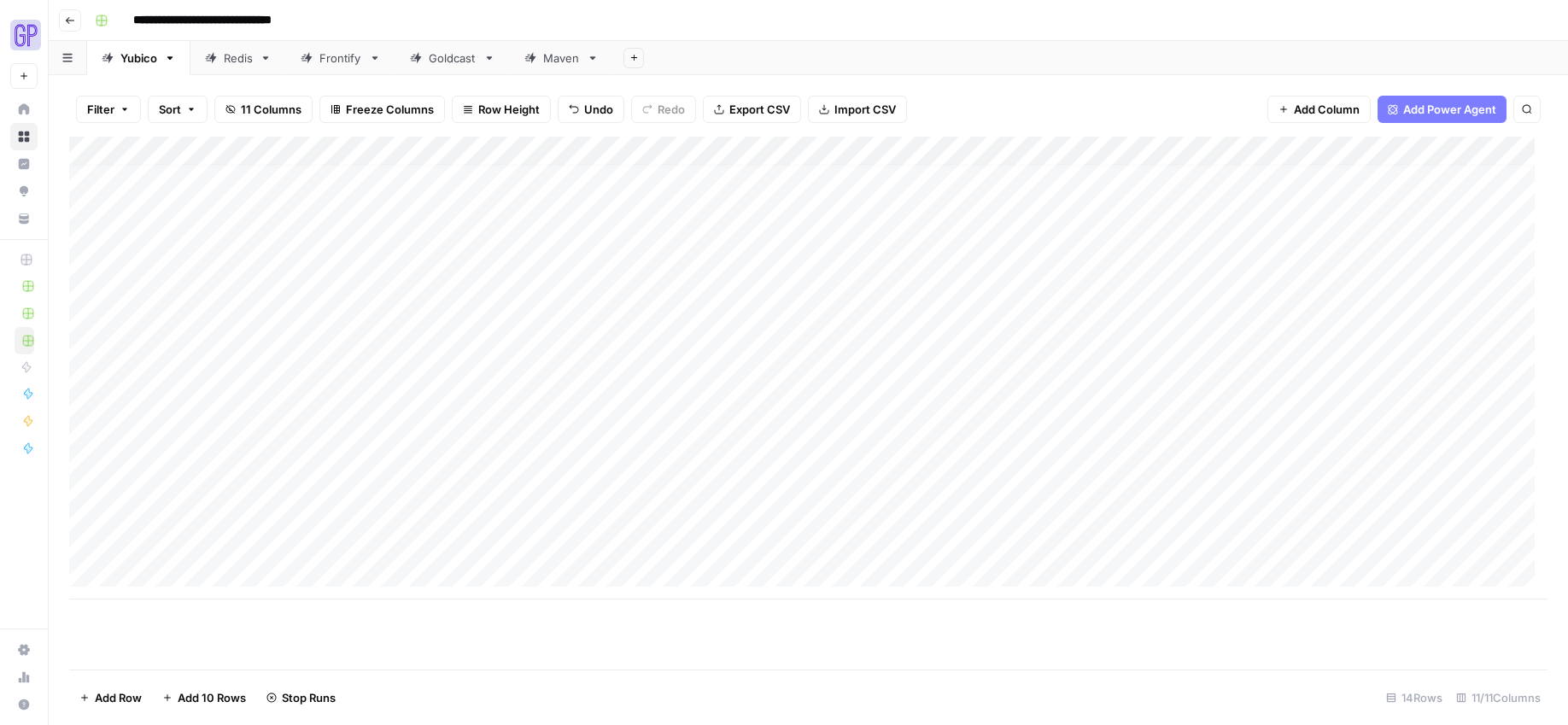
click at [516, 511] on div "Add Column" at bounding box center [808, 367] width 1478 height 463
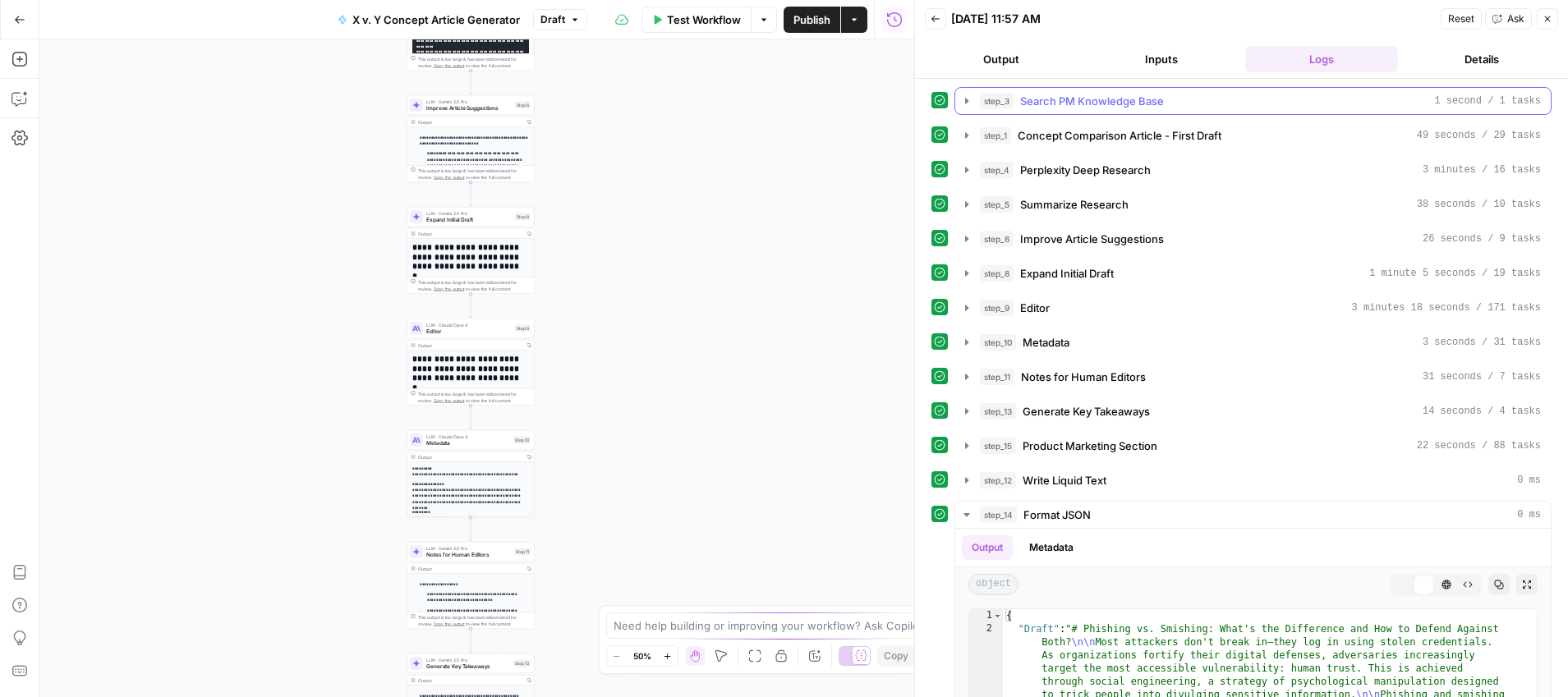
click at [1005, 56] on button "Output" at bounding box center [1001, 59] width 153 height 26
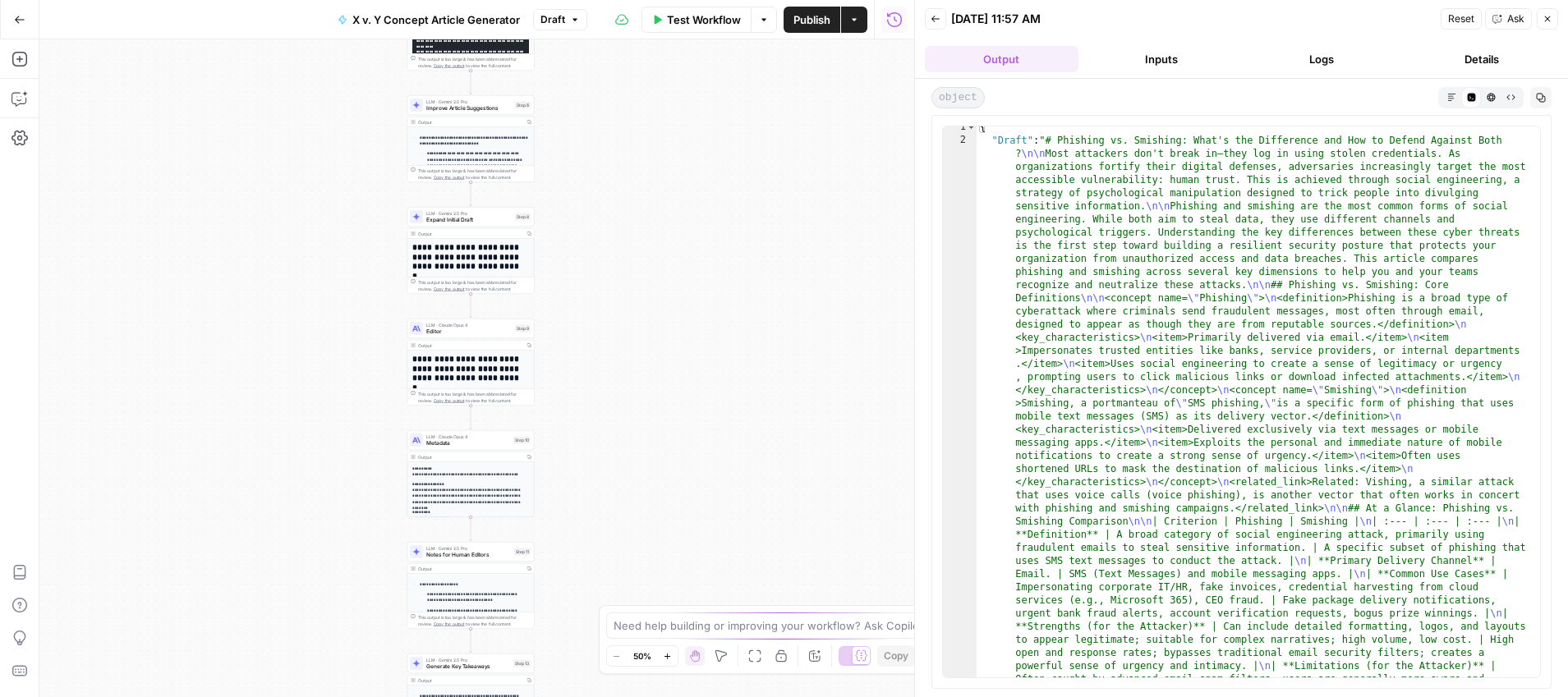
scroll to position [6, 0]
click at [1448, 96] on icon "button" at bounding box center [1452, 98] width 9 height 9
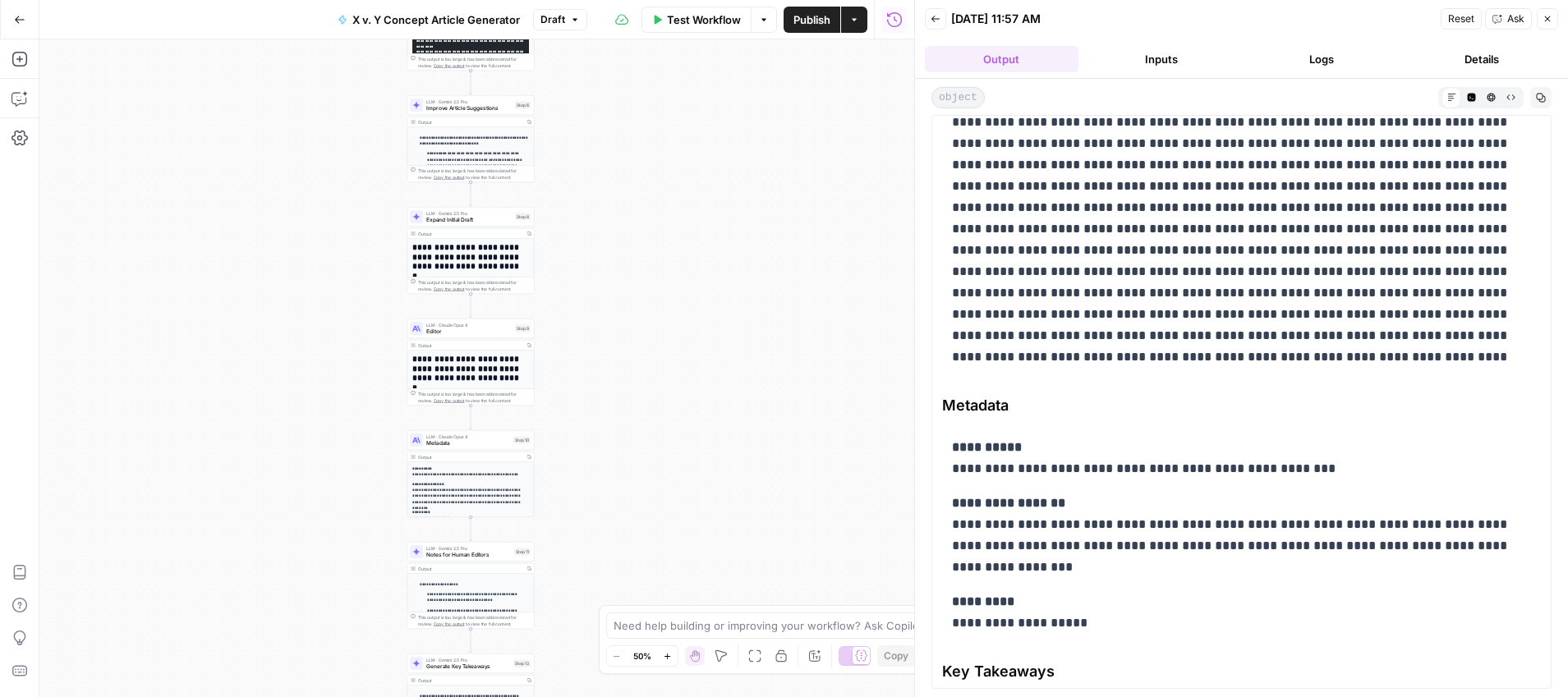
scroll to position [6890, 0]
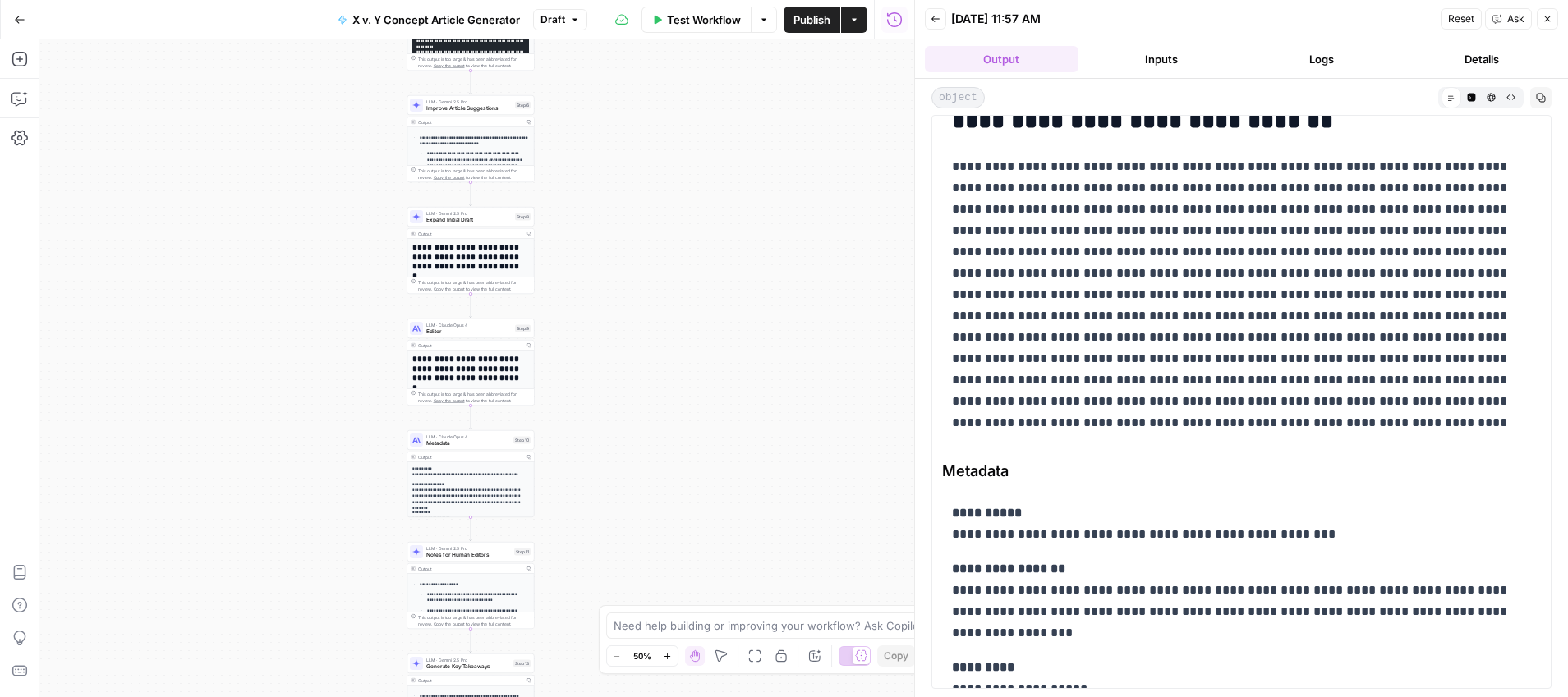
click at [1017, 289] on p at bounding box center [1235, 295] width 567 height 278
drag, startPoint x: 957, startPoint y: 139, endPoint x: 1366, endPoint y: 458, distance: 518.7
drag, startPoint x: 1377, startPoint y: 441, endPoint x: 1336, endPoint y: 377, distance: 76.0
click at [1362, 431] on p at bounding box center [1235, 295] width 567 height 278
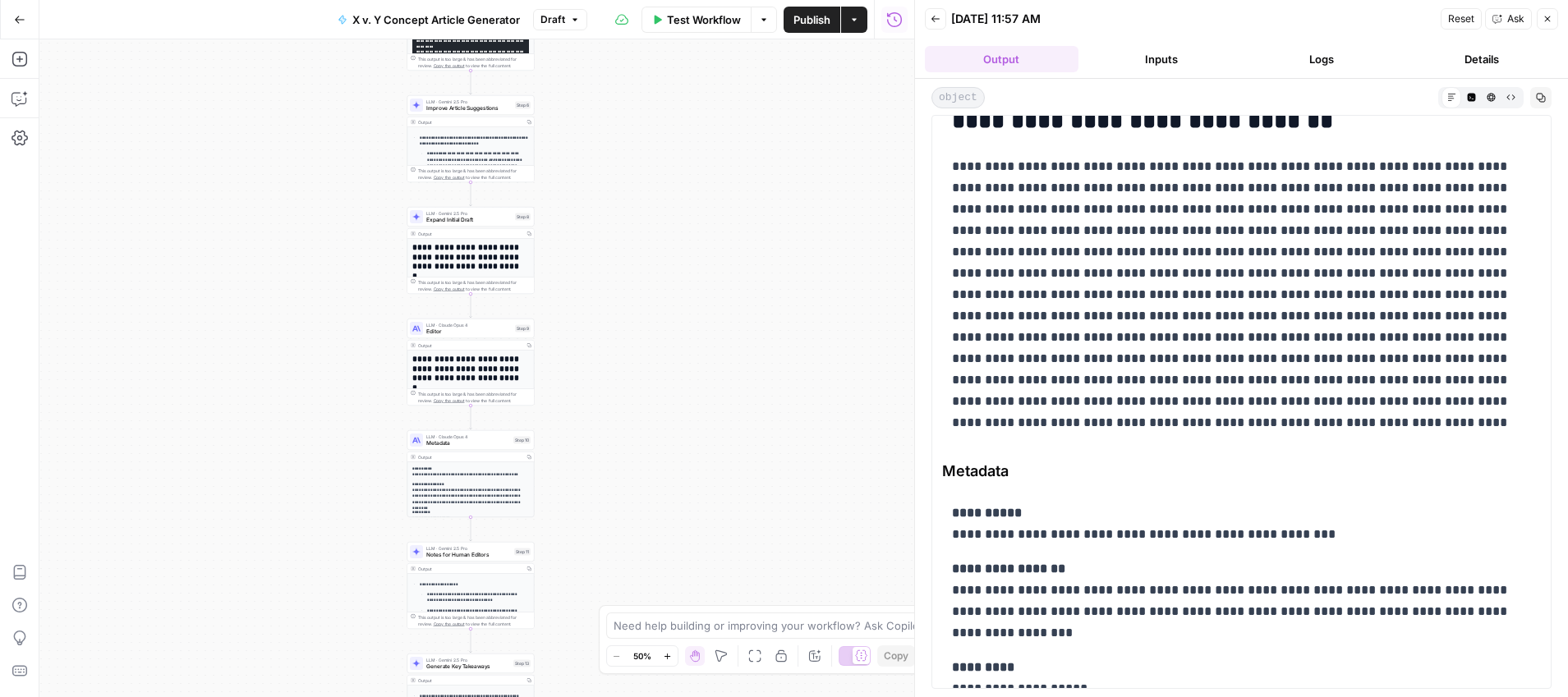
click at [1329, 371] on p at bounding box center [1235, 295] width 567 height 278
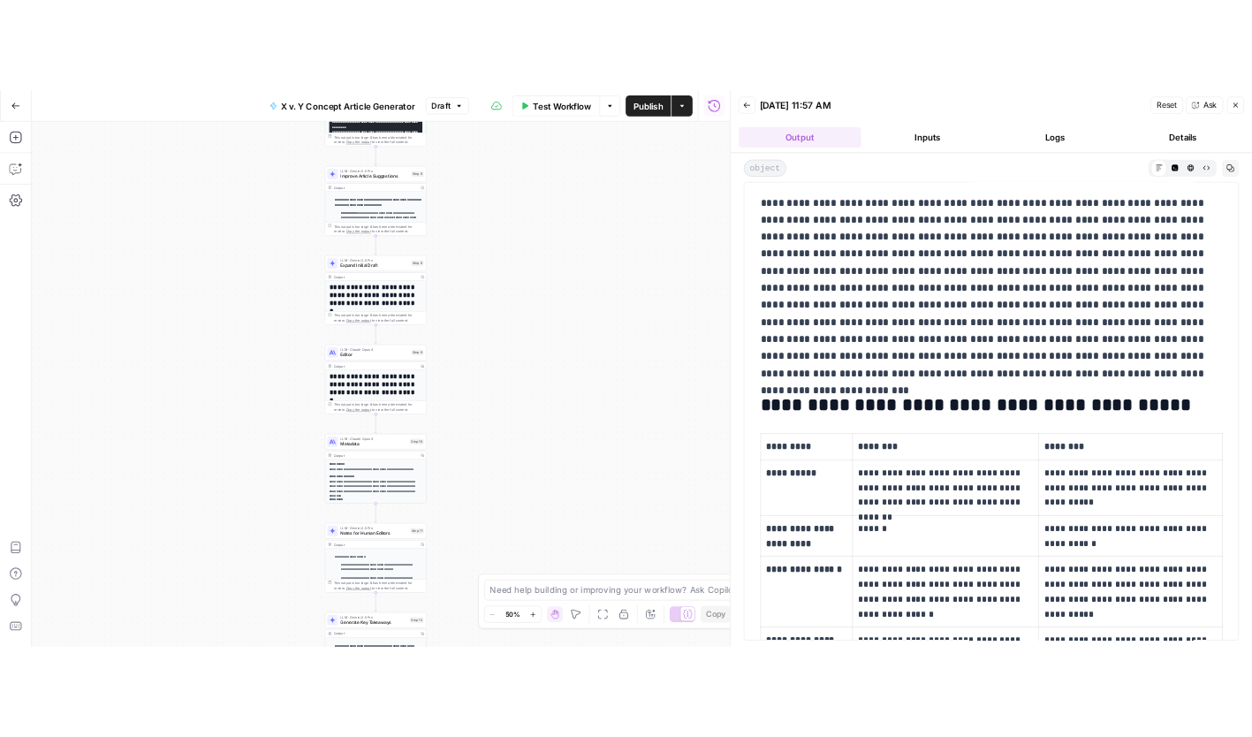
scroll to position [0, 0]
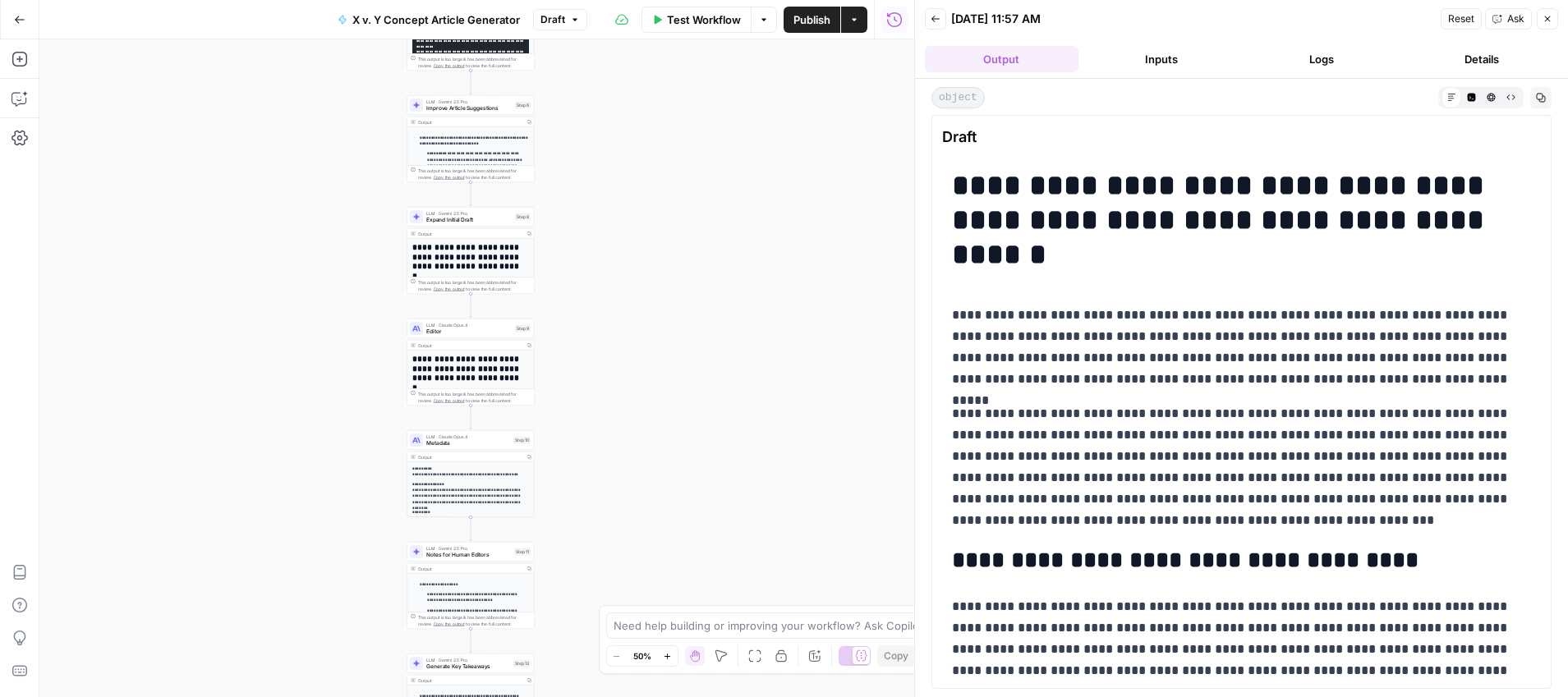
click at [934, 16] on icon "button" at bounding box center [935, 19] width 10 height 10
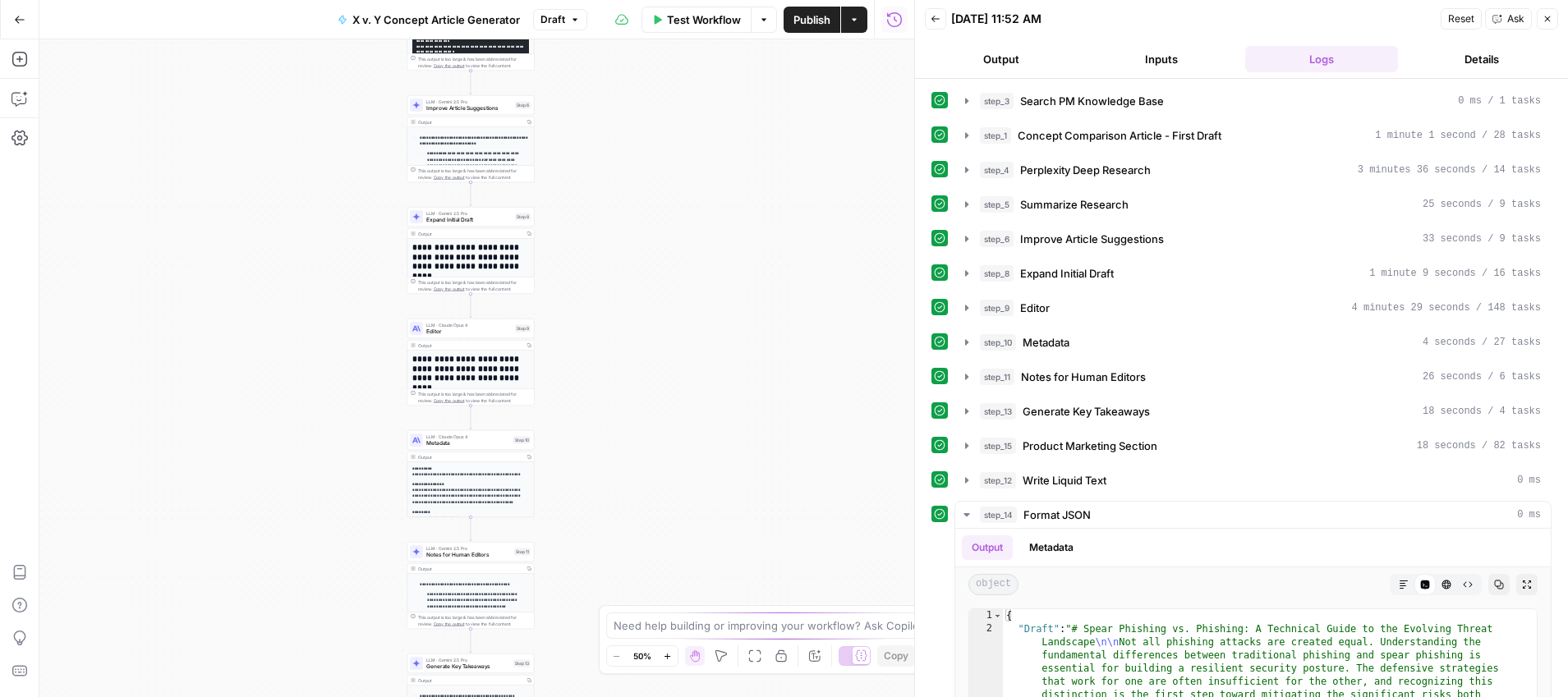
click at [989, 47] on button "Output" at bounding box center [1001, 59] width 153 height 26
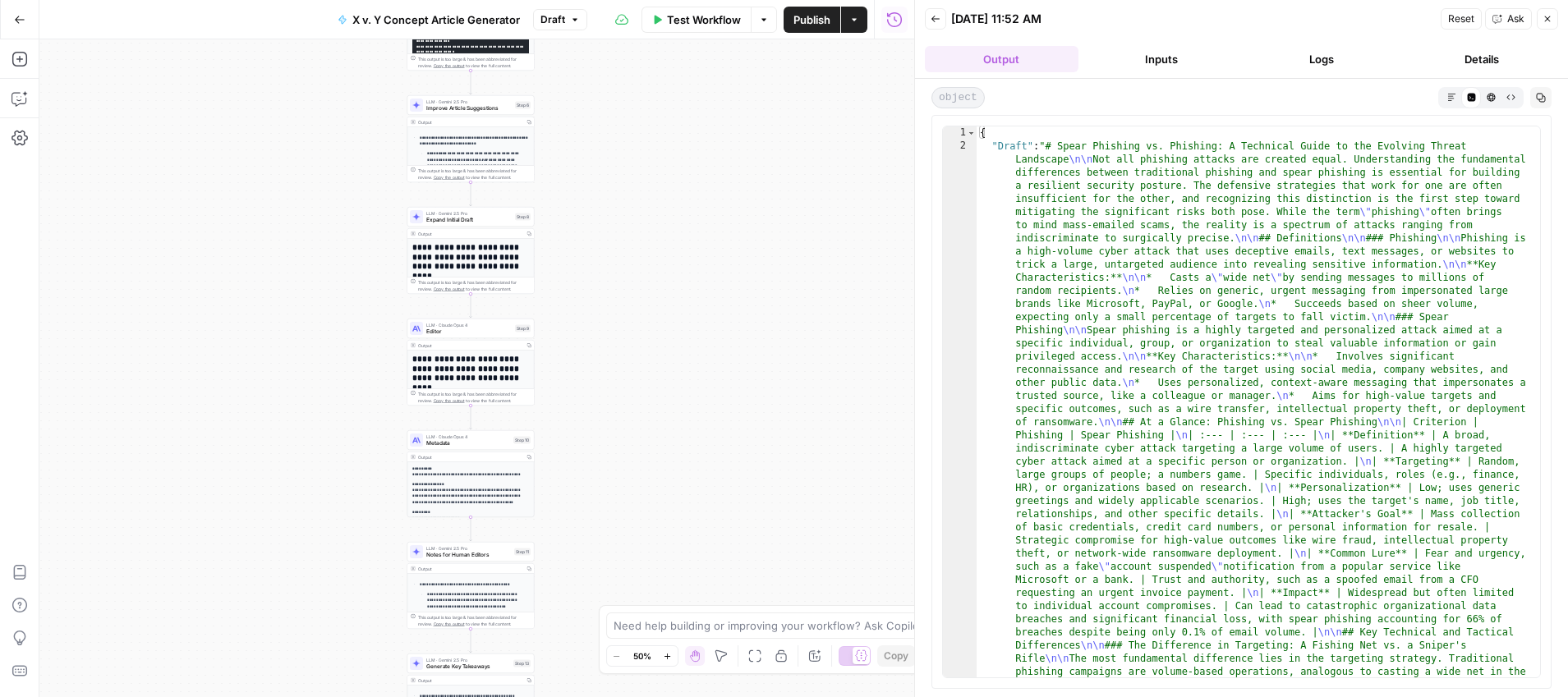
click at [1451, 98] on icon "button" at bounding box center [1452, 98] width 9 height 9
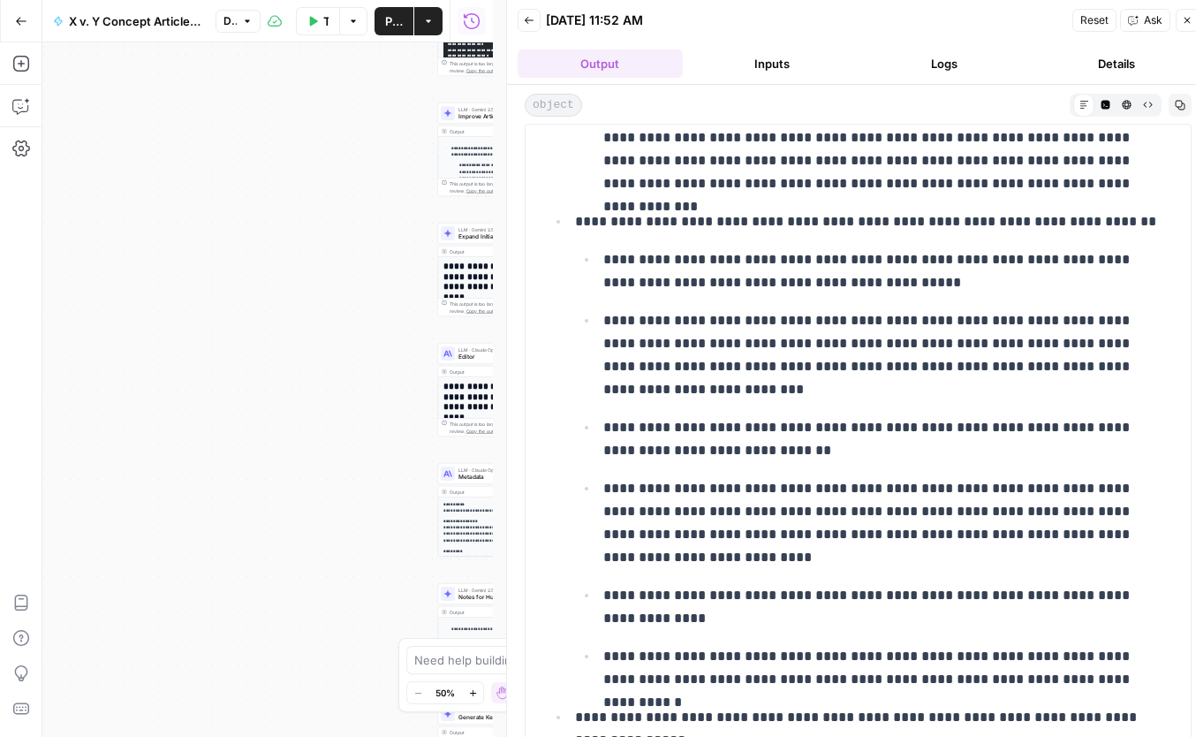
scroll to position [10489, 0]
